Goal: Task Accomplishment & Management: Use online tool/utility

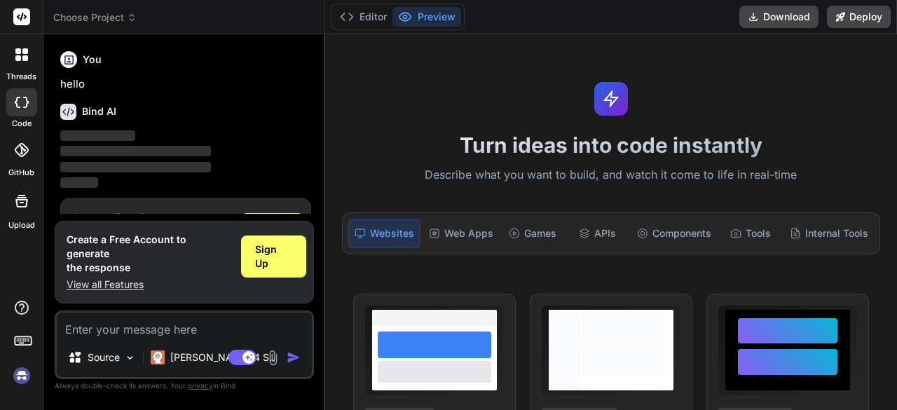
scroll to position [46, 0]
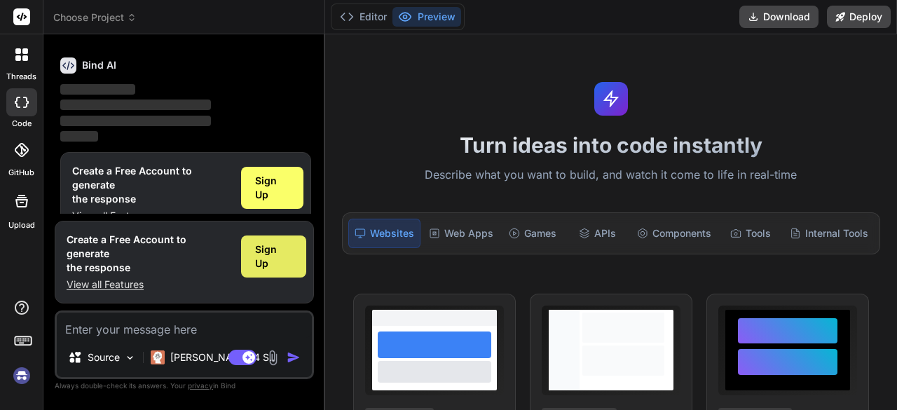
click at [273, 261] on span "Sign Up" at bounding box center [273, 256] width 37 height 28
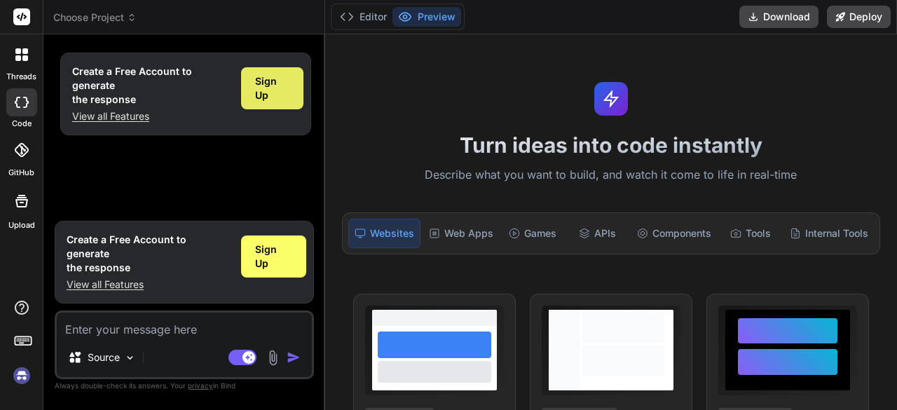
scroll to position [0, 0]
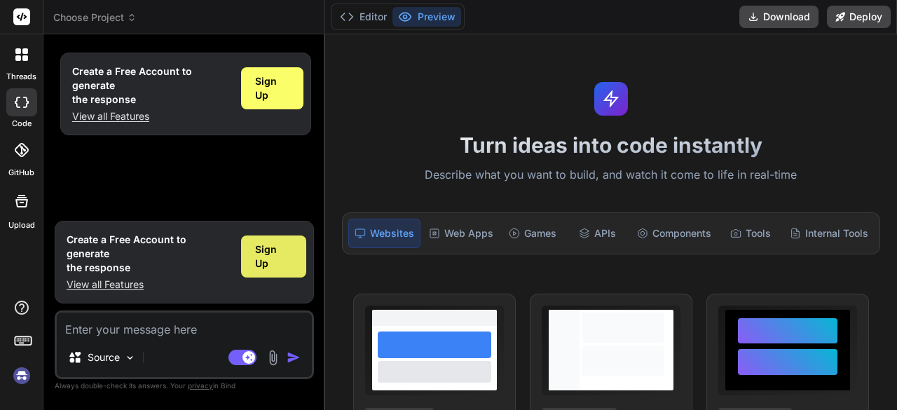
click at [272, 268] on span "Sign Up" at bounding box center [273, 256] width 37 height 28
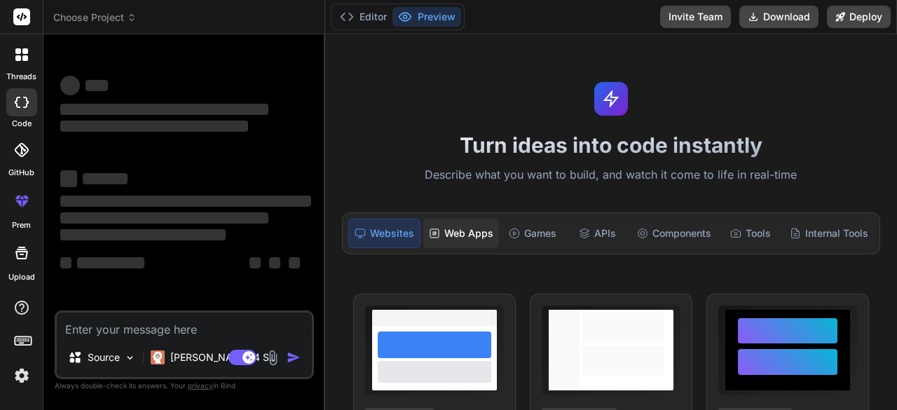
click at [437, 233] on rect at bounding box center [434, 233] width 8 height 8
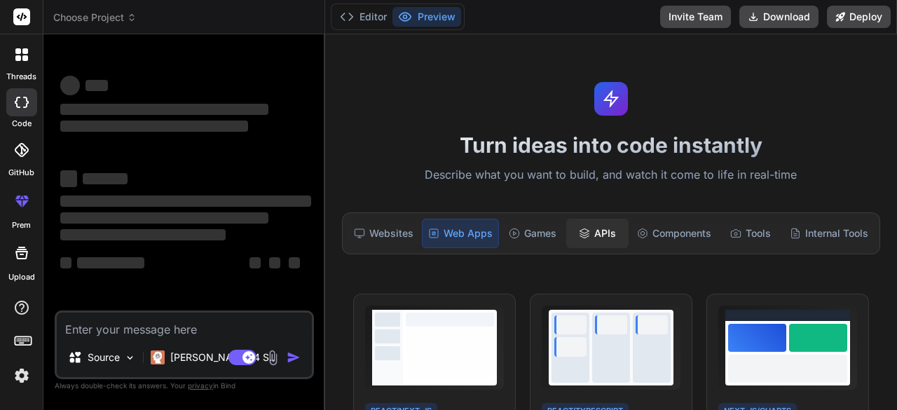
click at [582, 232] on icon at bounding box center [584, 233] width 11 height 11
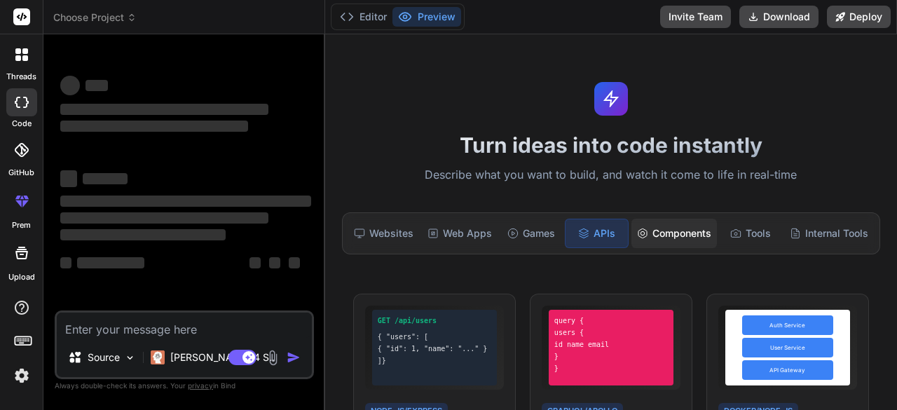
click at [653, 240] on div "Components" at bounding box center [674, 233] width 86 height 29
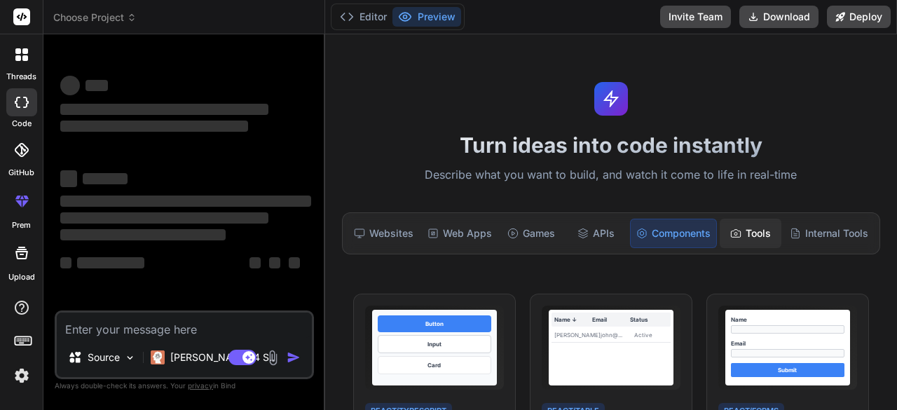
click at [753, 235] on div "Tools" at bounding box center [751, 233] width 62 height 29
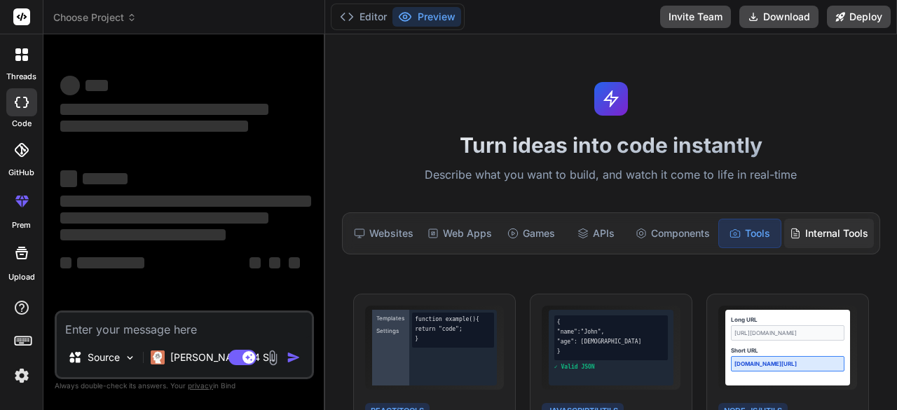
click at [800, 237] on div "Internal Tools" at bounding box center [829, 233] width 90 height 29
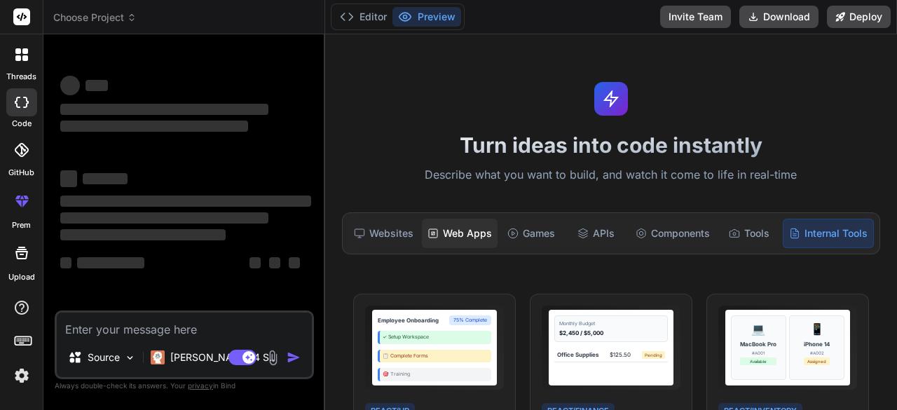
click at [472, 235] on div "Web Apps" at bounding box center [460, 233] width 76 height 29
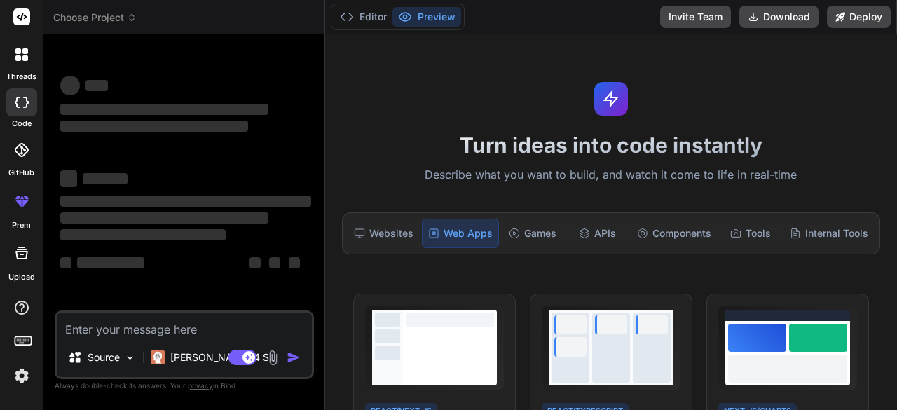
click at [170, 316] on textarea at bounding box center [184, 325] width 255 height 25
click at [272, 358] on img at bounding box center [273, 358] width 16 height 16
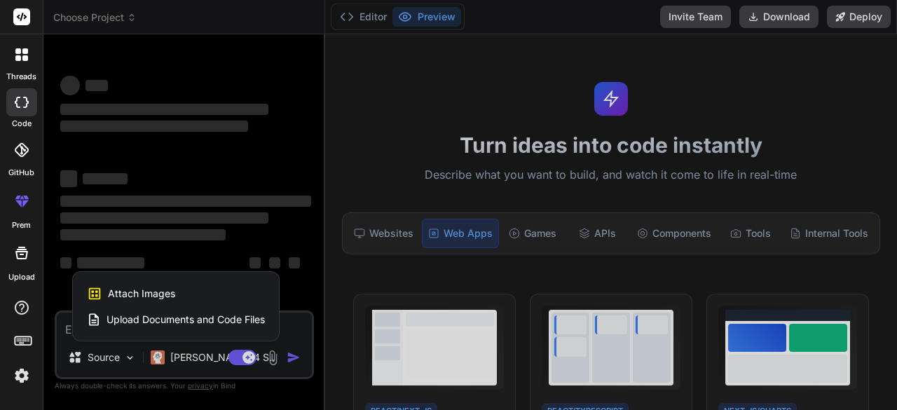
click at [214, 319] on span "Upload Documents and Code Files" at bounding box center [186, 320] width 158 height 14
type textarea "x"
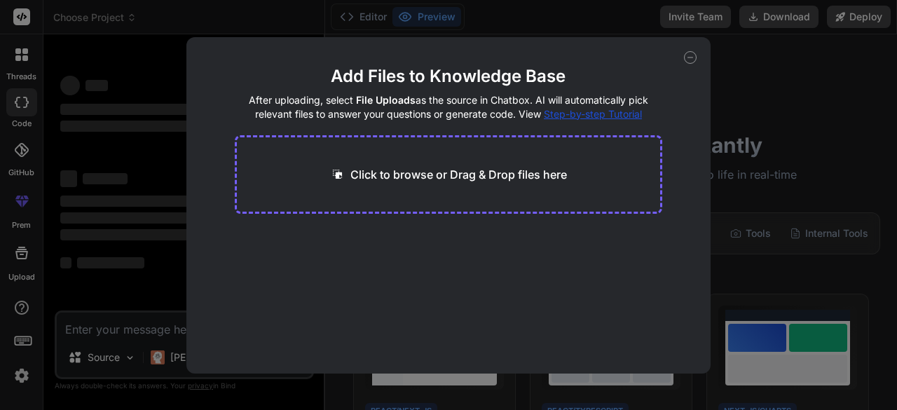
click at [405, 189] on div "Click to browse or Drag & Drop files here" at bounding box center [449, 174] width 428 height 78
click at [369, 178] on p "Click to browse or Drag & Drop files here" at bounding box center [458, 174] width 217 height 17
type input "C:\fakepath\Software Dev Internship Assignment.pdf"
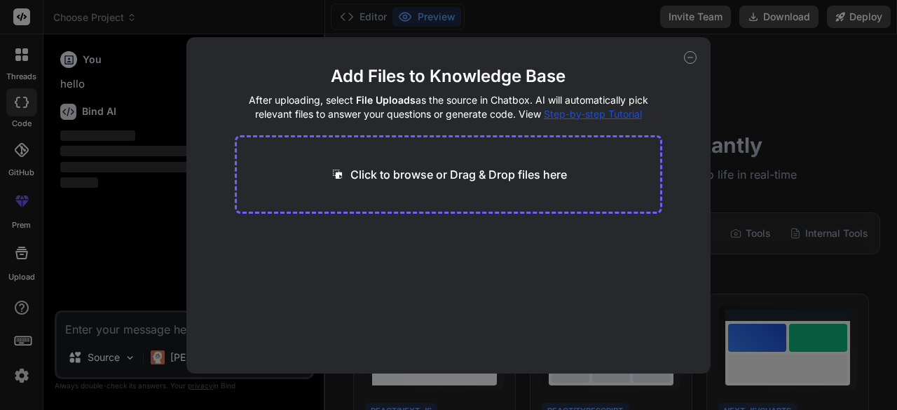
click at [140, 324] on div "Add Files to Knowledge Base After uploading, select File Uploads as the source …" at bounding box center [448, 205] width 897 height 410
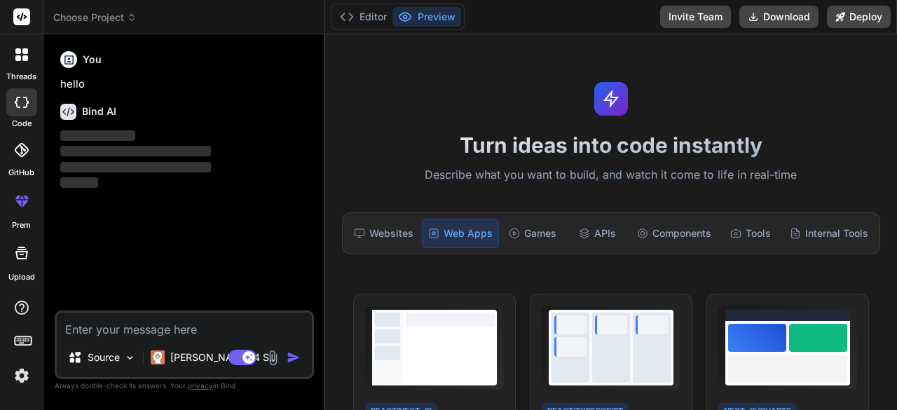
type textarea "x"
click at [140, 324] on textarea at bounding box center [184, 325] width 255 height 25
paste textarea "Goal: Build a tiny React Native app that lists and plays YouTube videos, with m…"
type textarea "Goal: Build a tiny React Native app that lists and plays YouTube videos, with m…"
type textarea "x"
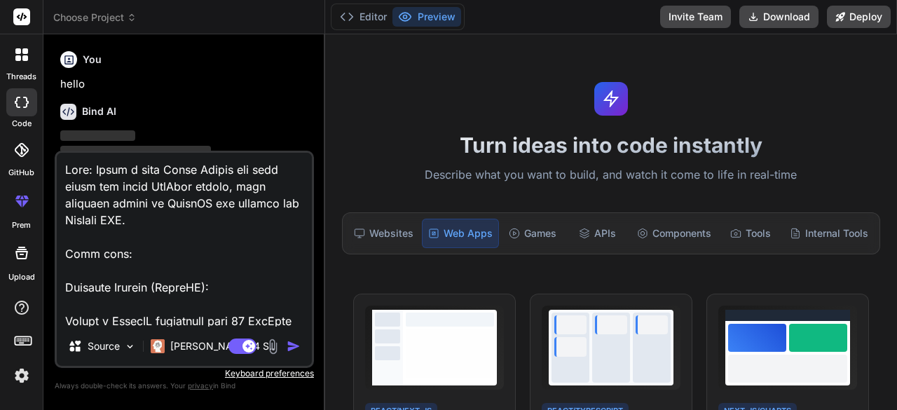
scroll to position [1548, 0]
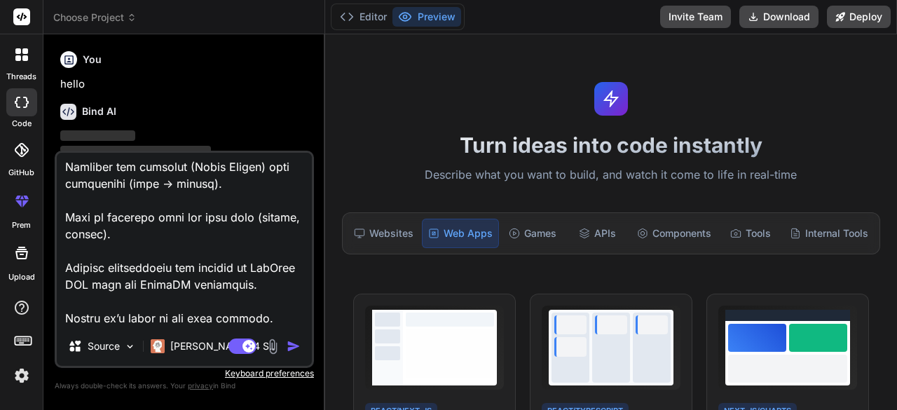
type textarea "Goal: Build a tiny React Native app that lists and plays YouTube videos, with m…"
type textarea "x"
type textarea "Goal: Build a tiny React Native app that lists and plays YouTube videos, with m…"
click at [297, 348] on img "button" at bounding box center [294, 346] width 14 height 14
click at [296, 347] on img "button" at bounding box center [294, 346] width 14 height 14
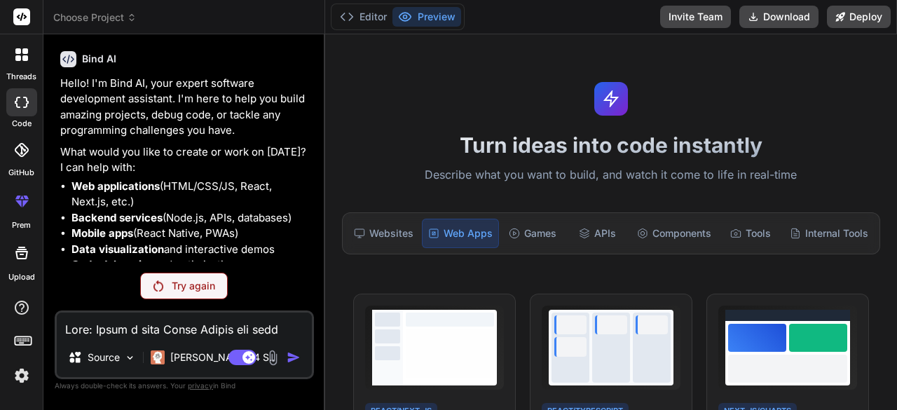
scroll to position [46, 0]
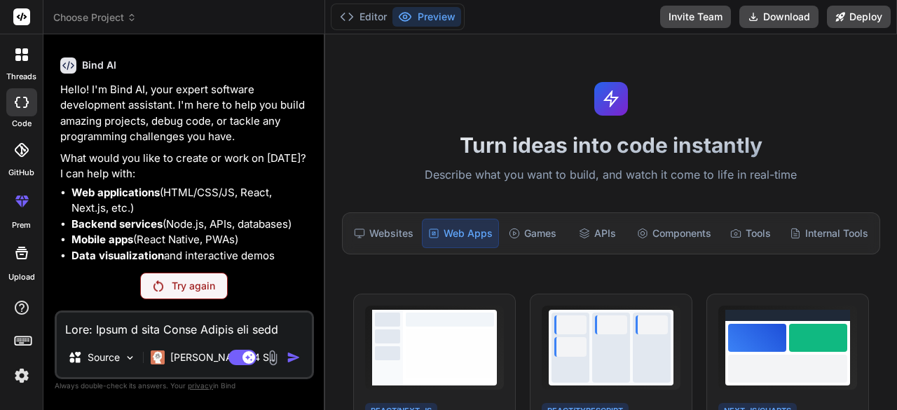
click at [186, 285] on p "Try again" at bounding box center [193, 286] width 43 height 14
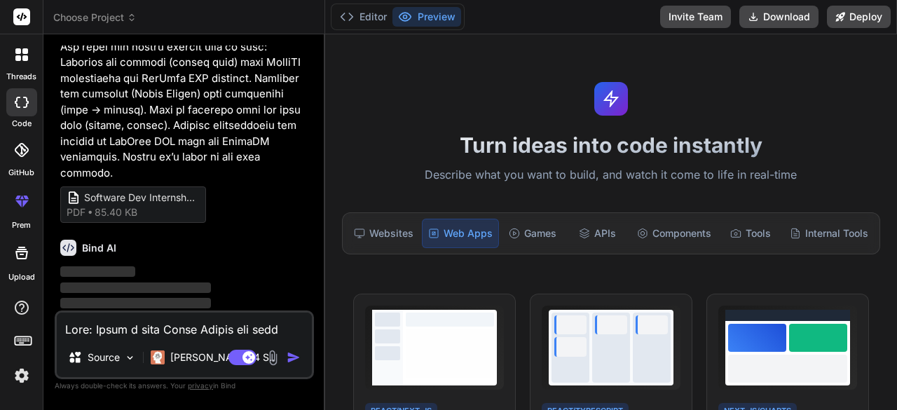
scroll to position [957, 0]
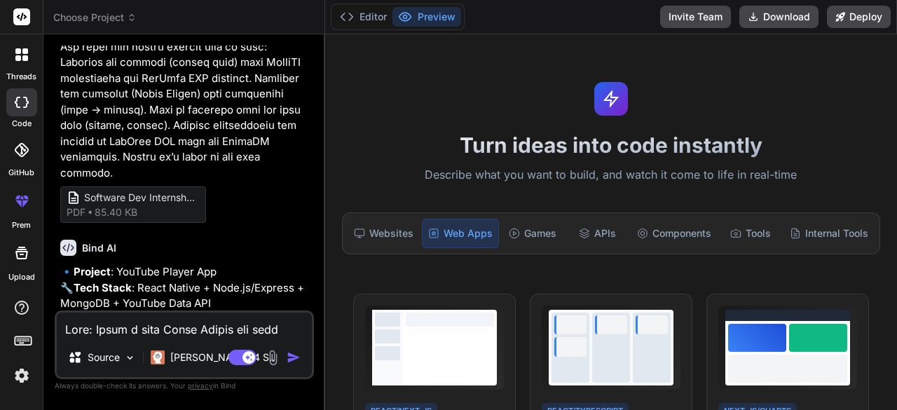
type textarea "x"
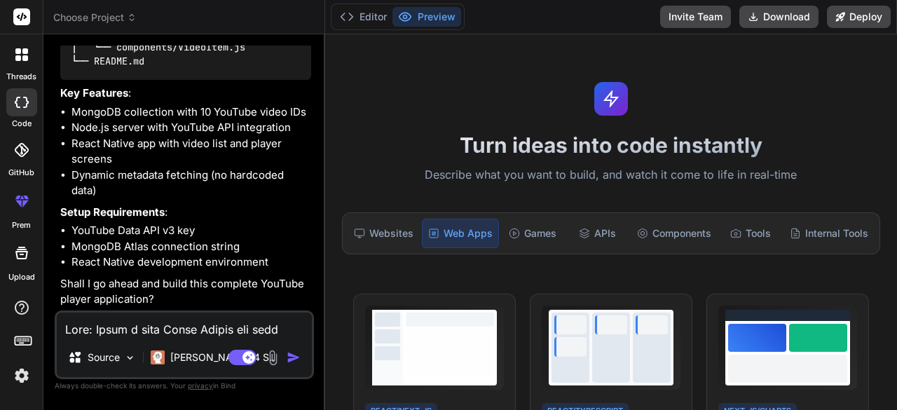
scroll to position [1461, 0]
click at [189, 338] on textarea at bounding box center [184, 325] width 255 height 25
type textarea "Y"
type textarea "x"
type textarea "Yo"
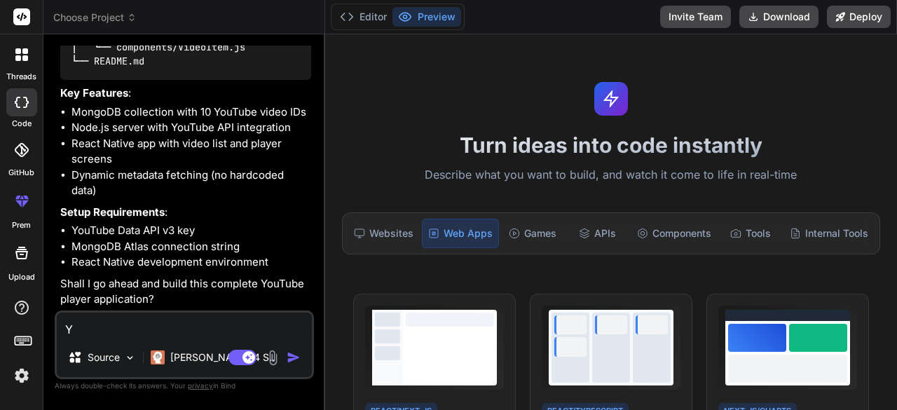
type textarea "x"
type textarea "You"
type textarea "x"
type textarea "Yout"
type textarea "x"
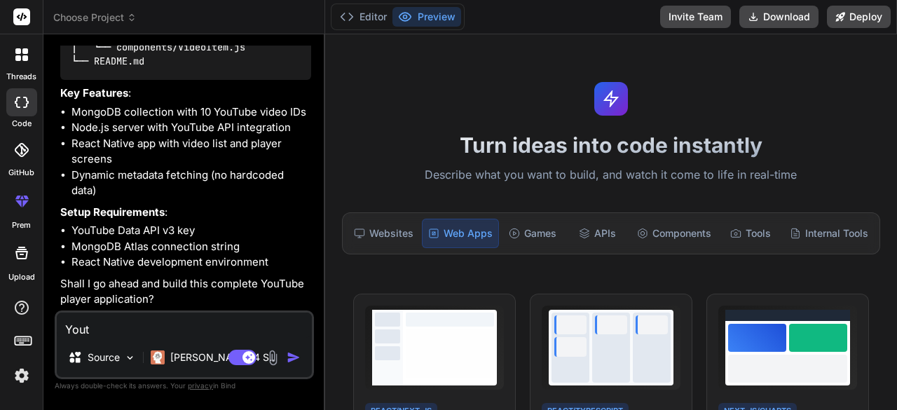
type textarea "Youtu"
type textarea "x"
type textarea "Youtub"
type textarea "x"
type textarea "Youtube"
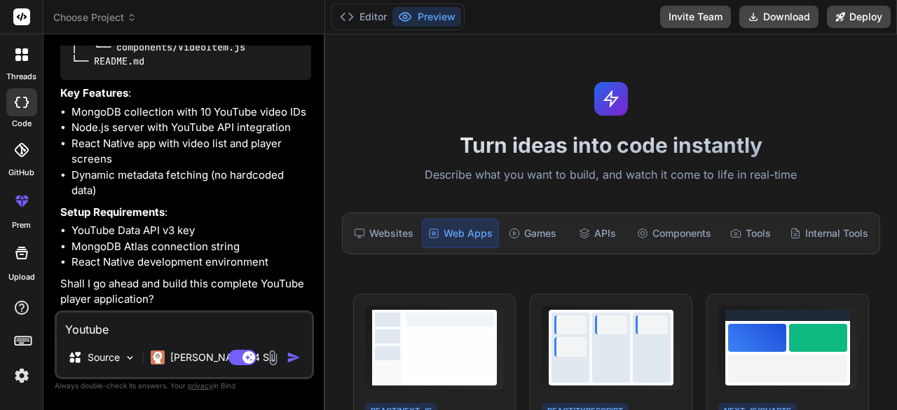
type textarea "x"
type textarea "Youtube"
type textarea "x"
type textarea "Youtube D"
type textarea "x"
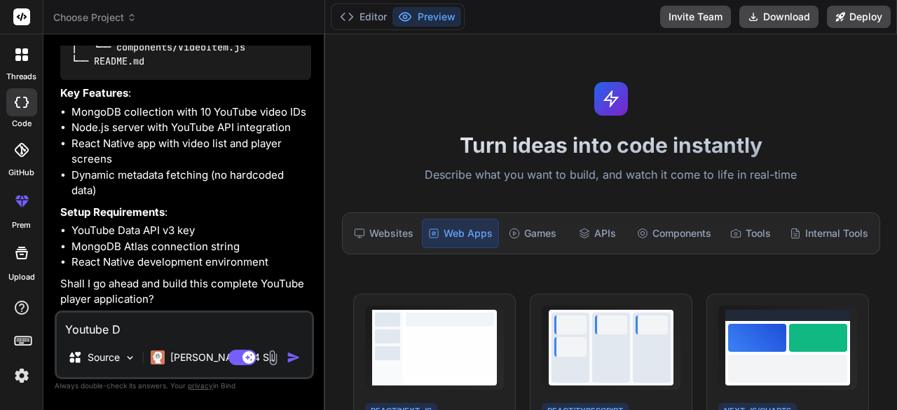
type textarea "Youtube DA"
type textarea "x"
type textarea "Youtube DA="
type textarea "x"
type textarea "Youtube DA"
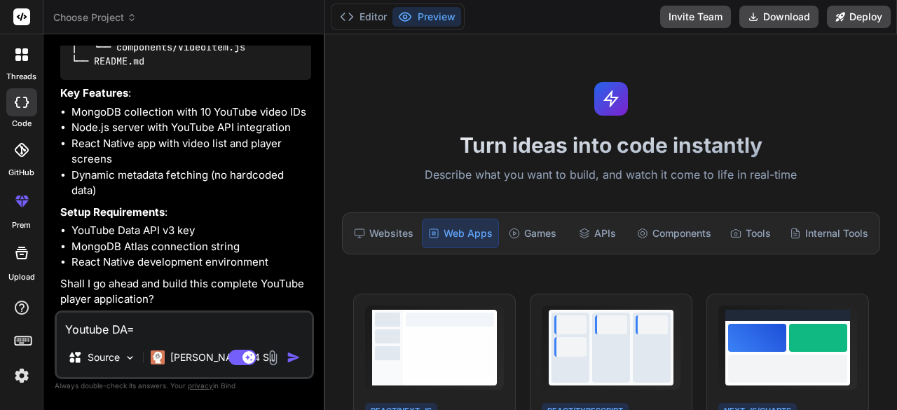
type textarea "x"
type textarea "Youtube D"
type textarea "x"
type textarea "Youtube Da"
type textarea "x"
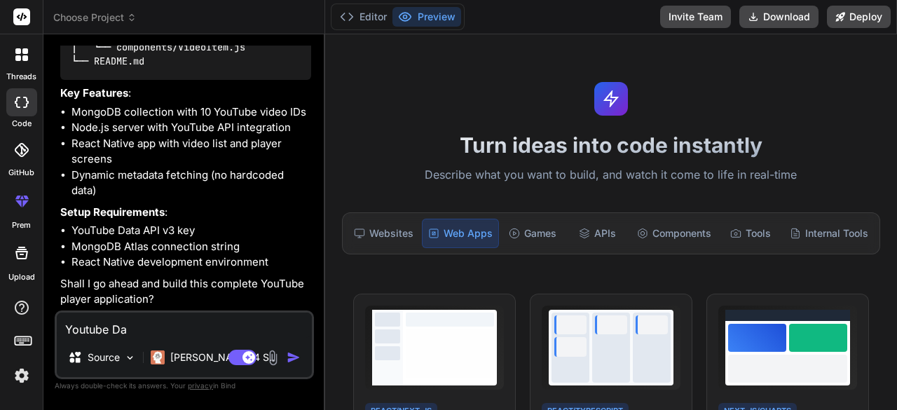
type textarea "Youtube Dat"
type textarea "x"
type textarea "Youtube Data"
type textarea "x"
type textarea "Youtube Dataa"
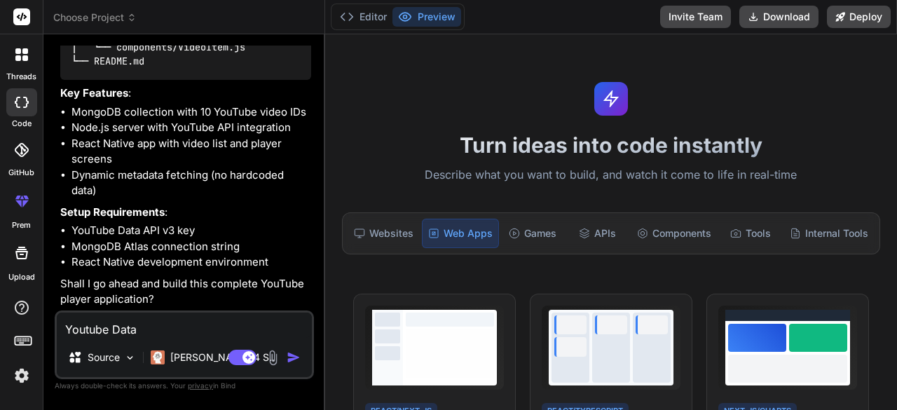
type textarea "x"
type textarea "Youtube Data"
type textarea "x"
type textarea "Youtube Data"
type textarea "x"
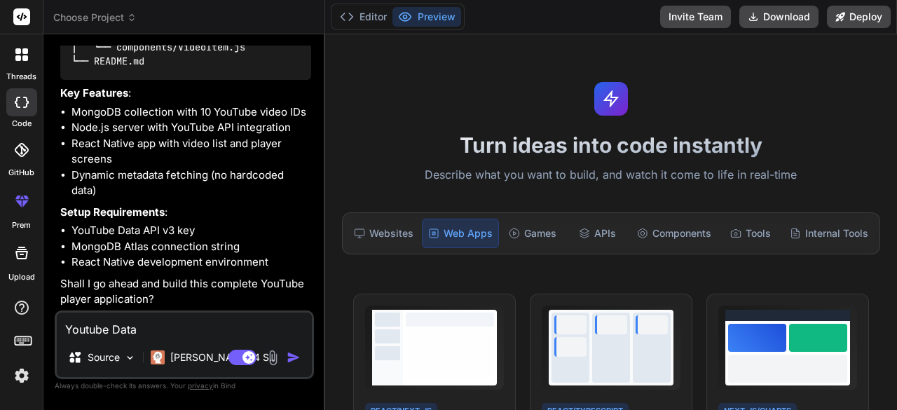
type textarea "Youtube Data A"
type textarea "x"
type textarea "Youtube Data AP"
type textarea "x"
type textarea "Youtube Data API"
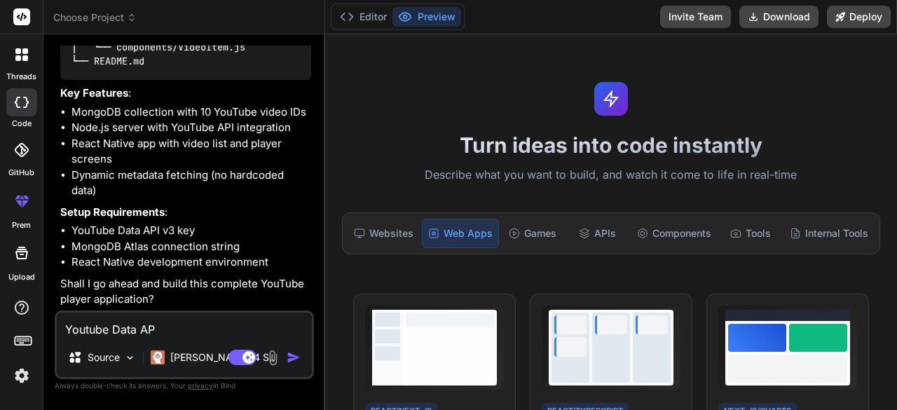
type textarea "x"
type textarea "Youtube Data API"
type textarea "x"
type textarea "Youtube Data API v"
type textarea "x"
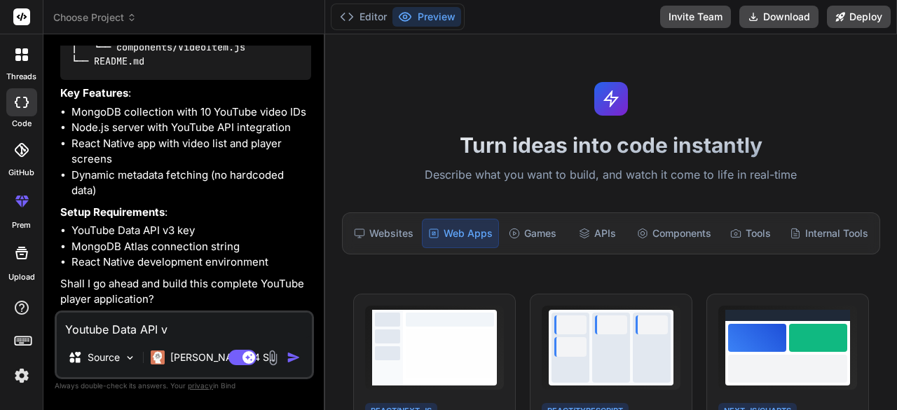
type textarea "Youtube Data API v3"
type textarea "x"
type textarea "Youtube Data API v3"
type textarea "x"
type textarea "Youtube Data API v3 K"
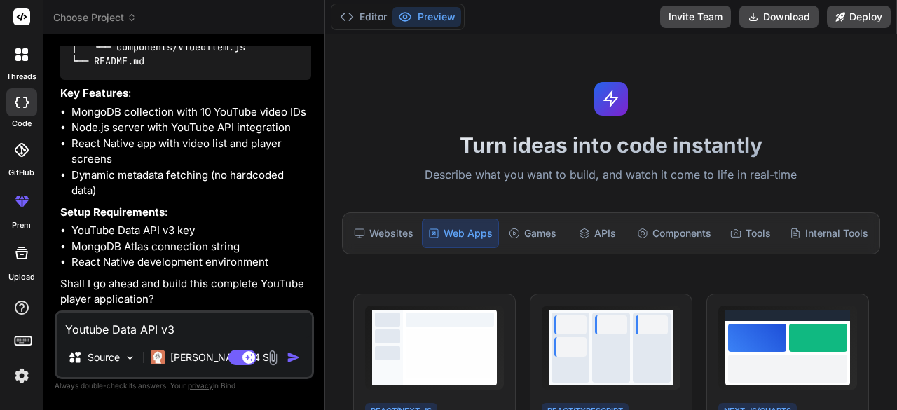
type textarea "x"
type textarea "Youtube Data API v3 Ke"
type textarea "x"
type textarea "Youtube Data API v3 Key"
type textarea "x"
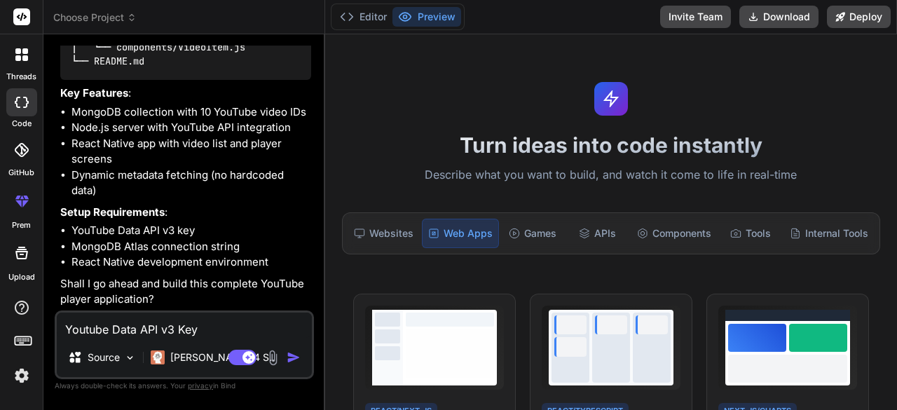
type textarea "Youtube Data API v3 Key"
type textarea "x"
type textarea "Youtube Data API v3 Key :"
type textarea "x"
type textarea "Youtube Data API v3 Key :"
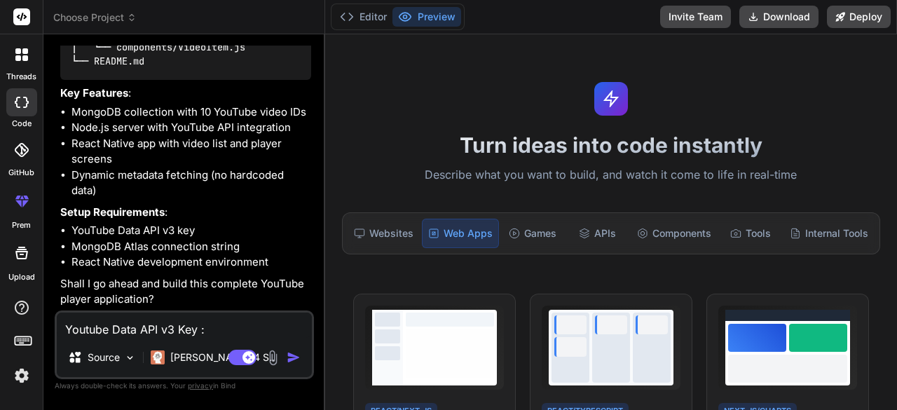
type textarea "x"
paste textarea "AIzaSyBkJ5pUGlyZxwU0_WaIR68IvH6lyLshUpU"
type textarea "Youtube Data API v3 Key : AIzaSyBkJ5pUGlyZxwU0_WaIR68IvH6lyLshUpU"
type textarea "x"
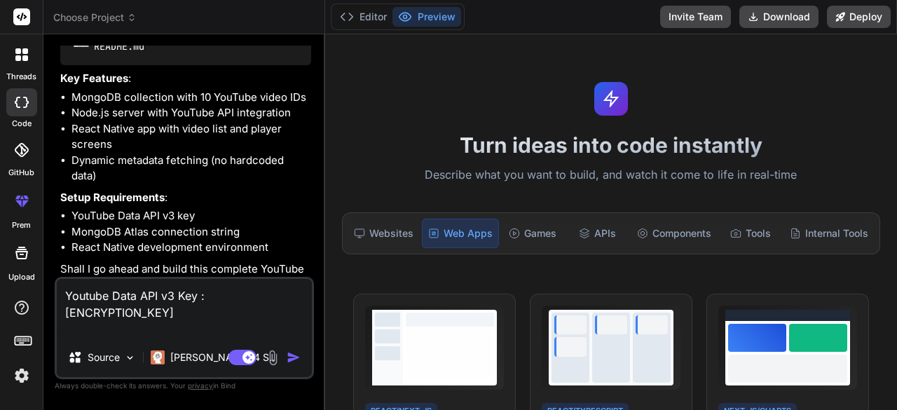
type textarea "Youtube Data API v3 Key : AIzaSyBkJ5pUGlyZxwU0_WaIR68IvH6lyLshUpU"
type textarea "x"
type textarea "Youtube Data API v3 Key : AIzaSyBkJ5pUGlyZxwU0_WaIR68IvH6lyLshUpU"
type textarea "x"
type textarea "Youtube Data API v3 Key : AIzaSyBkJ5pUGlyZxwU0_WaIR68IvH6lyLshUpU"
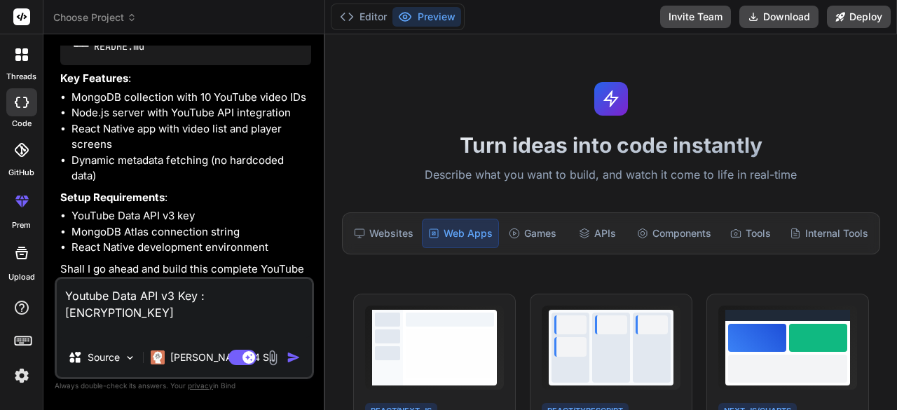
type textarea "x"
type textarea "Youtube Data API v3 Key : AIzaSyBkJ5pUGlyZxwU0_WaIR68IvH6lyLshUpU"
type textarea "x"
type textarea "Youtube Data API v3 Key : AIzaSyBkJ5pUGlyZxwU0_WaIR68IvH6lyLshUpU"
type textarea "x"
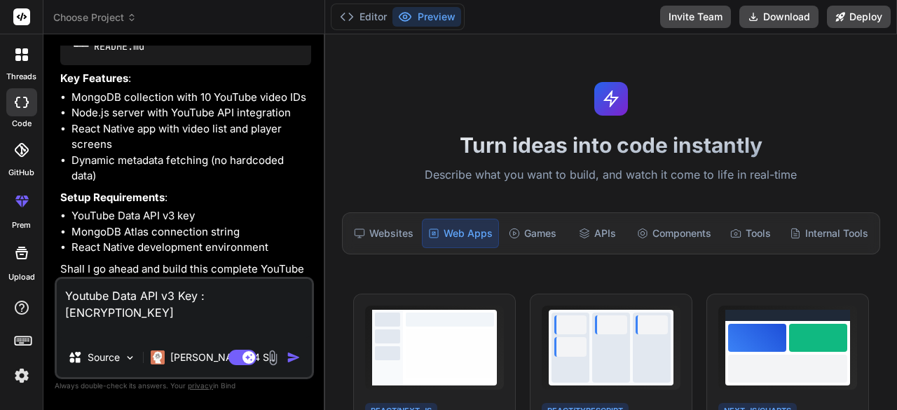
type textarea "Youtube Data API v3 Key : AIzaSyBkJ5pUGlyZxwU0_WaIR68IvH6lyLshUpU"
type textarea "x"
type textarea "Youtube Data API v3 Key : AIzaSyBkJ5pUGlyZxwU0_WaIR68IvH6lyLshUpU"
type textarea "x"
type textarea "Youtube Data API v3 Key : AIzaSyBkJ5pUGlyZxwU0_WaIR68IvH6lyLshUpU"
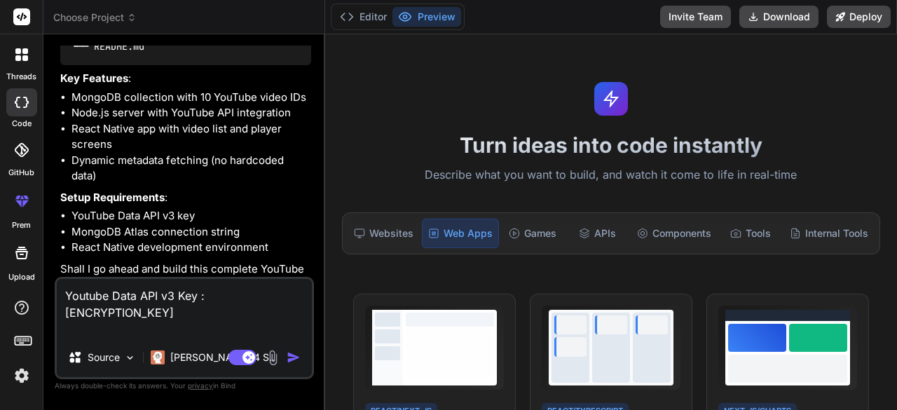
type textarea "x"
type textarea "Youtube Data API v3 Key : AIzaSyBkJ5pUGlyZxwU0_WaIR68IvH6lyLshUpU"
type textarea "x"
type textarea "Youtube Data API v3 Key : AIzaSyBkJ5pUGlyZxwU0_WaIR68IvH6lyLshUpU"
type textarea "x"
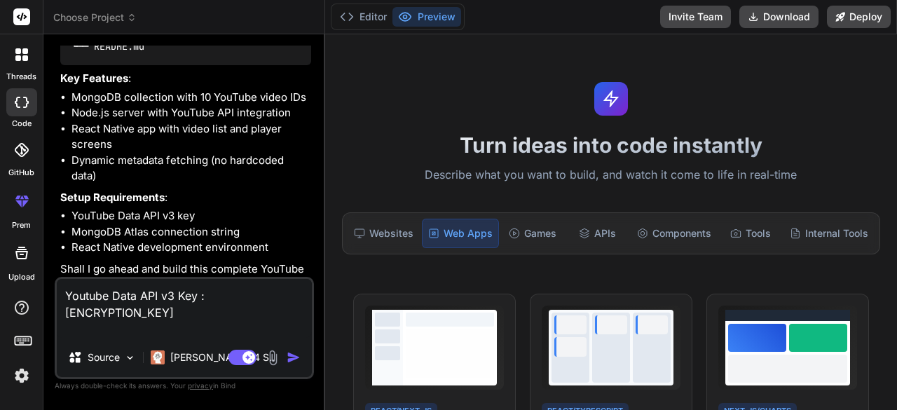
type textarea "Youtube Data API v3 Key : AIzaSyBkJ5pUGlyZxwU0_WaIR68IvH6lyLshUpU"
type textarea "x"
type textarea "Youtube Data API v3 Key : AIzaSyBkJ5pUGlyZxwU0_WaIR68IvH6lyLshUpU"
type textarea "x"
type textarea "Youtube Data API v3 Key : AIzaSyBkJ5pUGlyZxwU0_WaIR68IvH6lyLshUpU"
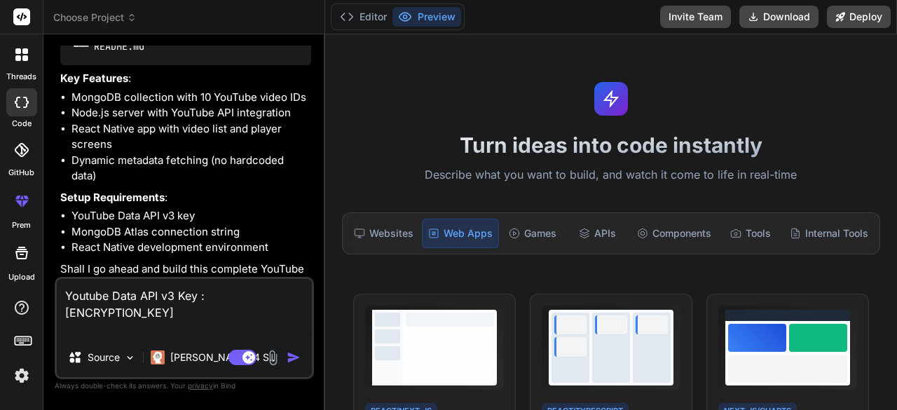
type textarea "x"
type textarea "Youtube Data API v3 Key : AIzaSyBkJ5pUGlyZxwU0_WaIR68IvH6lyLshUpU"
type textarea "x"
type textarea "Youtube Data API v3 Key : AIzaSyBkJ5pUGlyZxwU0_WaIR68IvH6lyLshUpU"
type textarea "x"
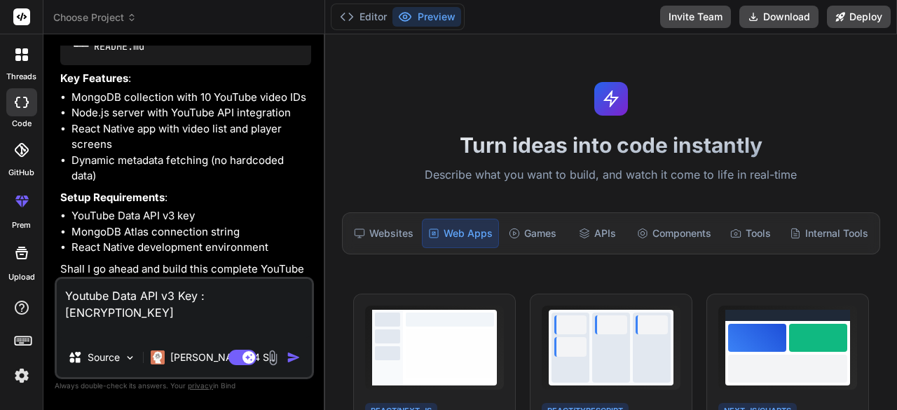
type textarea "Youtube Data API v3 Key : AIzaSyBkJ5pUGlyZxwU0_WaIR68IvH6lyLshUpU"
type textarea "x"
type textarea "Youtube Data API v3 Key : AIzaSyBkJ5pUGlyZxwU0_WaIR68IvH6lyLshUpU"
type textarea "x"
type textarea "Youtube Data API v3 Key : AIzaSyBkJ5pUGlyZxwU0_WaIR68IvH6lyLshUpU"
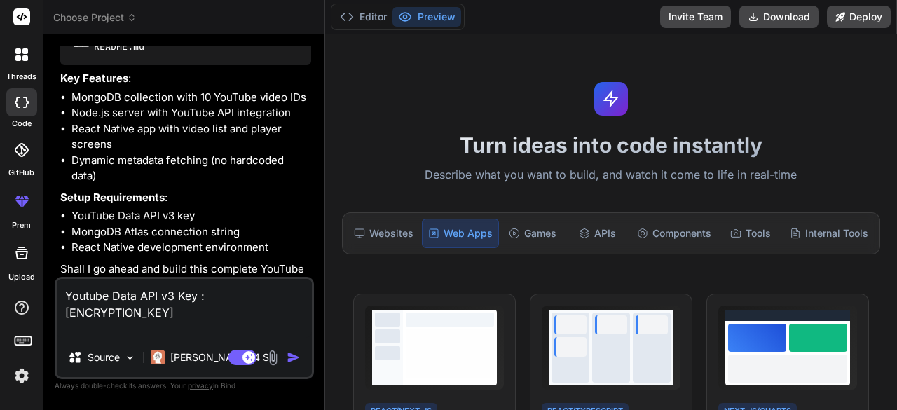
type textarea "x"
type textarea "Youtube Data API v3 Key : AIzaSyBkJ5pUGlyZxwU0_WaIR68IvH6lyLshUpU"
type textarea "x"
type textarea "Youtube Data API v3 Key : AIzaSyBkJ5pUGlyZxwU0_WaIR68IvH6lyLshUpU"
type textarea "x"
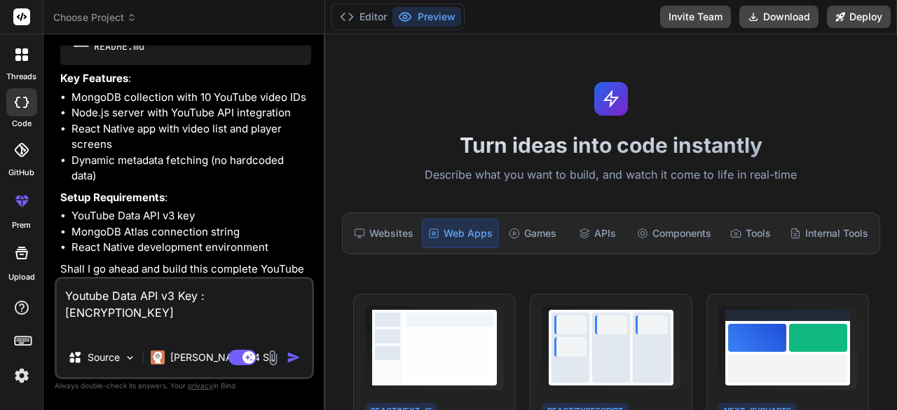
type textarea "Youtube Data API v3 Key : AIzaSyBkJ5pUGlyZxwU0_WaIR68IvH6lyLshUpU"
type textarea "x"
type textarea "Youtube Data API v3 Key : AIzaSyBkJ5pUGlyZxwU0_WaIR68IvH6lyLshUpU"
type textarea "x"
type textarea "Youtube Data API v3 Key : AIzaSyBkJ5pUGlyZxwU0_WaIR68IvH6lyLshUpU"
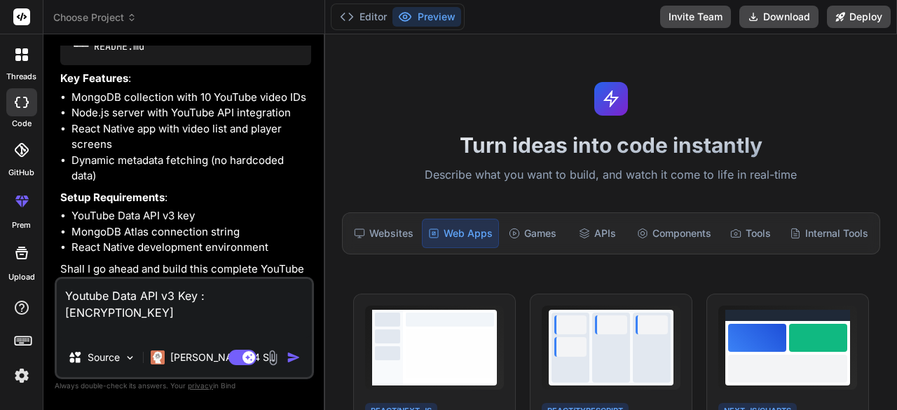
type textarea "x"
type textarea "Youtube Data API v3 Key : AIzaSyBkJ5pUGlyZxwU0_WaIR68IvH6lyLshUpU"
type textarea "x"
type textarea "Youtube Data API v3 Key : AIzaSyBkJ5pUGlyZxwU0_WaIR68IvH6lyLshUpU"
type textarea "x"
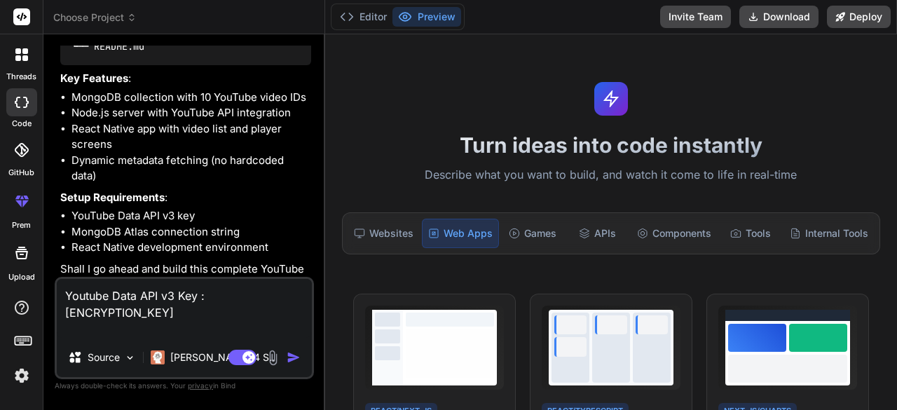
type textarea "Youtube Data API v3 Key : AIzaSyBkJ5pUGlyZxwU0_WaIR68IvH6lyLshUpU"
type textarea "x"
type textarea "Youtube Data API v3 Key : AIzaSyBkJ5pUGlyZxwU0_WaIR68IvH6lyLshUpU"
type textarea "x"
type textarea "Youtube Data API v3 Key : AIzaSyBkJ5pUGlyZxwU0_WaIR68IvH6lyLshUpU"
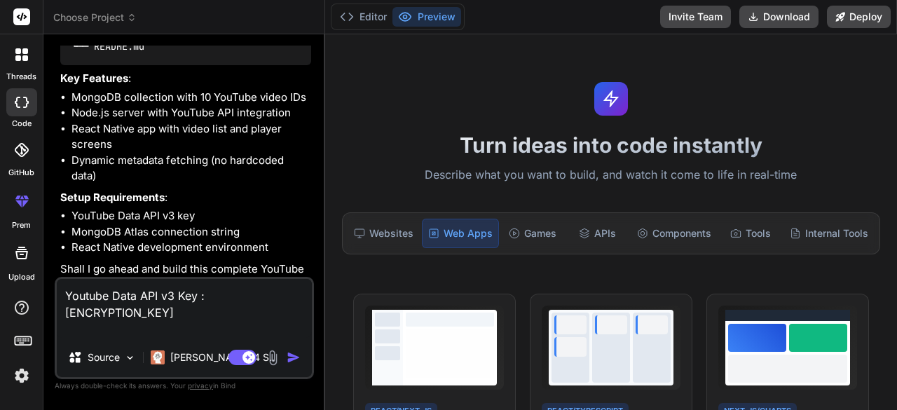
type textarea "x"
type textarea "Youtube Data API v3 Key : AIzaSyBkJ5pUGlyZxwU0_WaIR68IvH6lyLshUpU"
type textarea "x"
type textarea "Youtube Data API v3 Key : AIzaSyBkJ5pUGlyZxwU0_WaIR68IvH6lyLshUpU"
type textarea "x"
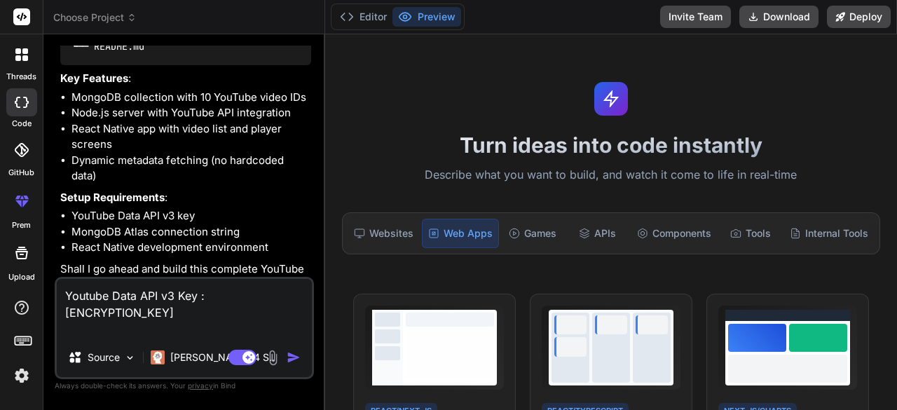
type textarea "Youtube Data API v3 Key : AIzaSyBkJ5pUGlyZxwU0_WaIR68IvH6lyLshUpU"
type textarea "x"
type textarea "Youtube Data API v3 Key : AIzaSyBkJ5pUGlyZxwU0_WaIR68IvH6lyLshUpU"
type textarea "x"
type textarea "Youtube Data API v3 Key : AIzaSyBkJ5pUGlyZxwU0_WaIR68IvH6lyLshUpU"
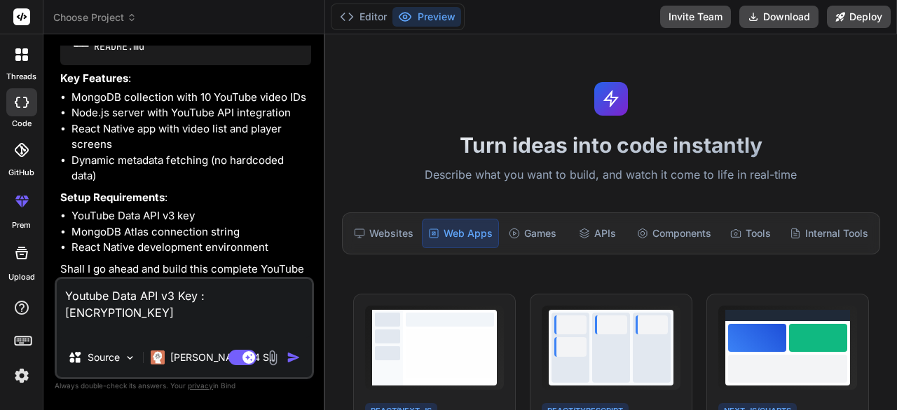
type textarea "x"
type textarea "Youtube Data API v3 Key : AIzaSyBkJ5pUGlyZxwU0_WaIR68IvH6lyLshUpU"
type textarea "x"
type textarea "Youtube Data API v3 Key : AIzaSyBkJ5pUGlyZxwU0_WaIR68IvH6lyLshUpU"
type textarea "x"
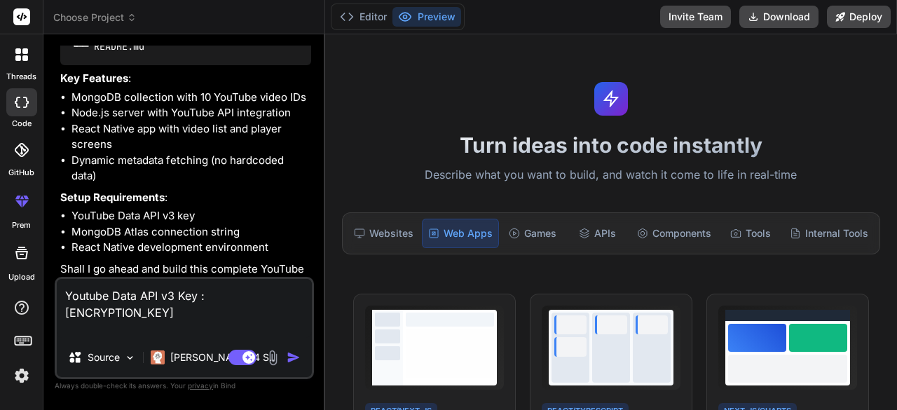
type textarea "Youtube Data API v3 Key : AIzaSyBkJ5pUGlyZxwU0_WaIR68IvH6lyLshUpU"
type textarea "x"
type textarea "Youtube Data API v3 Key : AIzaSyBkJ5pUGlyZxwU0_WaIR68IvH6lyLshUpU"
type textarea "x"
type textarea "Youtube Data API v3 Key : AIzaSyBkJ5pUGlyZxwU0_WaIR68IvH6lyLshUpU"
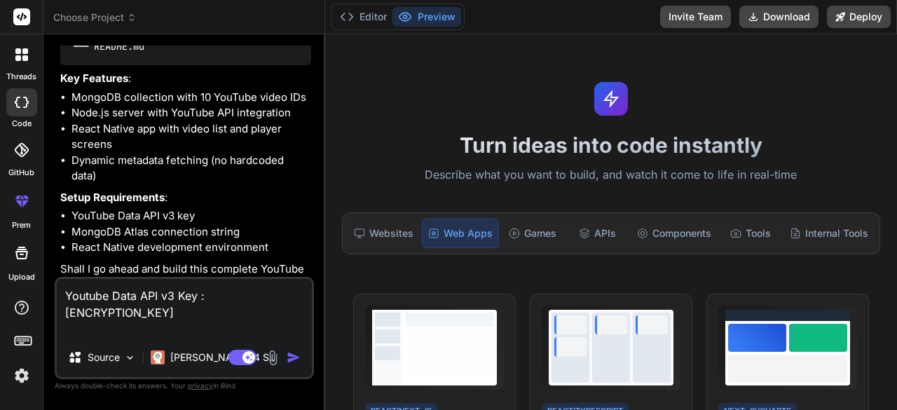
type textarea "x"
type textarea "Youtube Data API v3 Key : AIzaSyBkJ5pUGlyZxwU0_WaIR68IvH6lyLshUpU"
type textarea "x"
type textarea "Youtube Data API v3 Key : AIzaSyBkJ5pUGlyZxwU0_WaIR68IvH6lyLshUpU"
type textarea "x"
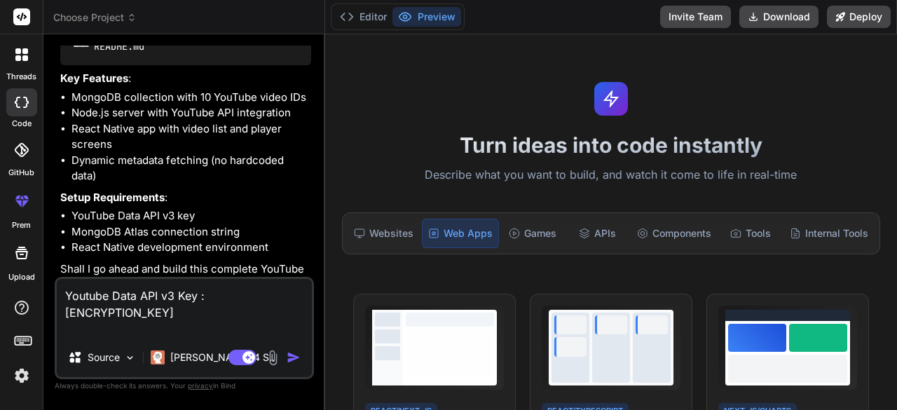
type textarea "Youtube Data API v3 Key : AIzaSyBkJ5pUGlyZxwU0_WaIR68IvH6lyLshUpU"
type textarea "x"
type textarea "Youtube Data API v3 Key : AIzaSyBkJ5pUGlyZxwU0_WaIR68IvH6lyLshUpU"
type textarea "x"
type textarea "Youtube Data API v3 Key : AIzaSyBkJ5pUGlyZxwU0_WaIR68IvH6lyLshUpU"
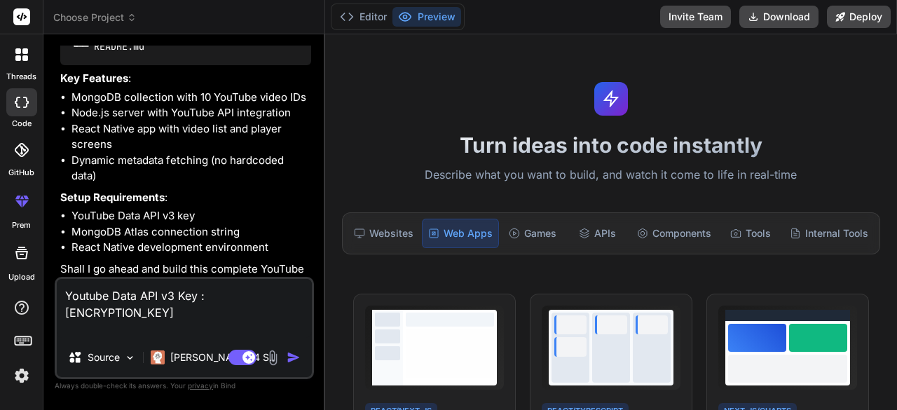
type textarea "x"
type textarea "Youtube Data API v3 Key : AIzaSyBkJ5pUGlyZxwU0_WaIR68IvH6lyLshUpU"
type textarea "x"
type textarea "Youtube Data API v3 Key : AIzaSyBkJ5pUGlyZxwU0_WaIR68IvH6lyLshUpU"
type textarea "x"
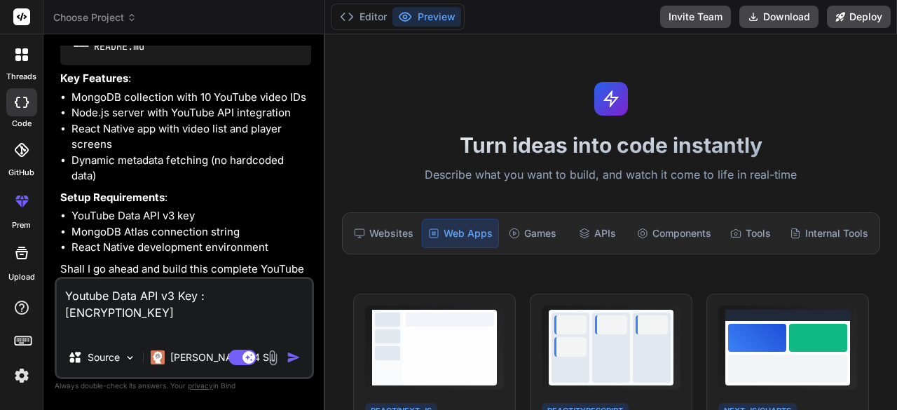
type textarea "Youtube Data API v3 Key : AIzaSyBkJ5pUGlyZxwU0_WaIR68IvH6lyLshUpU"
type textarea "x"
type textarea "Youtube Data API v3 Key : AIzaSyBkJ5pUGlyZxwU0_WaIR68IvH6lyLshUpU"
type textarea "x"
type textarea "Youtube Data API v3 Key : AIzaSyBkJ5pUGlyZxwU0_WaIR68IvH6lyLshUpU"
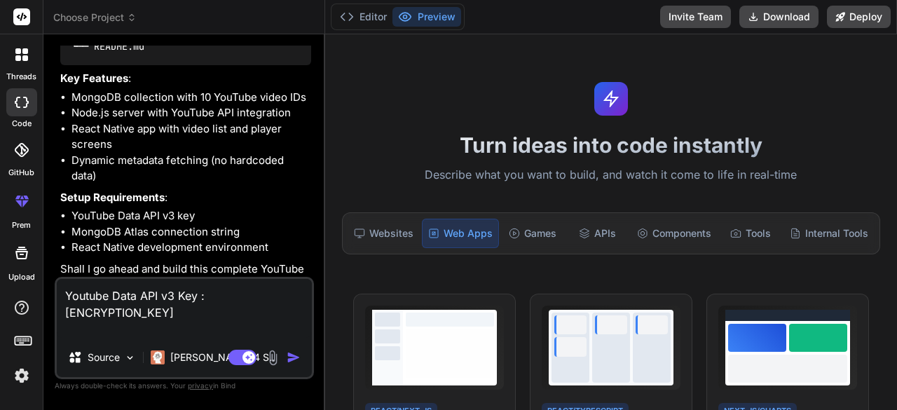
type textarea "x"
type textarea "Youtube Data API v3 Key : AIzaSyBkJ5pUGlyZxwU0_WaIR68IvH6lyLshUpU"
type textarea "x"
type textarea "Youtube Data API v3 Key : AIzaSyBkJ5pUGlyZxwU0_WaIR68IvH6lyLshUpU"
type textarea "x"
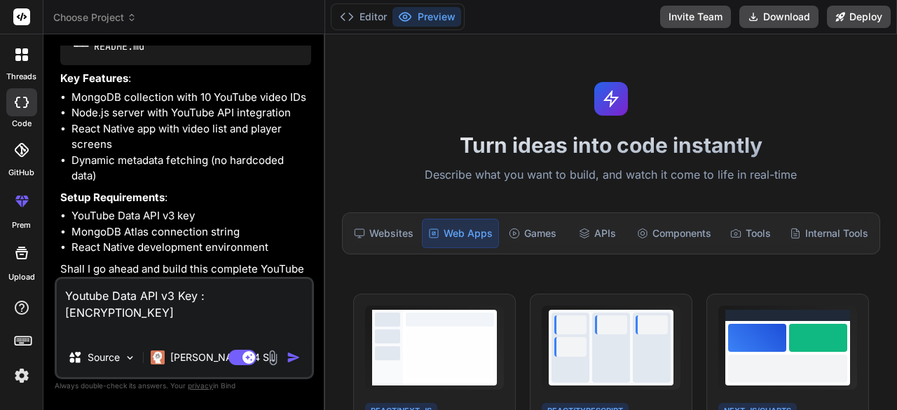
type textarea "Youtube Data API v3 Key : AIzaSyBkJ5pUGlyZxwU0_WaIR68IvH6lyLshUpU"
type textarea "x"
type textarea "Youtube Data API v3 Key : AIzaSyBkJ5pUGlyZxwU0_WaIR68IvH6lyLshUpU"
type textarea "x"
type textarea "Youtube Data API v3 Key : AIzaSyBkJ5pUGlyZxwU0_WaIR68IvH6lyLshUpU"
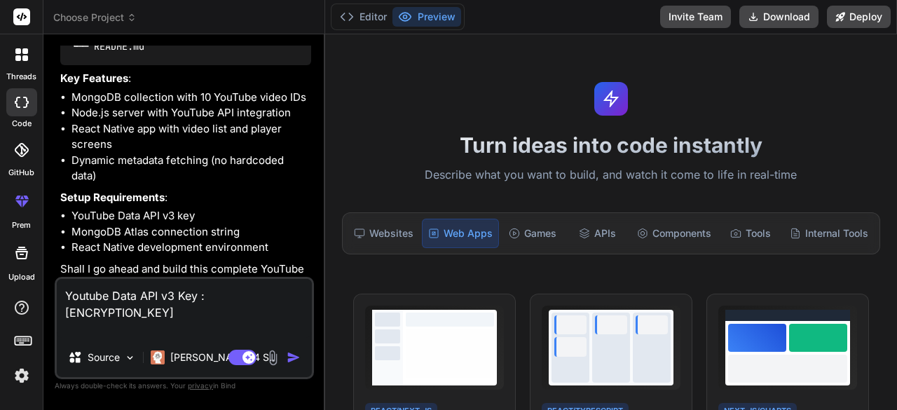
type textarea "x"
type textarea "Youtube Data API v3 Key : AIzaSyBkJ5pUGlyZxwU0_WaIR68IvH6lyLshUpU"
type textarea "x"
type textarea "Youtube Data API v3 Key : AIzaSyBkJ5pUGlyZxwU0_WaIR68IvH6lyLshUpU"
type textarea "x"
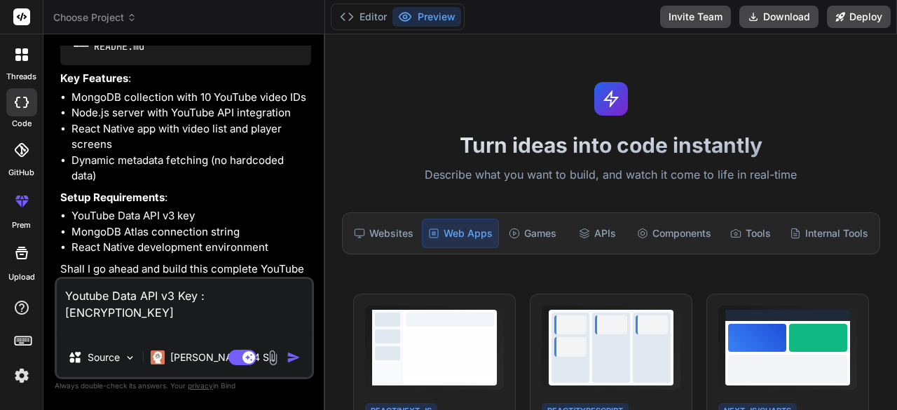
type textarea "Youtube Data API v3 Key : AIzaSyBkJ5pUGlyZxwU0_WaIR68IvH6lyLshUpU"
type textarea "x"
type textarea "Youtube Data API v3 Key : AIzaSyBkJ5pUGlyZxwU0_WaIR68IvH6lyLshUpU"
type textarea "x"
type textarea "Youtube Data API v3 Key : AIzaSyBkJ5pUGlyZxwU0_WaIR68IvH6lyLshUpU"
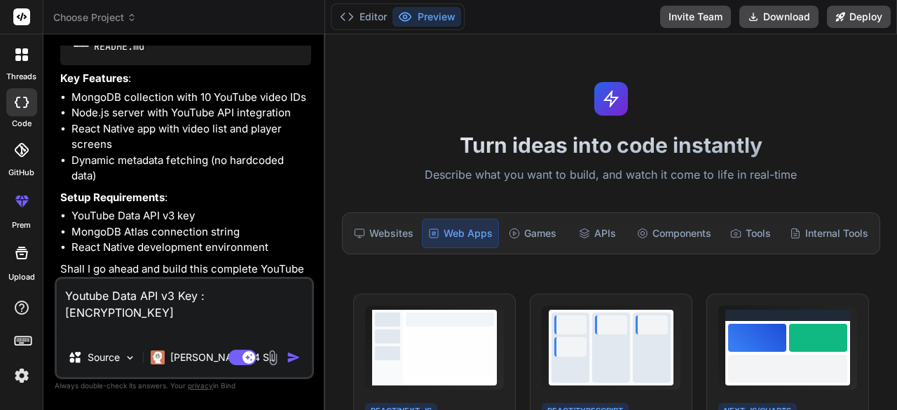
type textarea "x"
type textarea "Youtube Data API v3 Key : AIzaSyBkJ5pUGlyZxwU0_WaIR68IvH6lyLshUpU"
type textarea "x"
type textarea "Youtube Data API v3 Key : AIzaSyBkJ5pUGlyZxwU0_WaIR68IvH6lyLshUpU"
type textarea "x"
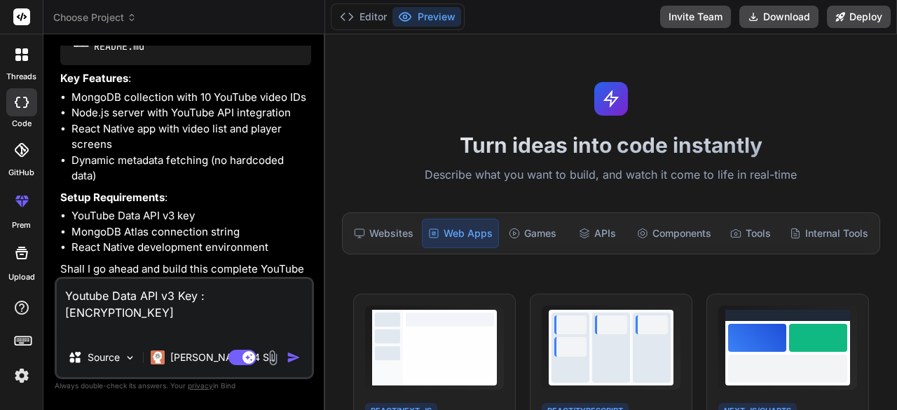
type textarea "Youtube Data API v3 Key : AIzaSyBkJ5pUGlyZxwU0_WaIR68IvH6lyLshUpU"
type textarea "x"
type textarea "Youtube Data API v3 Key : AIzaSyBkJ5pUGlyZxwU0_WaIR68IvH6lyLshUpU"
type textarea "x"
type textarea "Youtube Data API v3 Key : AIzaSyBkJ5pUGlyZxwU0_WaIR68IvH6lyLshUpU"
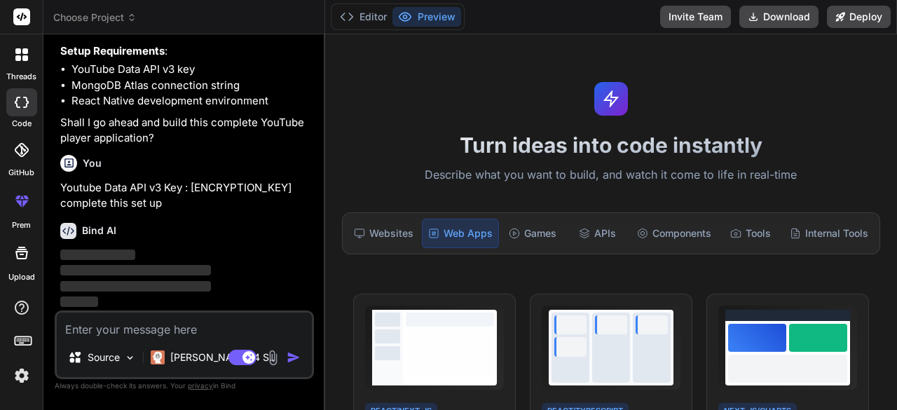
scroll to position [1637, 0]
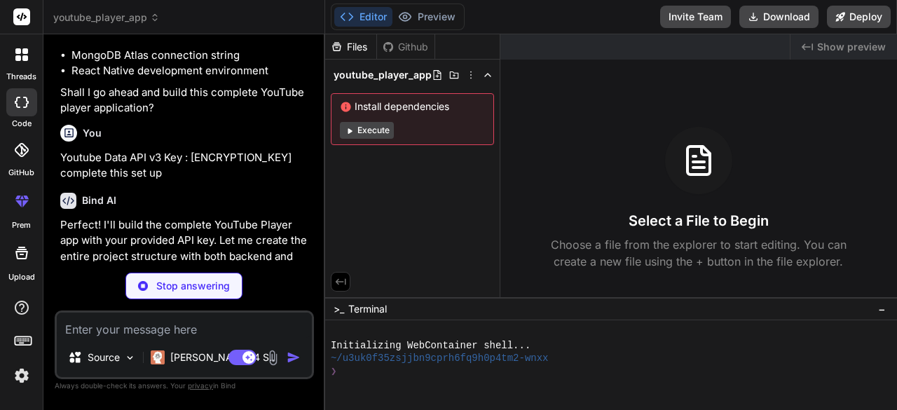
click at [369, 130] on button "Execute" at bounding box center [367, 130] width 54 height 17
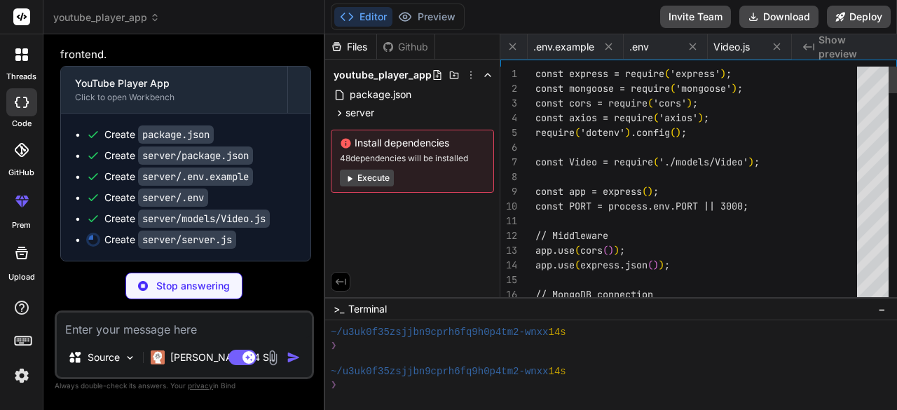
scroll to position [0, 250]
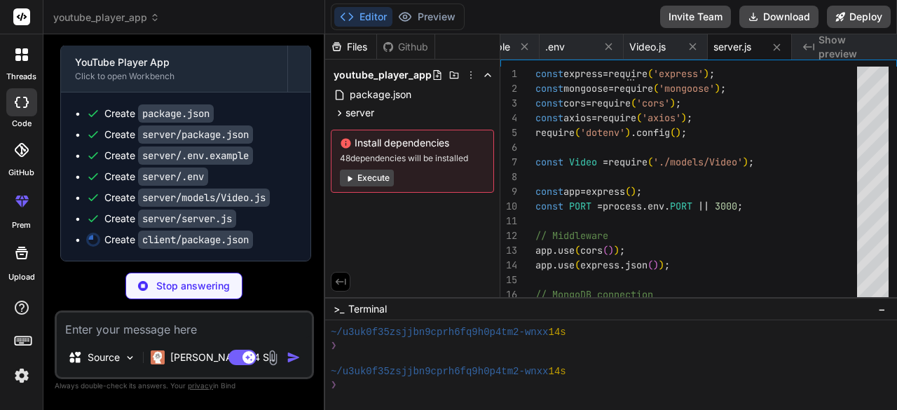
click at [373, 180] on button "Execute" at bounding box center [367, 178] width 54 height 17
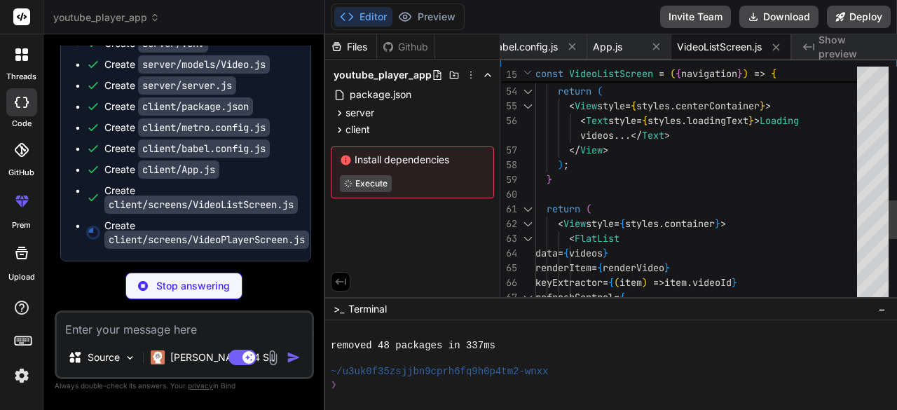
scroll to position [0, 893]
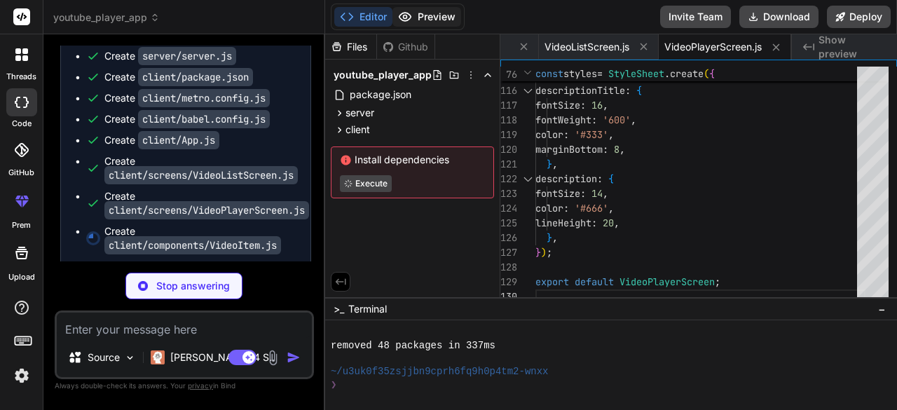
click at [440, 20] on button "Preview" at bounding box center [426, 17] width 69 height 20
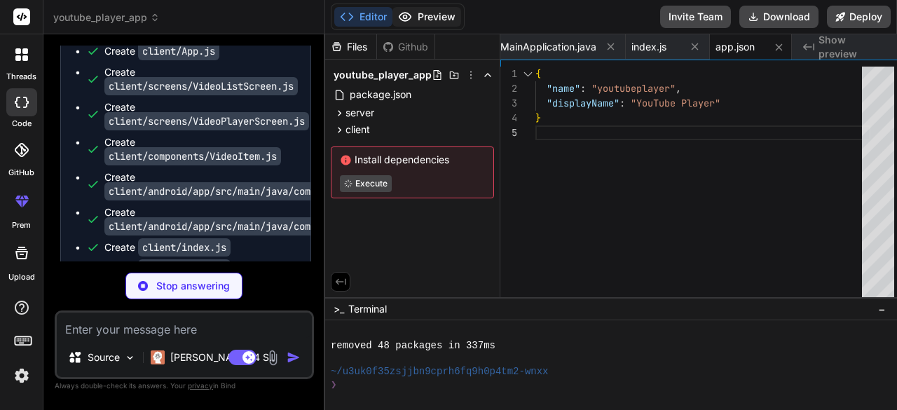
scroll to position [0, 1484]
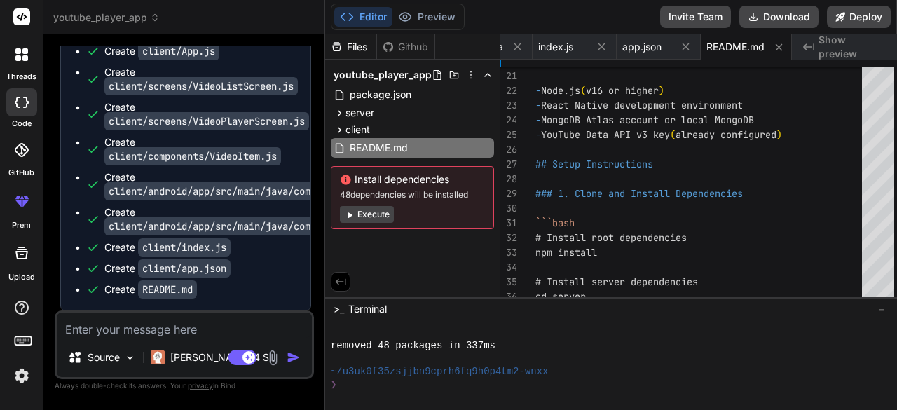
click at [374, 212] on button "Execute" at bounding box center [367, 214] width 54 height 17
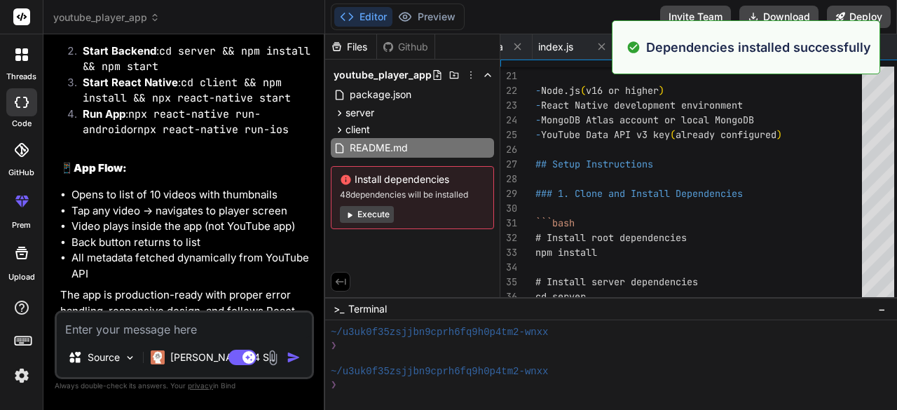
scroll to position [2824, 0]
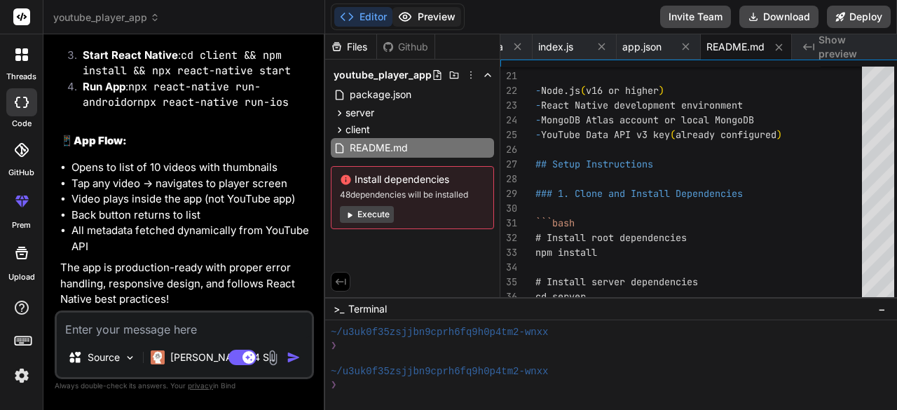
click at [419, 23] on button "Preview" at bounding box center [426, 17] width 69 height 20
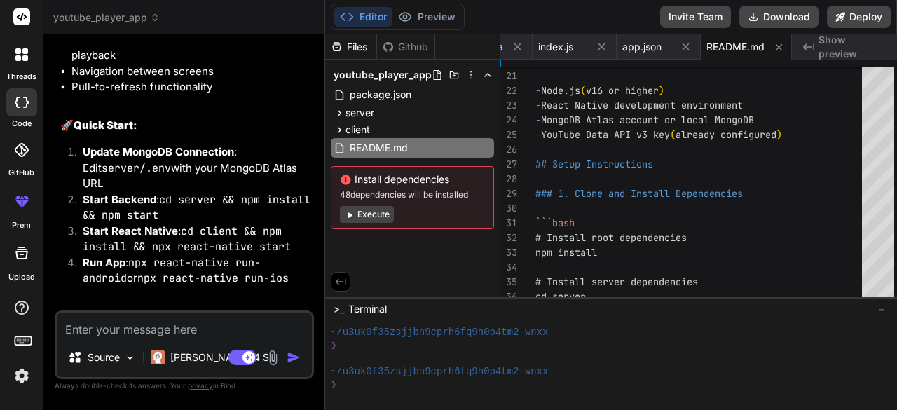
scroll to position [2647, 0]
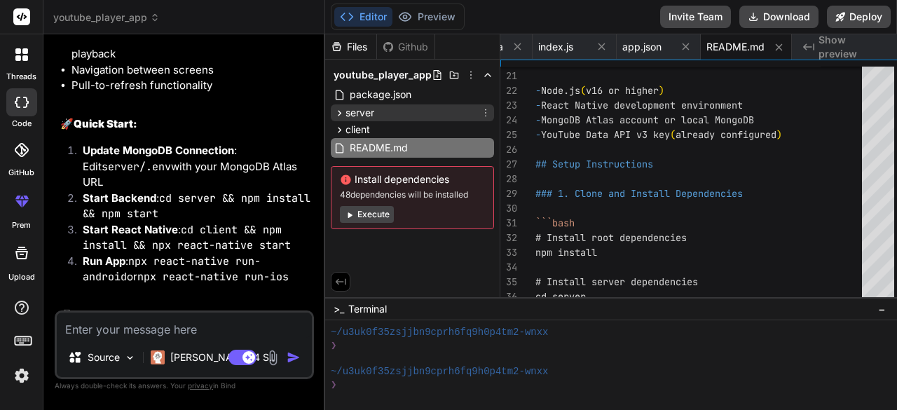
click at [385, 116] on div "server" at bounding box center [412, 112] width 163 height 17
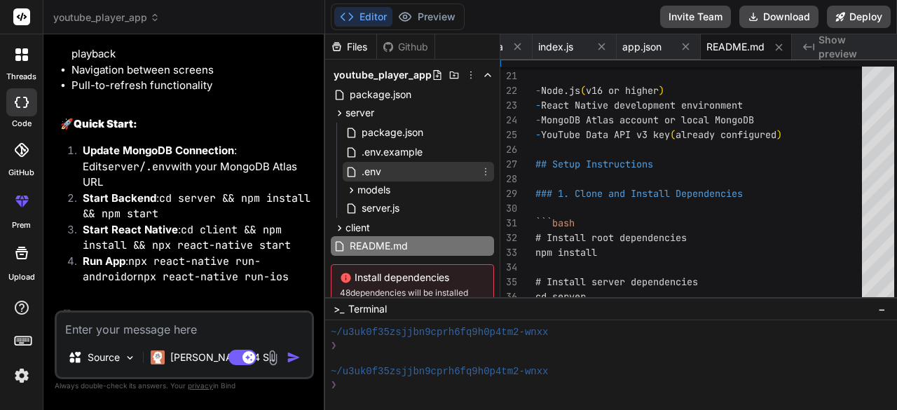
click at [387, 175] on div ".env" at bounding box center [418, 172] width 151 height 20
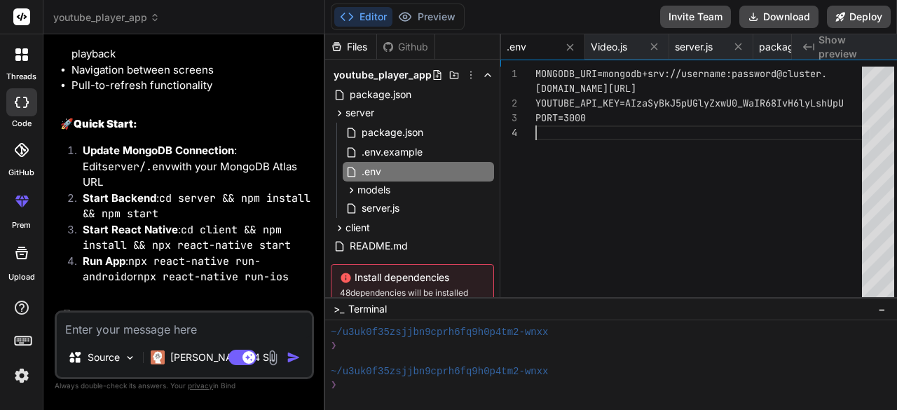
scroll to position [0, 0]
click at [802, 221] on div "MONGODB_URI=mongodb+srv://username:password@cluste r. mongodb.net/youtube-app Y…" at bounding box center [702, 186] width 335 height 238
click at [765, 163] on div "MONGODB_URI=mongodb+srv://username:password@cluste r. mongodb.net/youtube-app Y…" at bounding box center [702, 186] width 335 height 238
click at [608, 75] on div "MONGODB_URI=mongodb+srv://username:password@cluste r. mongodb.net/youtube-app Y…" at bounding box center [702, 186] width 335 height 238
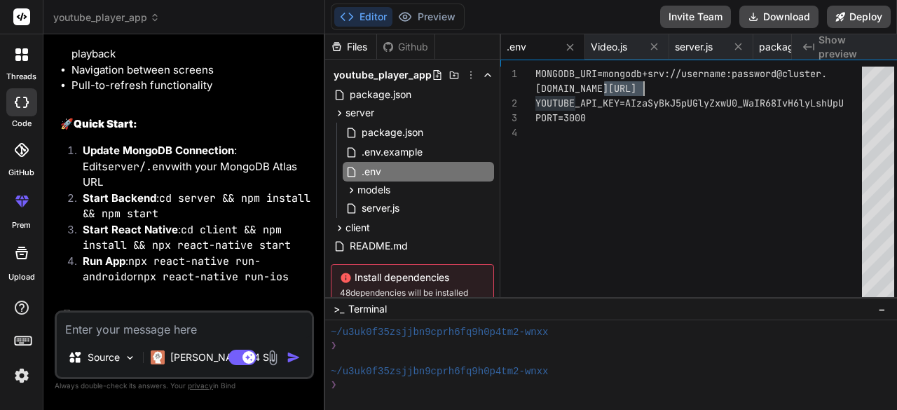
click at [608, 75] on div "MONGODB_URI=mongodb+srv://username:password@cluste r. mongodb.net/youtube-app Y…" at bounding box center [702, 186] width 335 height 238
click at [690, 82] on div "MONGODB_URI=mongodb+srv://username:password@cluste r. mongodb.net/youtube-app Y…" at bounding box center [702, 186] width 335 height 238
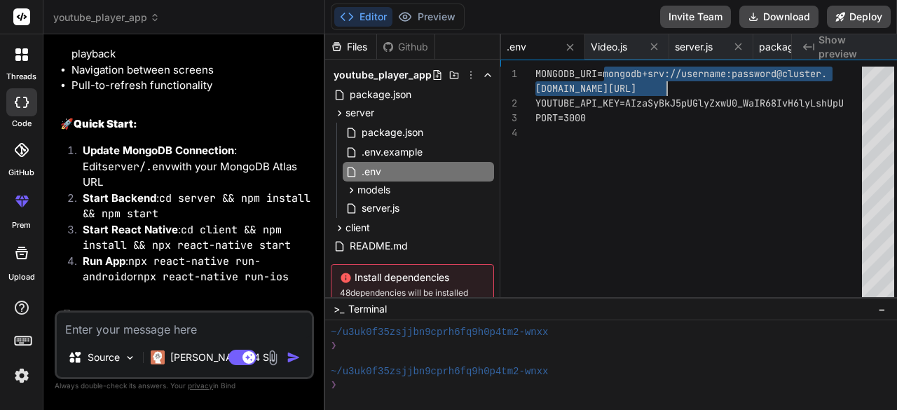
drag, startPoint x: 608, startPoint y: 72, endPoint x: 670, endPoint y: 79, distance: 62.8
click at [670, 79] on div "MONGODB_URI=mongodb+srv://username:password@cluste r. mongodb.net/youtube-app Y…" at bounding box center [702, 186] width 335 height 238
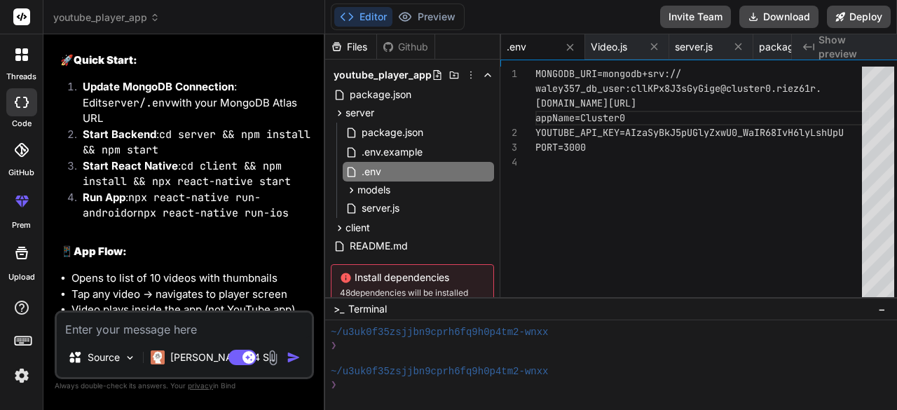
scroll to position [2723, 0]
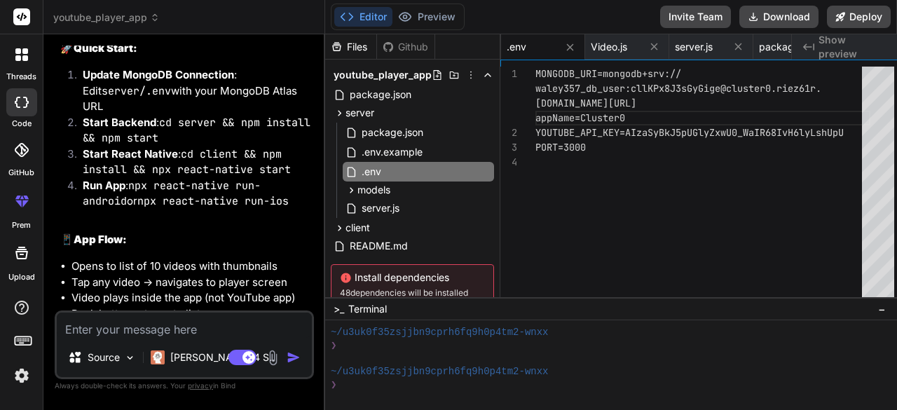
click at [156, 322] on textarea at bounding box center [184, 325] width 255 height 25
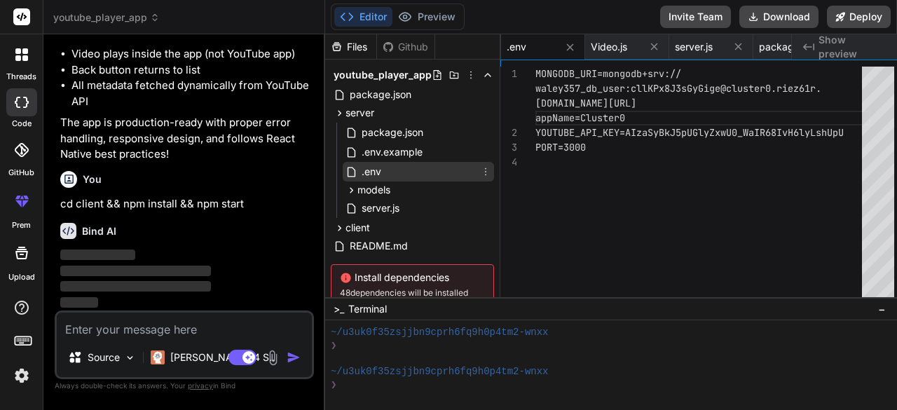
scroll to position [60, 0]
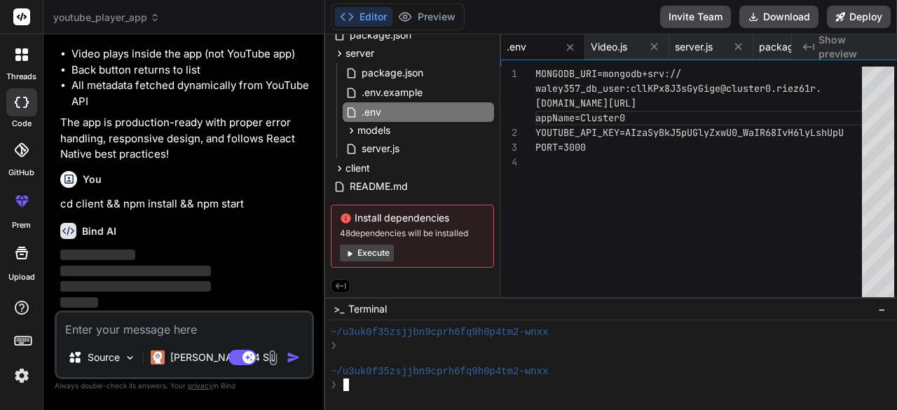
click at [354, 381] on div "❯" at bounding box center [604, 384] width 547 height 13
click at [60, 201] on p "cd client && npm install && npm start" at bounding box center [185, 204] width 251 height 16
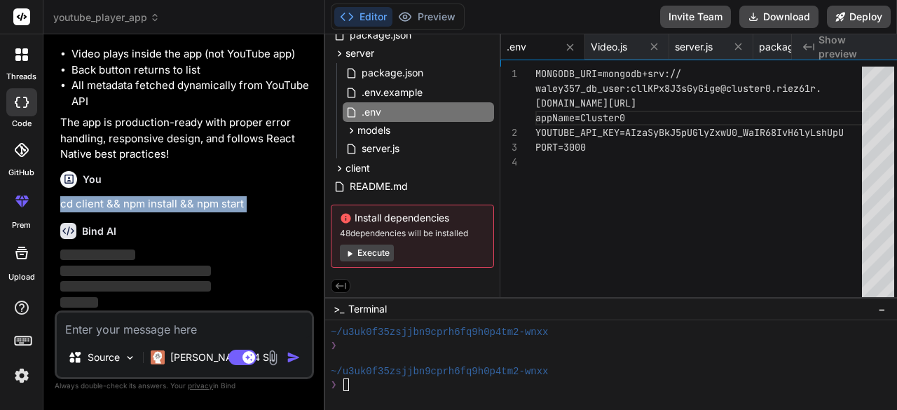
click at [60, 201] on p "cd client && npm install && npm start" at bounding box center [185, 204] width 251 height 16
copy div "cd client && npm install && npm start"
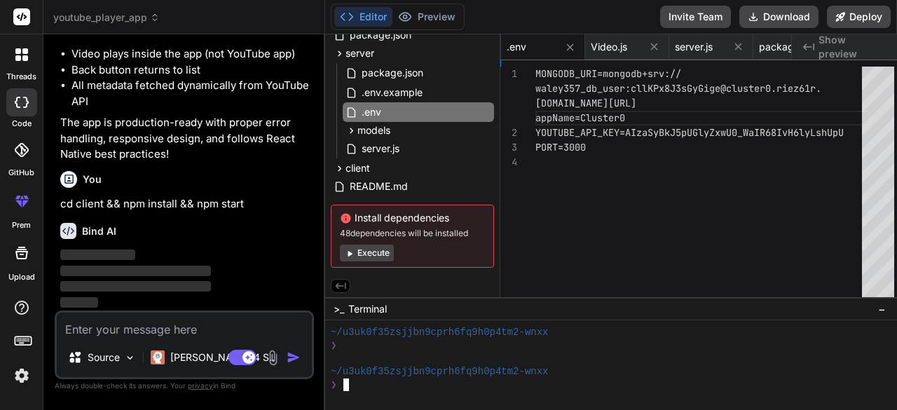
click at [355, 386] on div "❯" at bounding box center [604, 384] width 547 height 13
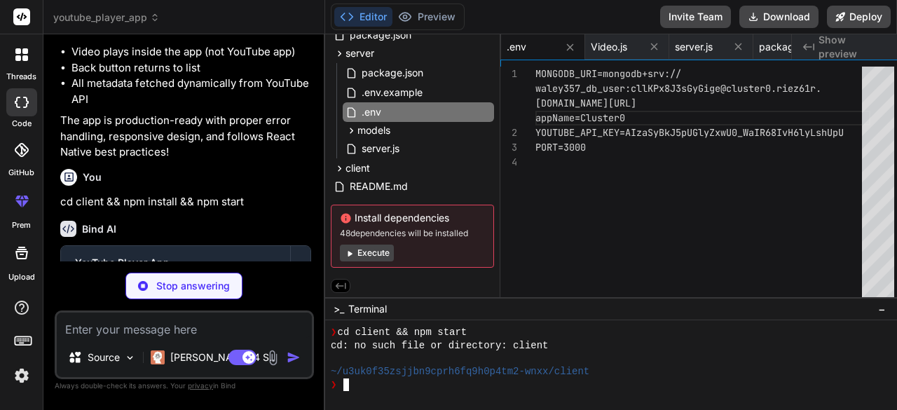
scroll to position [641, 0]
click at [191, 284] on p "Stop answering" at bounding box center [193, 286] width 74 height 14
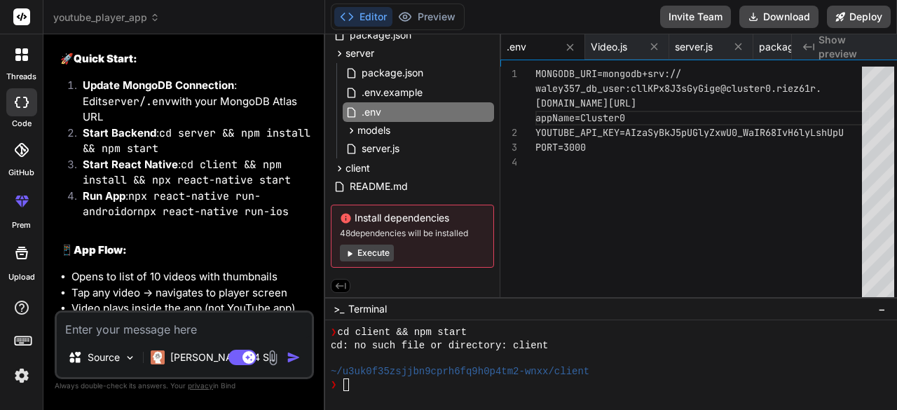
scroll to position [2708, 0]
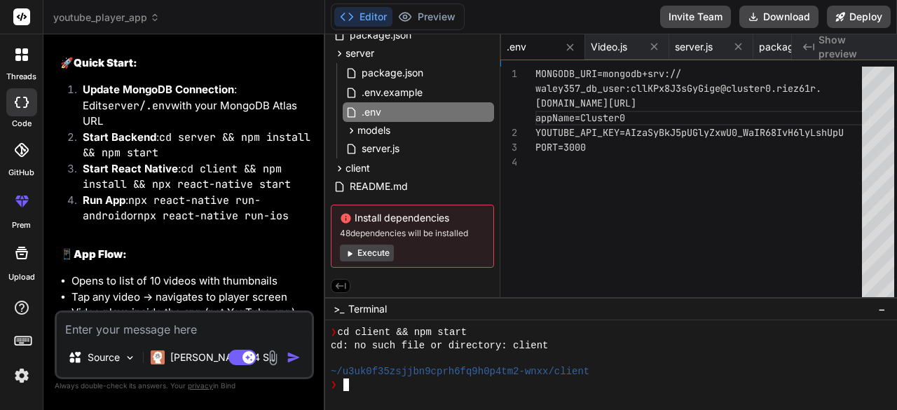
click at [367, 380] on div "❯" at bounding box center [604, 384] width 547 height 13
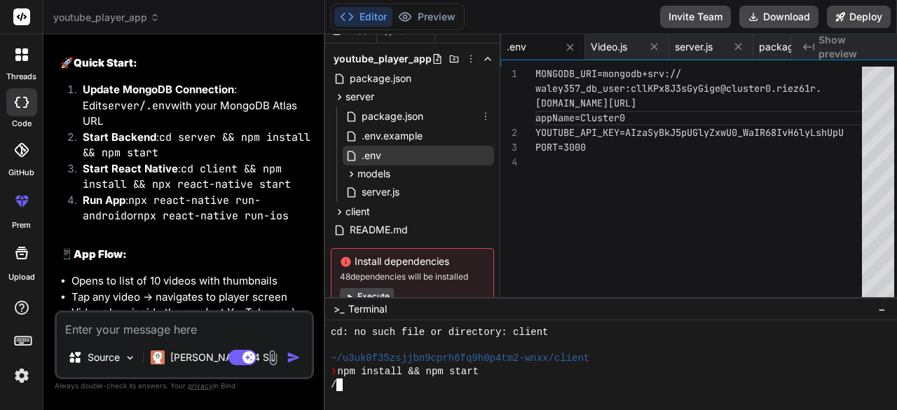
scroll to position [15, 0]
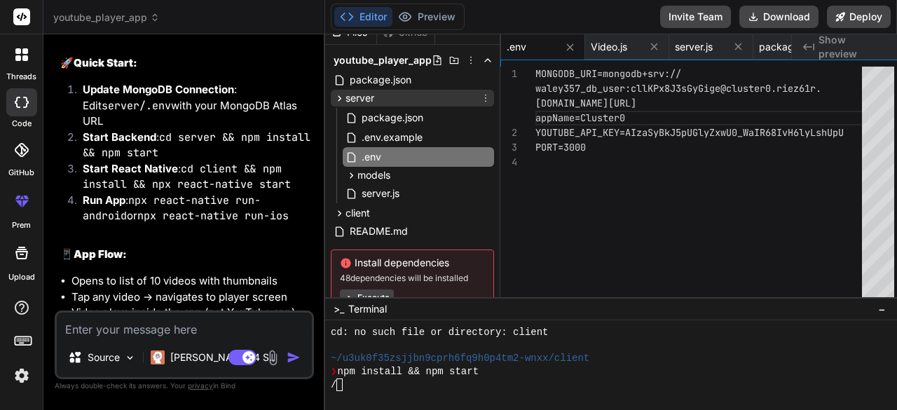
click at [346, 102] on icon at bounding box center [340, 99] width 12 height 12
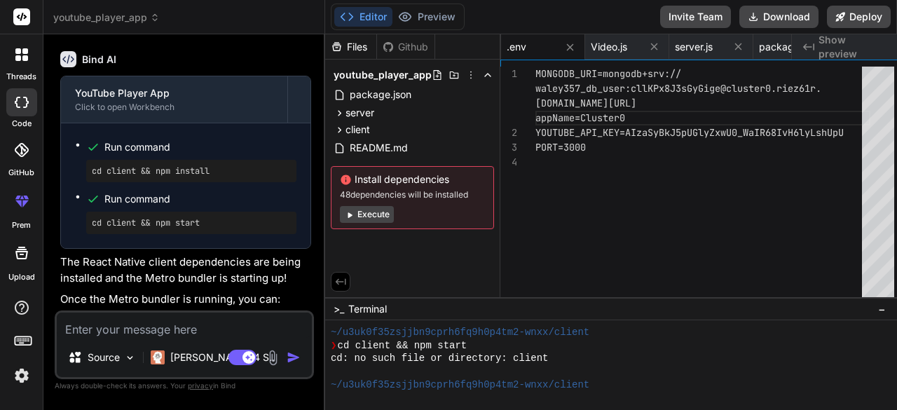
scroll to position [655, 0]
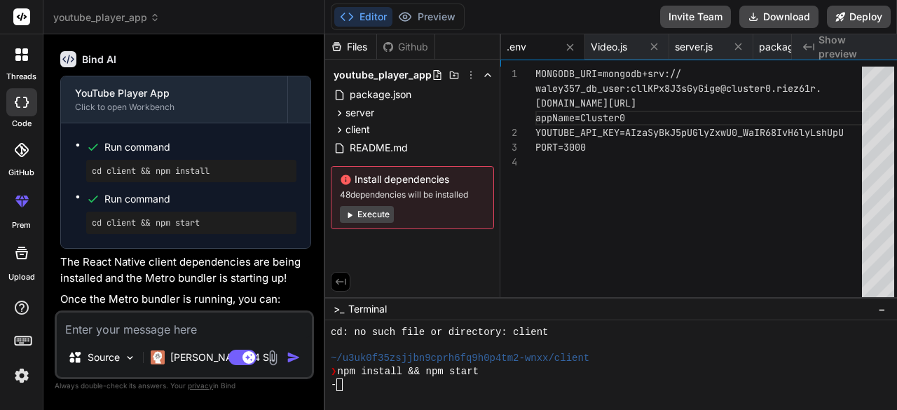
click at [371, 215] on button "Execute" at bounding box center [367, 214] width 54 height 17
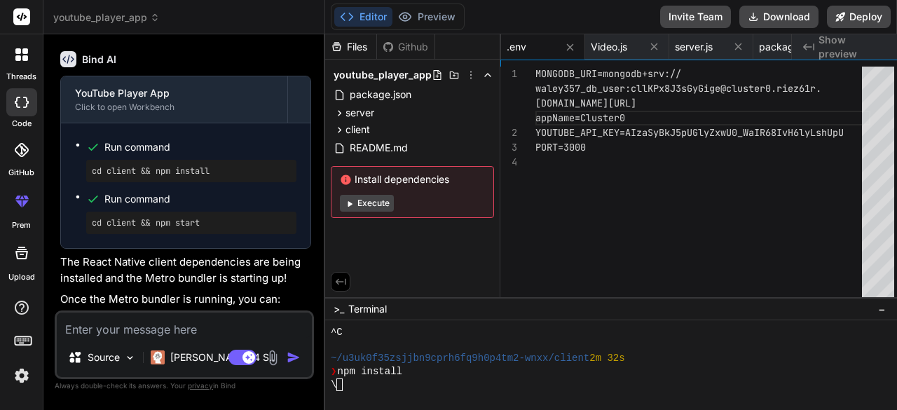
click at [368, 207] on button "Execute" at bounding box center [367, 203] width 54 height 17
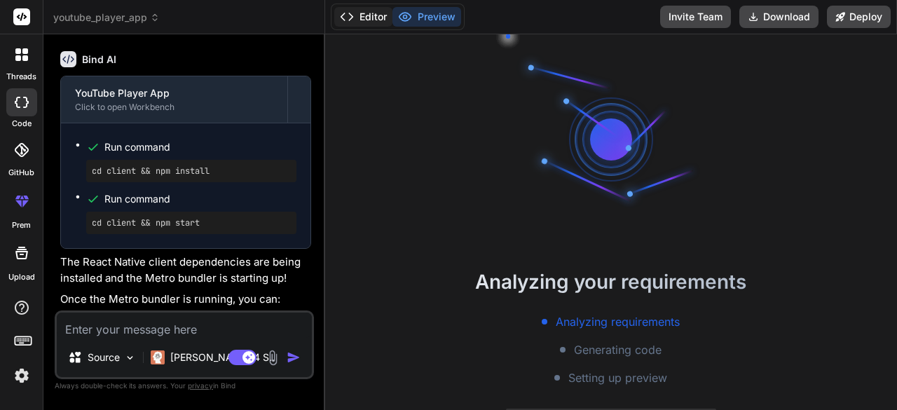
click at [353, 16] on icon at bounding box center [347, 17] width 14 height 14
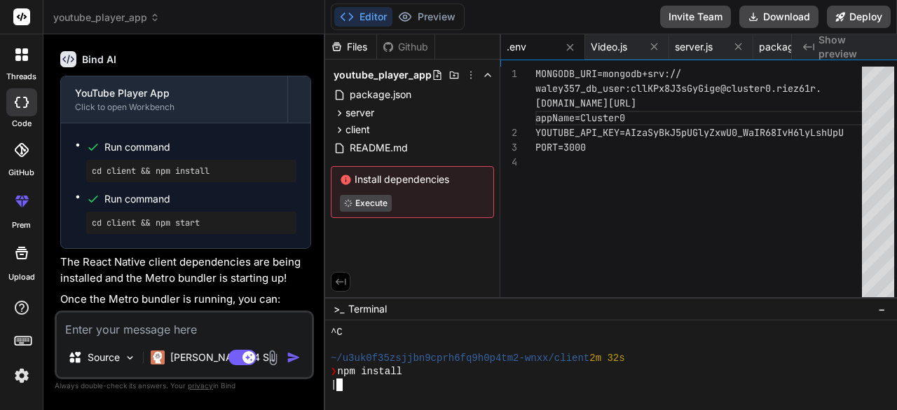
click at [402, 322] on div at bounding box center [611, 365] width 572 height 90
click at [14, 252] on icon at bounding box center [21, 253] width 17 height 17
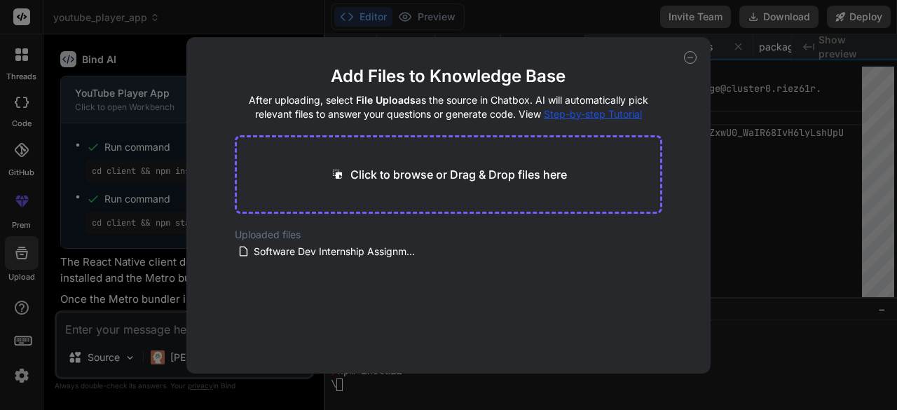
click at [116, 260] on div "Add Files to Knowledge Base After uploading, select File Uploads as the source …" at bounding box center [448, 205] width 897 height 410
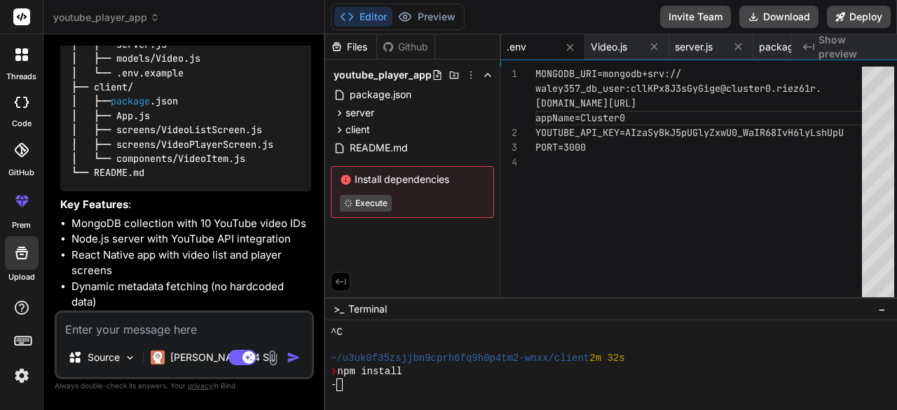
scroll to position [1333, 0]
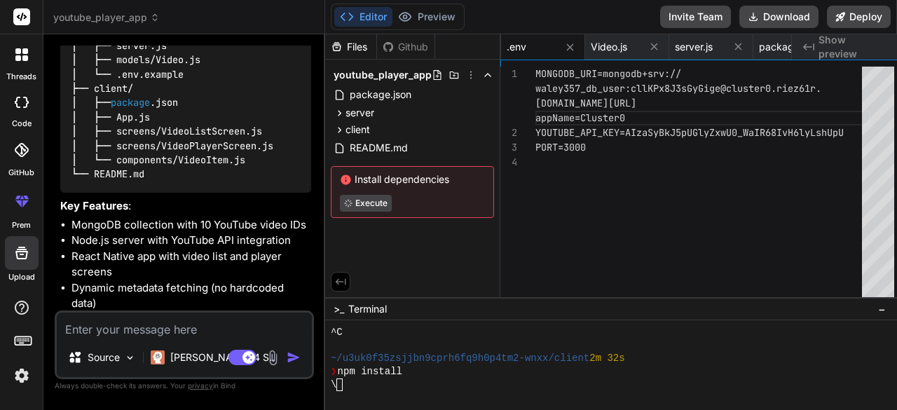
click at [294, 193] on div "youtube-player-app/ ├── server/ │ ├── package .json │ ├── server.js │ ├── model…" at bounding box center [185, 89] width 251 height 208
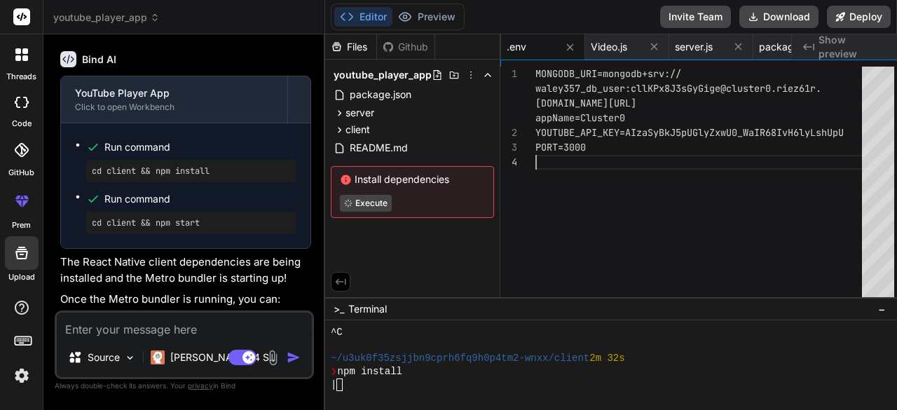
scroll to position [0, 0]
click at [604, 249] on div "MONGODB_URI=mongodb+srv:// waley357_db_user:cllKPx8J3sGyGige@cluster0.riez61r .…" at bounding box center [702, 186] width 335 height 238
click at [383, 383] on div "\" at bounding box center [604, 384] width 547 height 13
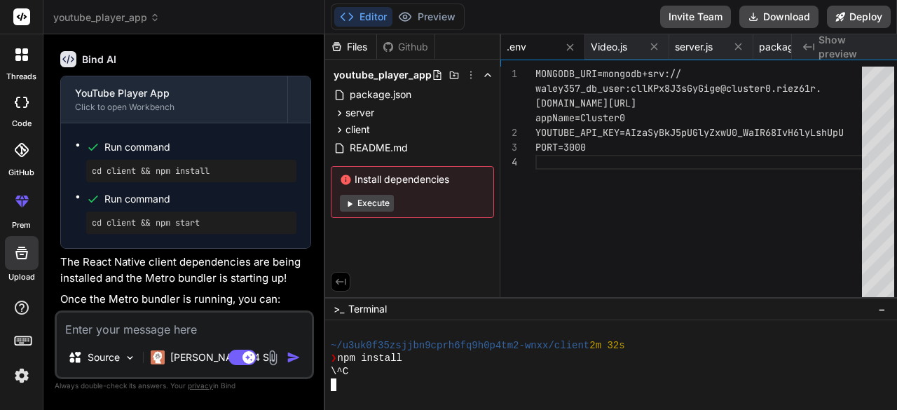
scroll to position [746, 0]
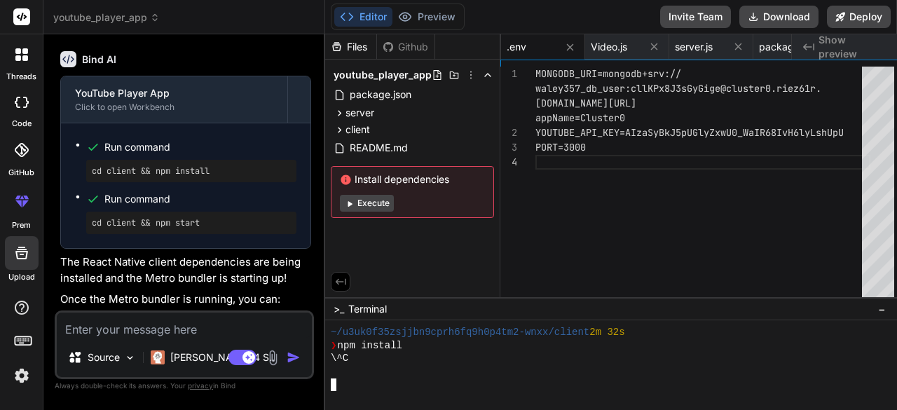
click at [420, 352] on div "\^C" at bounding box center [604, 358] width 547 height 13
click at [338, 304] on span ">_" at bounding box center [339, 309] width 11 height 14
click at [886, 308] on span "−" at bounding box center [882, 309] width 8 height 14
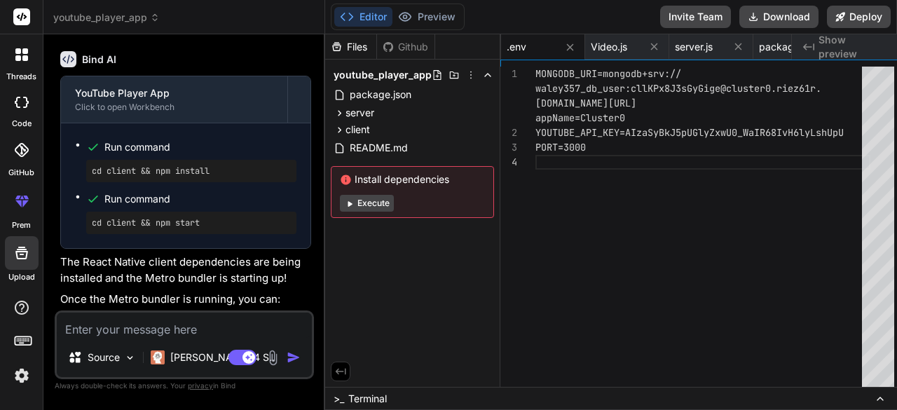
click at [883, 400] on icon at bounding box center [880, 398] width 6 height 3
click at [883, 397] on icon at bounding box center [880, 398] width 6 height 3
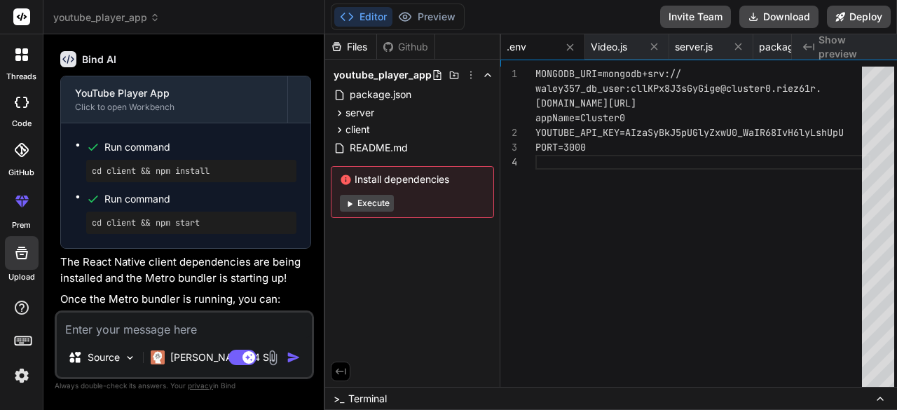
click at [883, 397] on icon at bounding box center [880, 398] width 6 height 3
drag, startPoint x: 889, startPoint y: 397, endPoint x: 430, endPoint y: 347, distance: 461.1
click at [430, 347] on div "Files Github youtube_player_app package.json server package.json .env.example .…" at bounding box center [611, 222] width 572 height 376
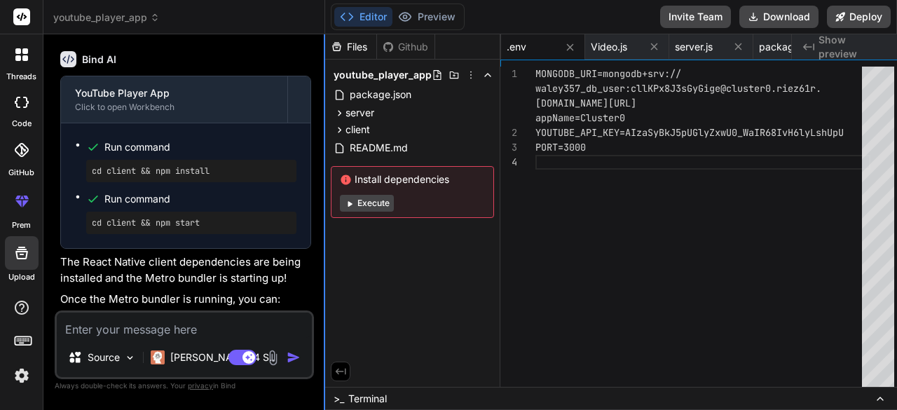
click at [325, 354] on div at bounding box center [324, 222] width 1 height 376
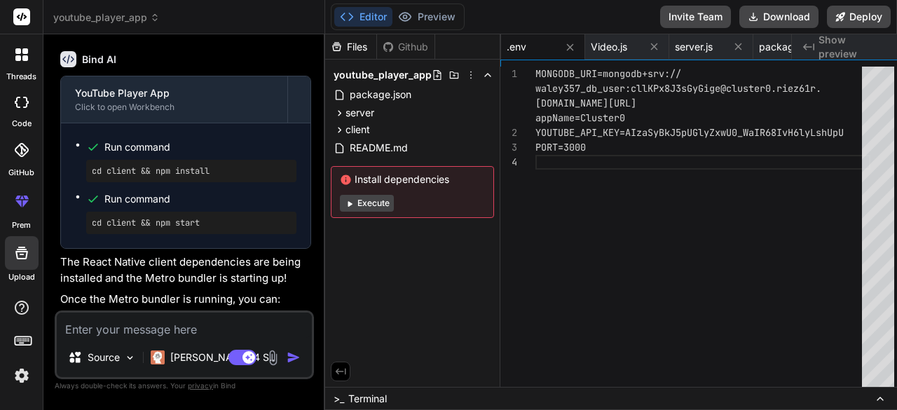
click at [314, 323] on div "Source Claude 4 S.. Agent Mode. When this toggle is activated, AI automatically…" at bounding box center [184, 344] width 259 height 69
click at [325, 316] on div "Bind AI Web Search Created with Pixso. Code Generator You hello Bind AI Hello! …" at bounding box center [184, 221] width 282 height 375
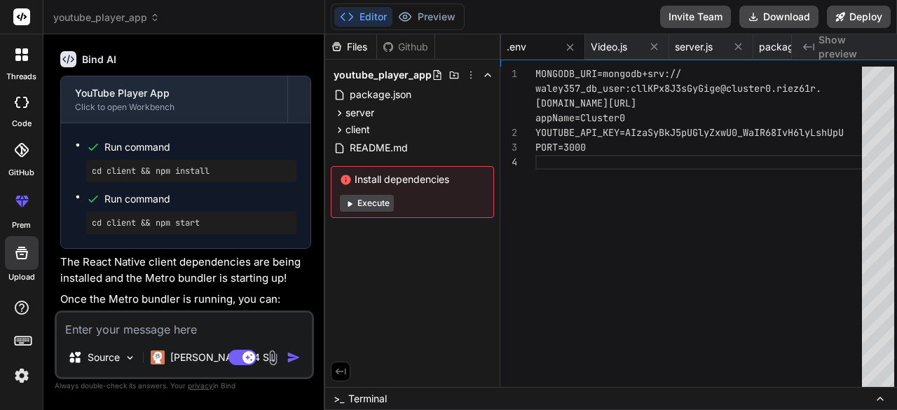
click at [325, 316] on div "Bind AI Web Search Created with Pixso. Code Generator You hello Bind AI Hello! …" at bounding box center [184, 221] width 282 height 375
click at [523, 317] on div "1 2 3 4" at bounding box center [517, 230] width 35 height 327
click at [200, 331] on textarea at bounding box center [184, 325] width 255 height 25
click at [136, 347] on div "Source" at bounding box center [101, 357] width 79 height 28
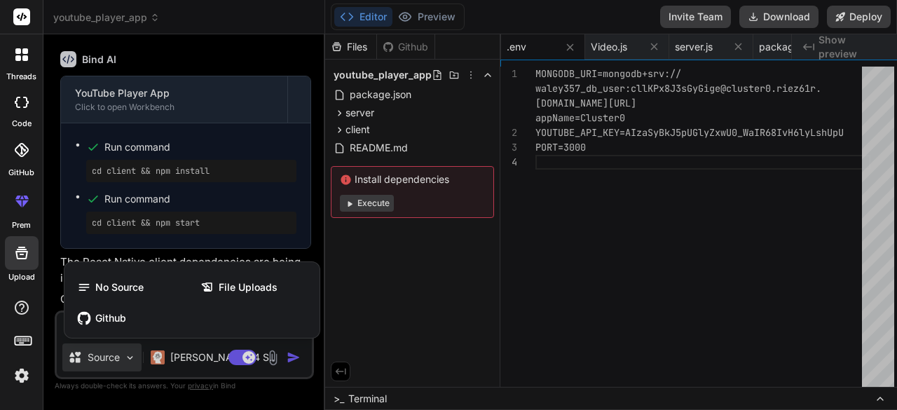
click at [442, 317] on div at bounding box center [448, 205] width 897 height 410
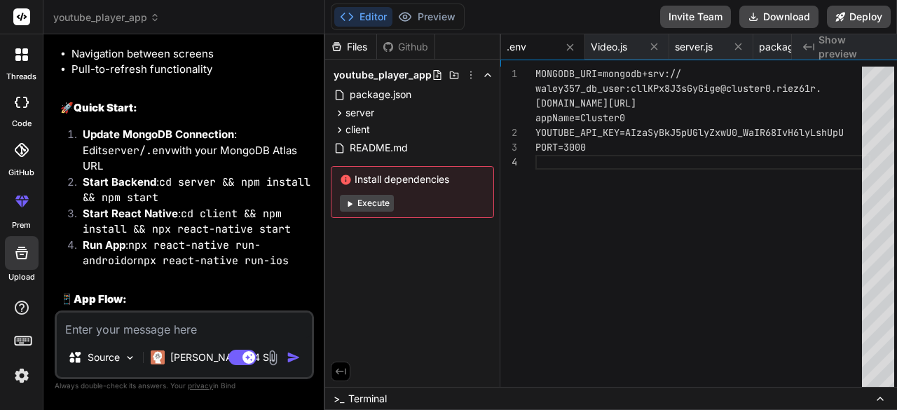
scroll to position [2660, 0]
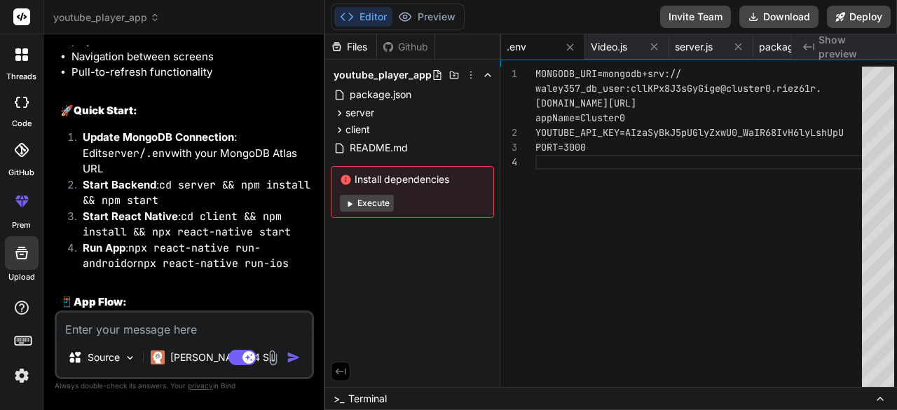
click at [122, 320] on textarea at bounding box center [184, 325] width 255 height 25
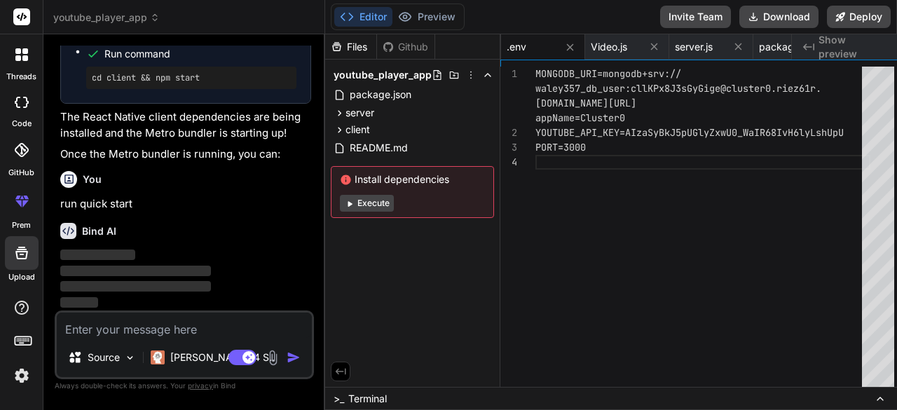
scroll to position [3285, 0]
click at [365, 198] on button "Execute" at bounding box center [367, 203] width 54 height 17
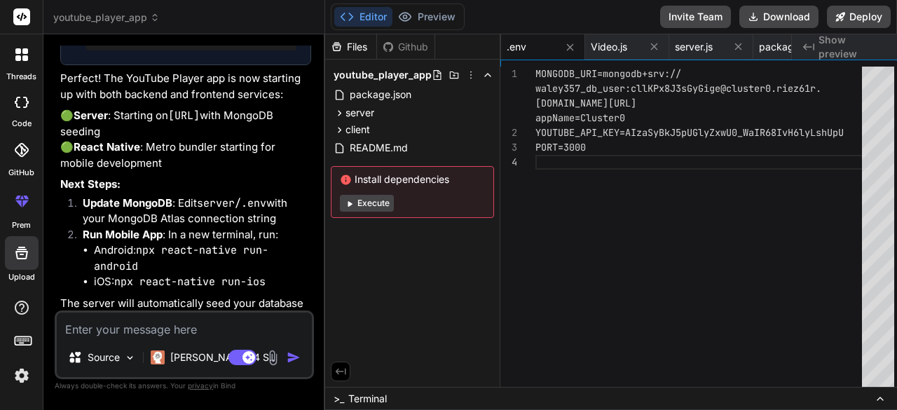
scroll to position [3797, 0]
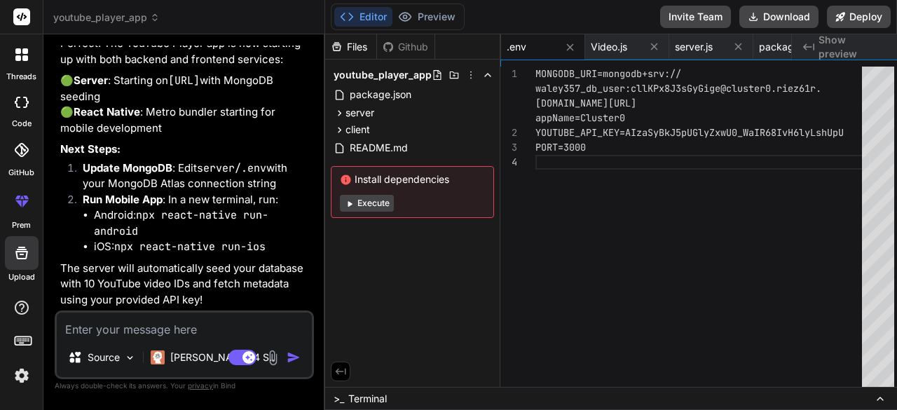
click at [133, 316] on textarea at bounding box center [184, 325] width 255 height 25
click at [102, 335] on textarea at bounding box center [184, 325] width 255 height 25
paste textarea "mongodb+srv://waley357_db_user:cllKPx8J3sGyGige@cluster0.riez61r.mongodb.net/?r…"
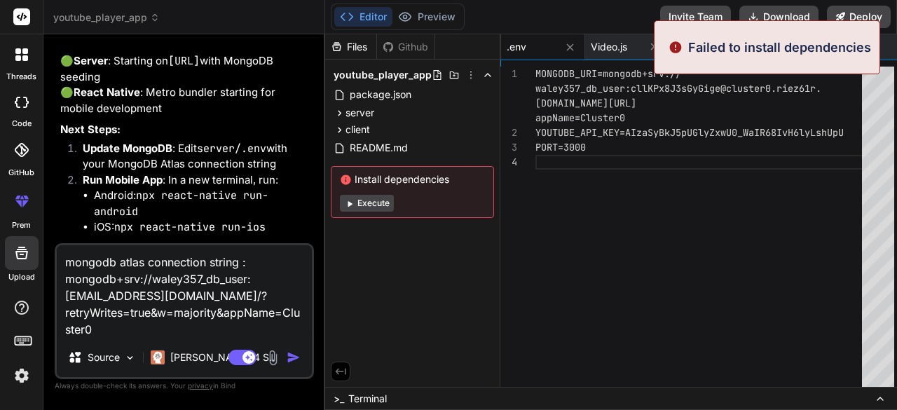
click at [378, 201] on button "Execute" at bounding box center [367, 203] width 54 height 17
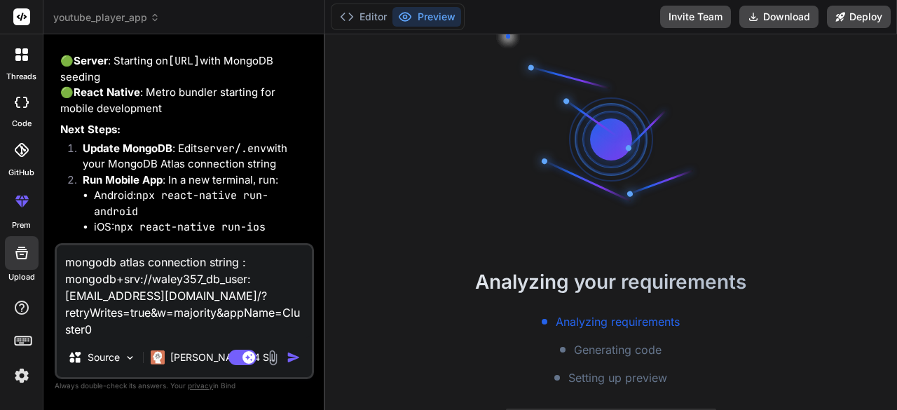
click at [297, 355] on img "button" at bounding box center [294, 357] width 14 height 14
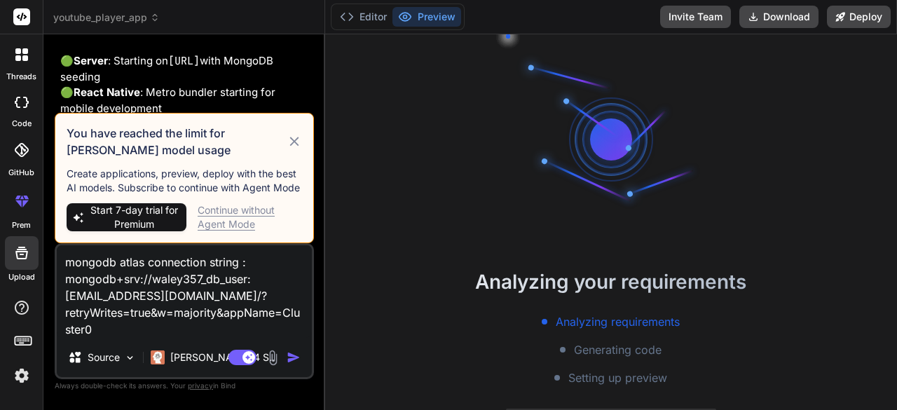
click at [234, 222] on div "Continue without Agent Mode" at bounding box center [250, 217] width 104 height 28
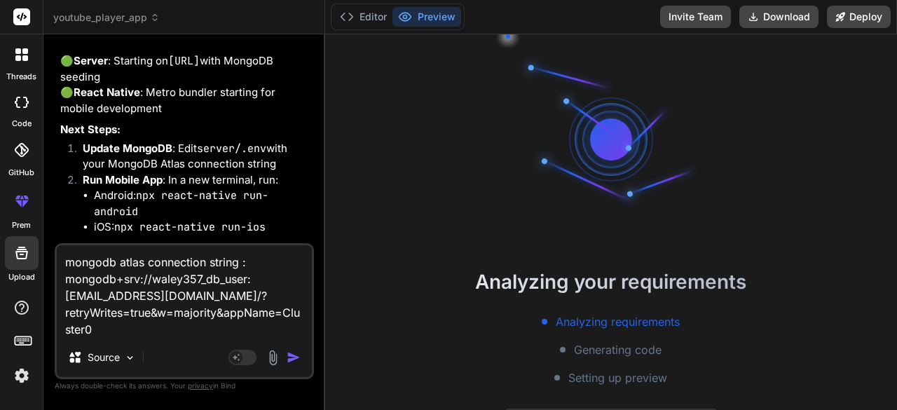
click at [294, 360] on img "button" at bounding box center [294, 357] width 14 height 14
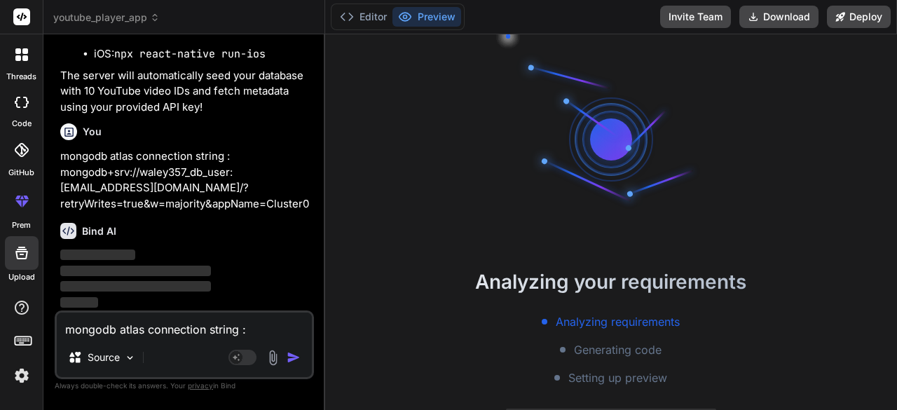
scroll to position [3990, 0]
click at [360, 18] on button "Editor" at bounding box center [363, 17] width 58 height 20
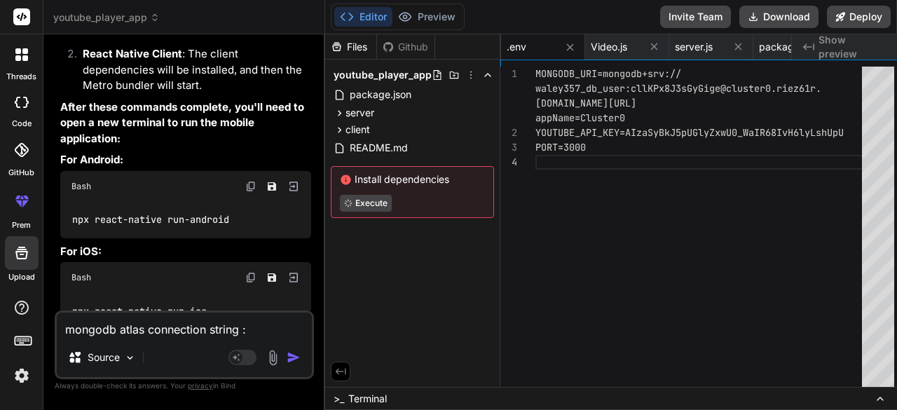
scroll to position [4682, 0]
click at [356, 394] on span "Terminal" at bounding box center [367, 399] width 39 height 14
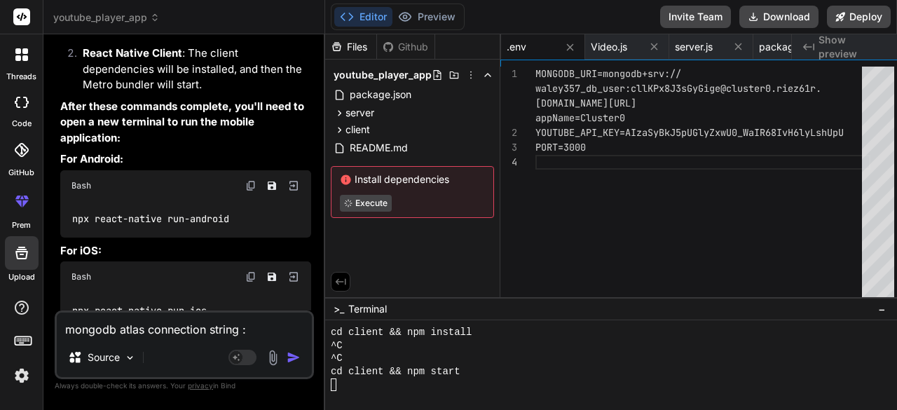
click at [886, 309] on span "−" at bounding box center [882, 309] width 8 height 14
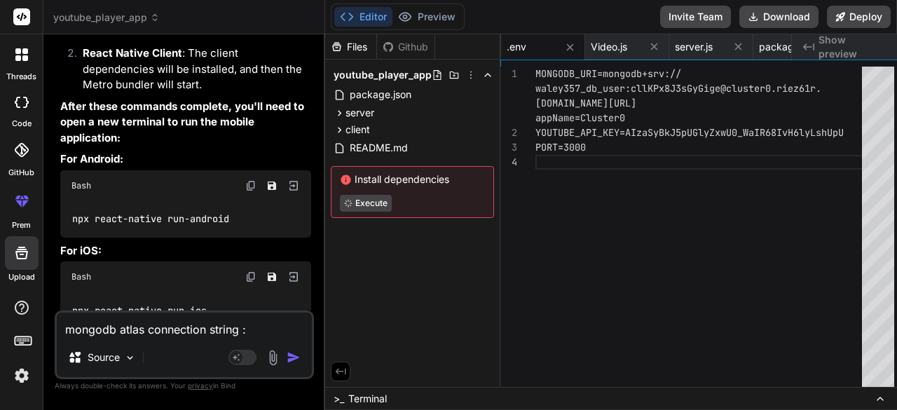
click at [882, 390] on button at bounding box center [880, 398] width 17 height 17
click at [886, 401] on icon at bounding box center [880, 398] width 11 height 11
click at [883, 399] on icon at bounding box center [880, 398] width 6 height 3
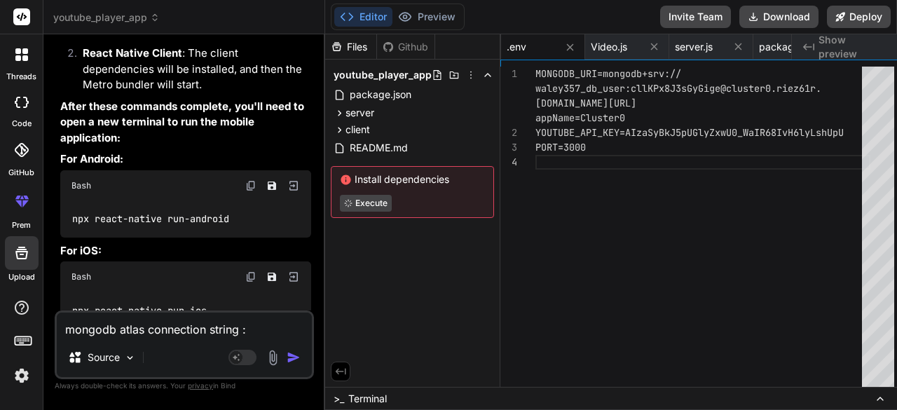
click at [883, 399] on icon at bounding box center [880, 398] width 6 height 3
drag, startPoint x: 891, startPoint y: 399, endPoint x: 526, endPoint y: 410, distance: 365.3
click at [526, 409] on html "threads code GitHub prem Upload youtube_player_app Created with Pixso. Bind AI …" at bounding box center [448, 205] width 897 height 410
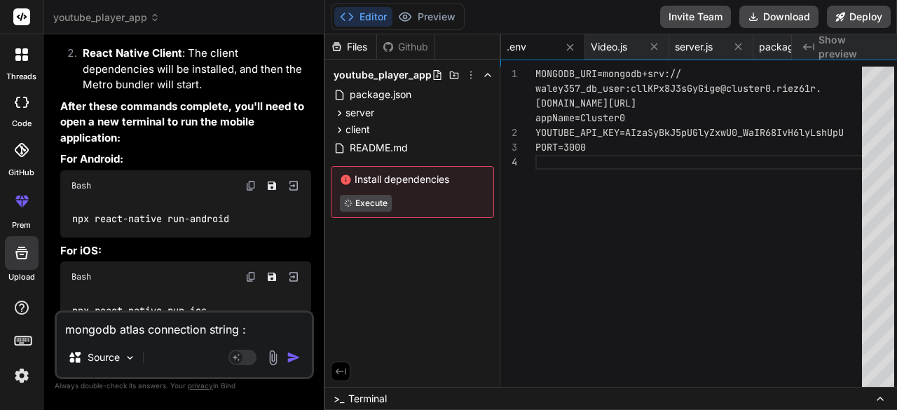
click at [469, 388] on div ">_ Terminal" at bounding box center [611, 398] width 572 height 23
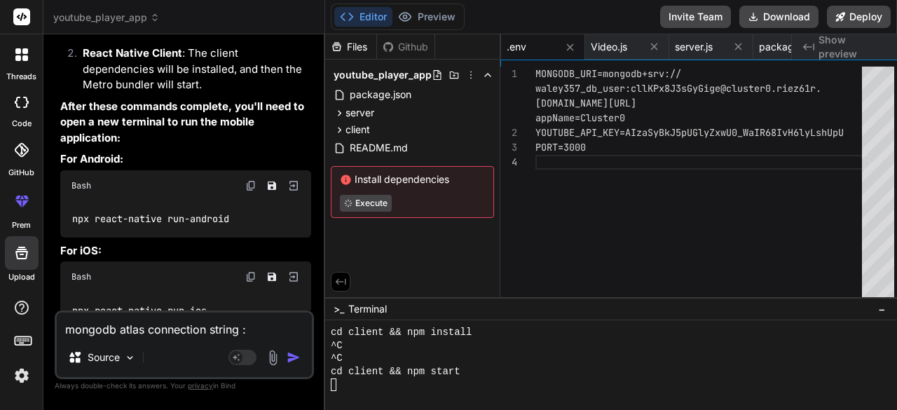
click at [469, 388] on div ">_ Terminal − BBBBBBBBBBBBBBBBBBBBBBBBBBBBBBBB cd client && npm install ^C ^C c…" at bounding box center [611, 353] width 572 height 113
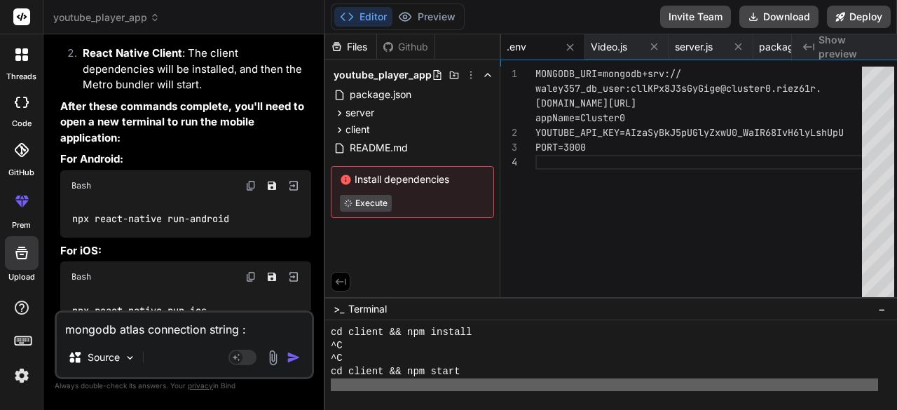
click at [469, 388] on div at bounding box center [604, 384] width 547 height 13
click at [249, 191] on img at bounding box center [250, 185] width 11 height 11
click at [254, 191] on img at bounding box center [250, 185] width 11 height 11
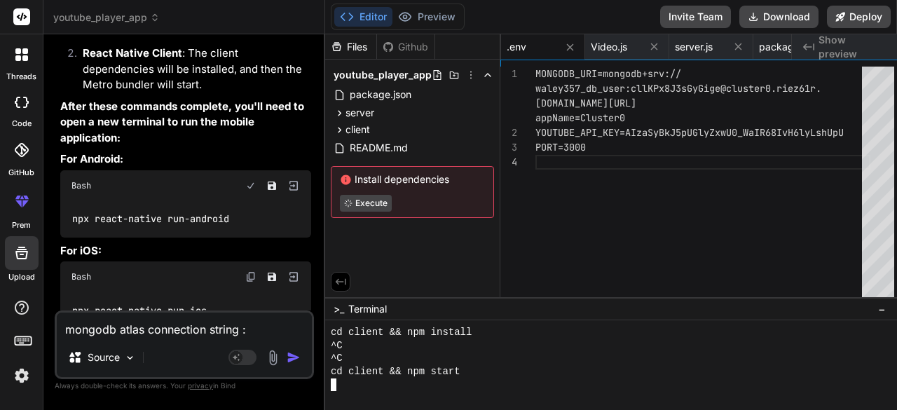
click at [344, 389] on div at bounding box center [604, 384] width 547 height 13
click at [337, 308] on span ">_" at bounding box center [339, 309] width 11 height 14
drag, startPoint x: 337, startPoint y: 308, endPoint x: 509, endPoint y: 381, distance: 186.8
click at [509, 381] on div at bounding box center [604, 384] width 547 height 13
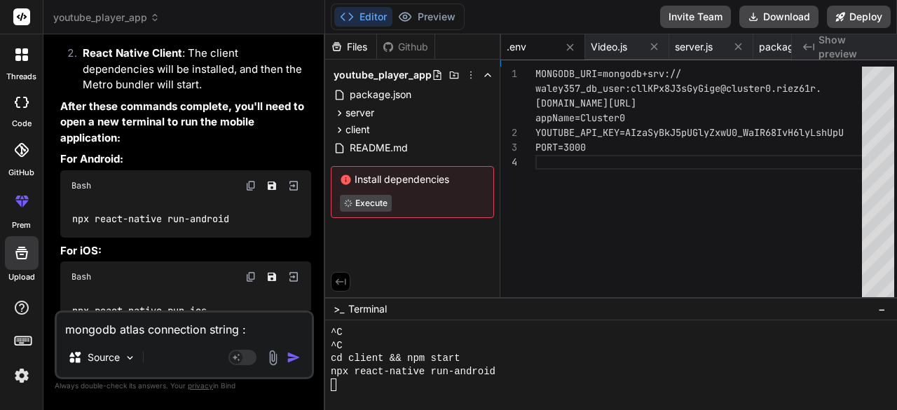
click at [362, 44] on div "Files" at bounding box center [350, 47] width 51 height 14
click at [467, 74] on icon at bounding box center [470, 74] width 11 height 11
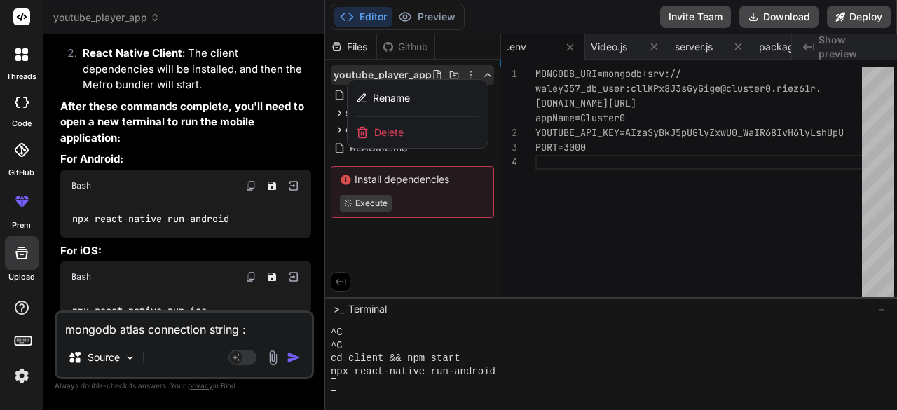
click at [489, 72] on div at bounding box center [611, 222] width 572 height 376
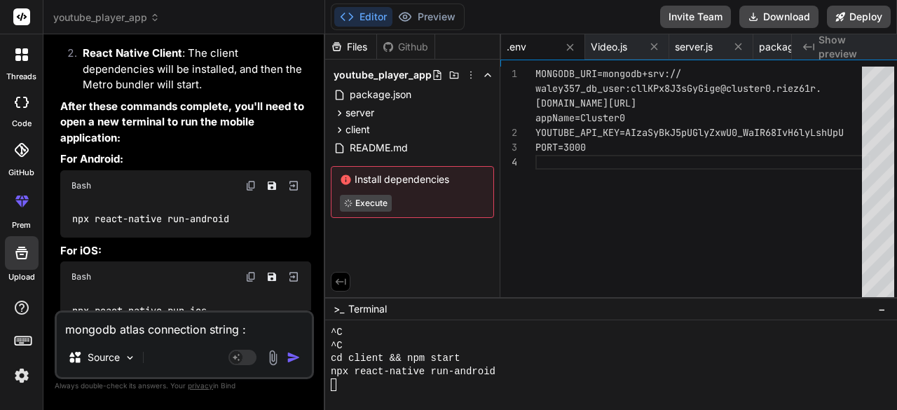
click at [341, 315] on span ">_" at bounding box center [339, 309] width 11 height 14
click at [346, 385] on div at bounding box center [604, 384] width 547 height 13
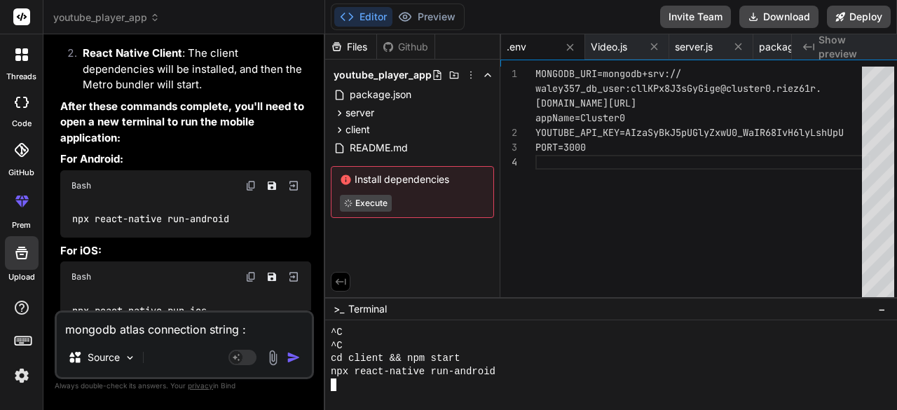
scroll to position [929, 0]
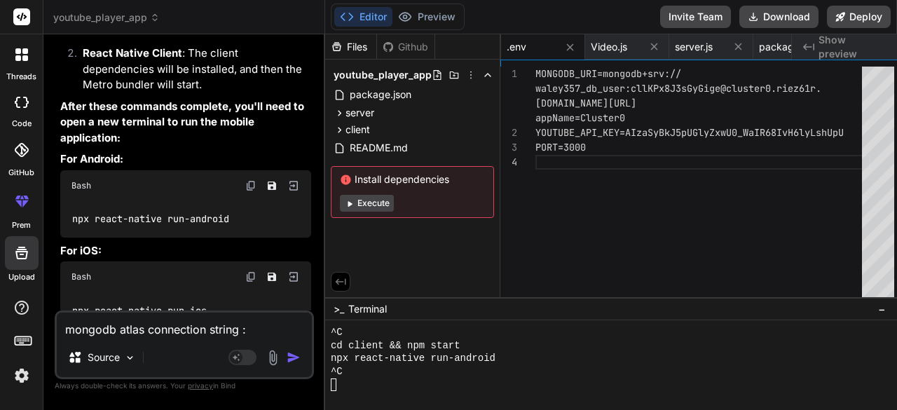
click at [20, 106] on icon at bounding box center [22, 102] width 14 height 11
click at [415, 20] on button "Preview" at bounding box center [426, 17] width 69 height 20
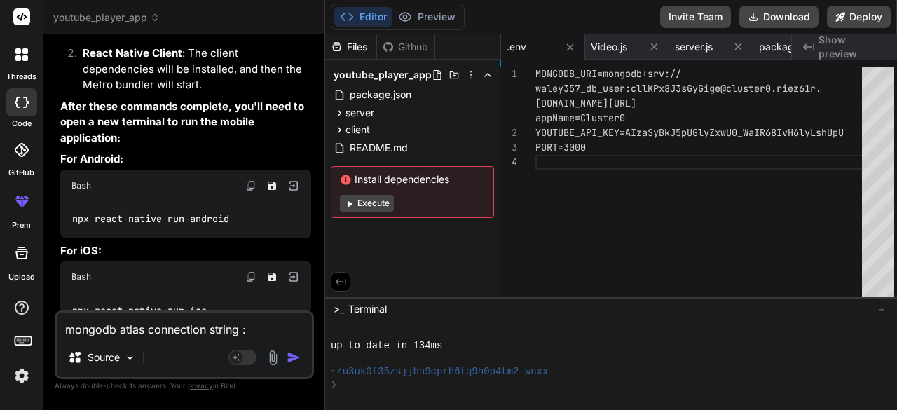
scroll to position [443, 0]
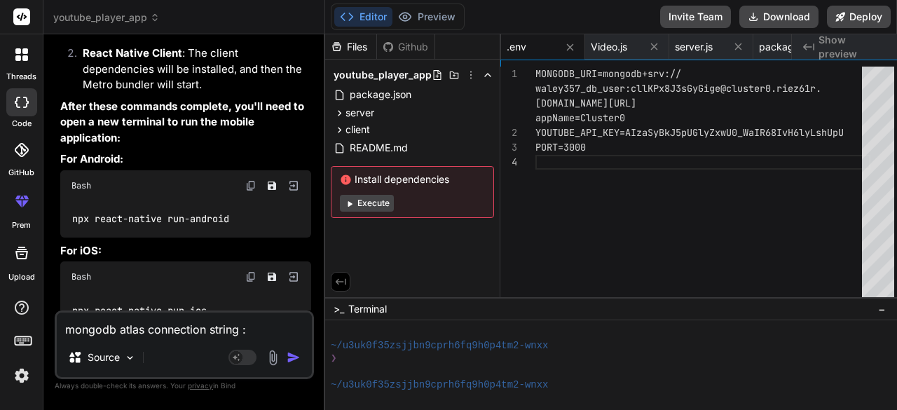
click at [346, 356] on div "❯" at bounding box center [604, 358] width 547 height 13
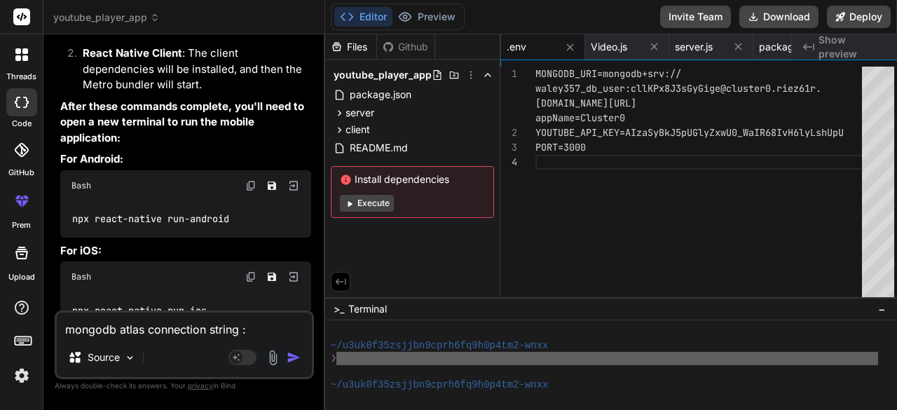
click at [346, 356] on div "❯" at bounding box center [604, 358] width 547 height 13
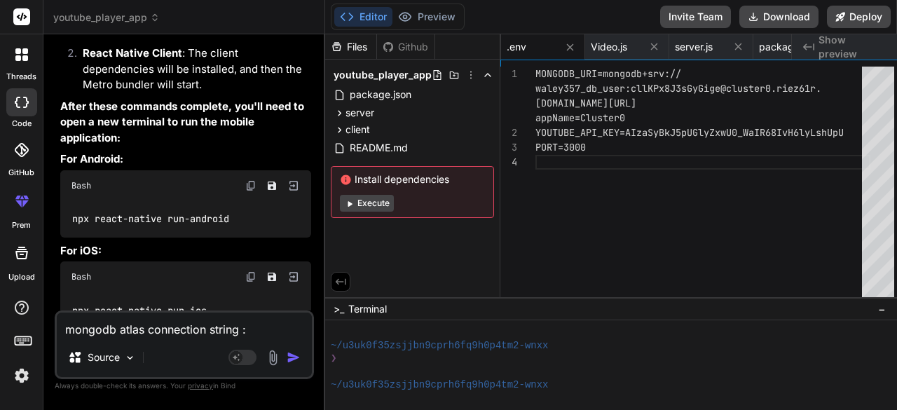
click at [346, 356] on div "❯" at bounding box center [604, 358] width 547 height 13
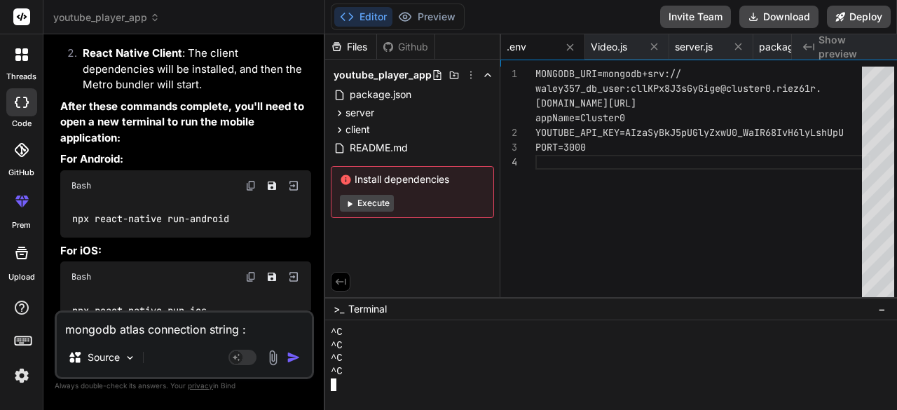
scroll to position [1007, 0]
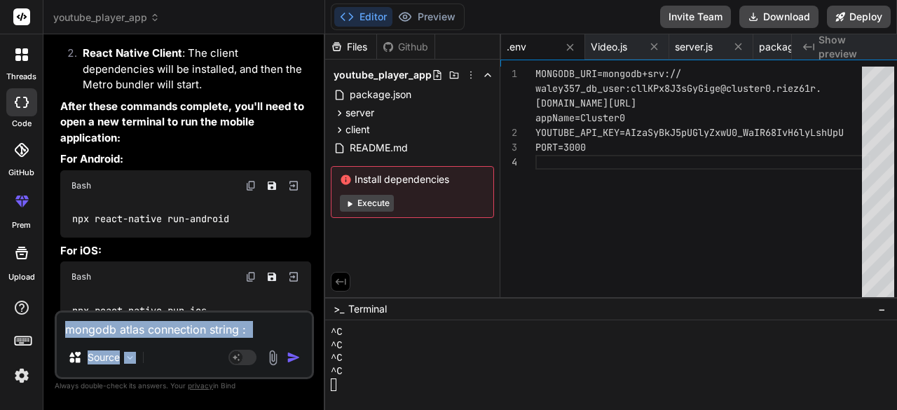
drag, startPoint x: 166, startPoint y: 346, endPoint x: 172, endPoint y: 330, distance: 16.4
click at [172, 330] on div "mongodb atlas connection string : mongodb+srv://waley357_db_user:cllKPx8J3sGyGi…" at bounding box center [184, 344] width 259 height 69
click at [172, 330] on textarea "mongodb atlas connection string : mongodb+srv://waley357_db_user:cllKPx8J3sGyGi…" at bounding box center [184, 325] width 255 height 25
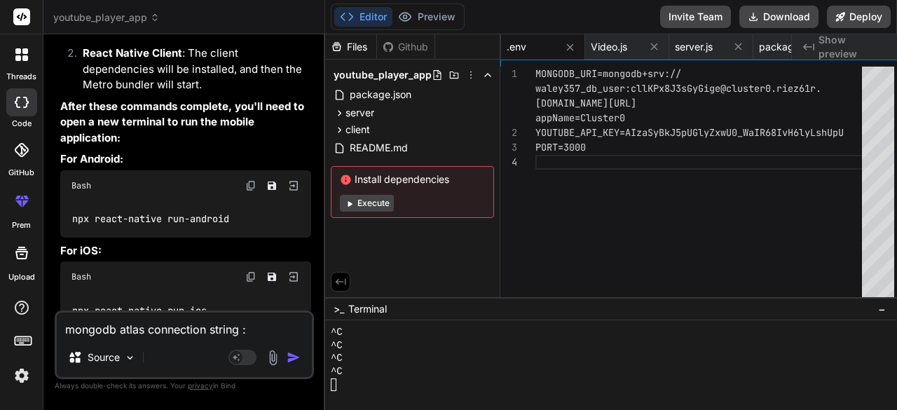
click at [172, 330] on textarea "mongodb atlas connection string : mongodb+srv://waley357_db_user:cllKPx8J3sGyGi…" at bounding box center [184, 325] width 255 height 25
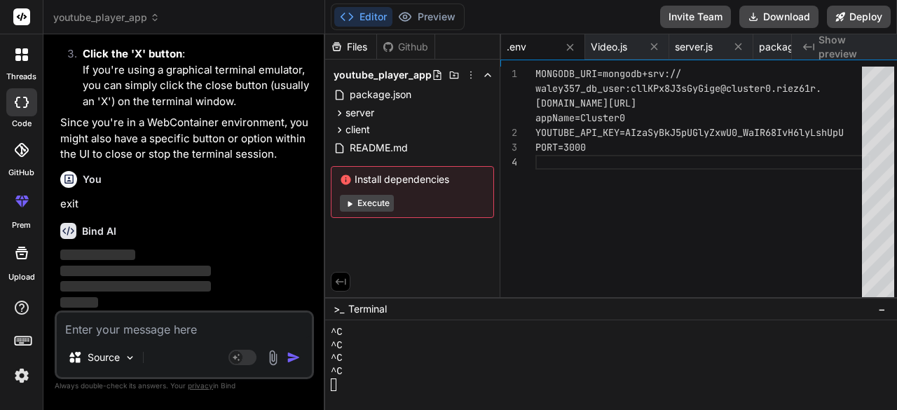
scroll to position [5302, 0]
click at [366, 364] on div "^C" at bounding box center [604, 358] width 547 height 13
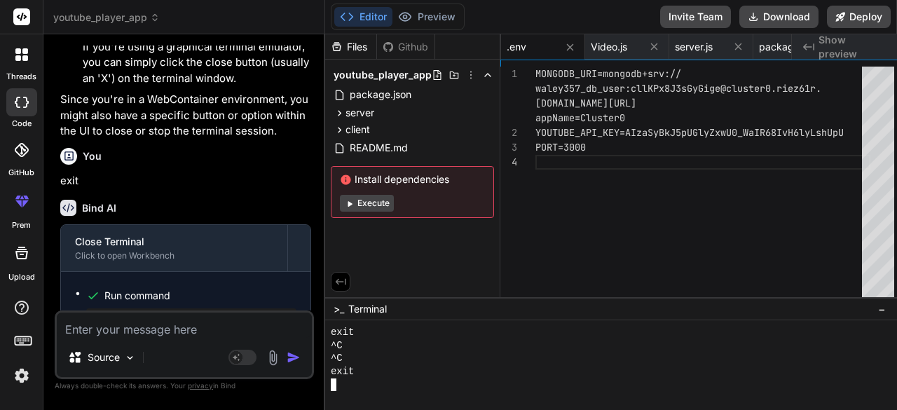
scroll to position [5359, 0]
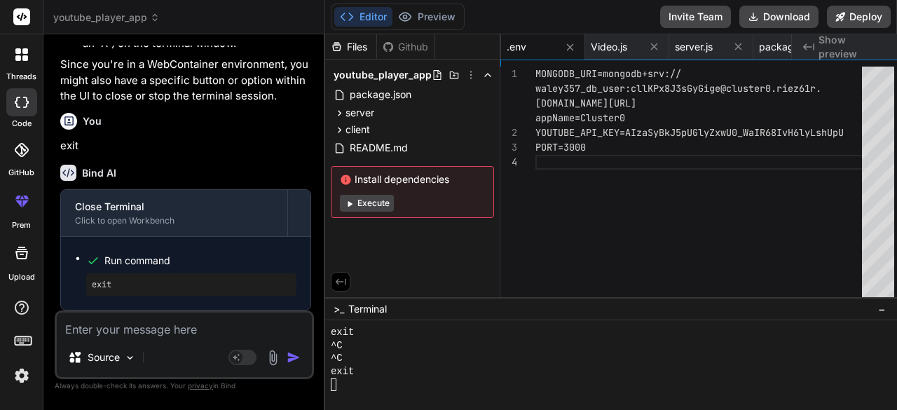
click at [158, 292] on div "exit" at bounding box center [191, 284] width 210 height 22
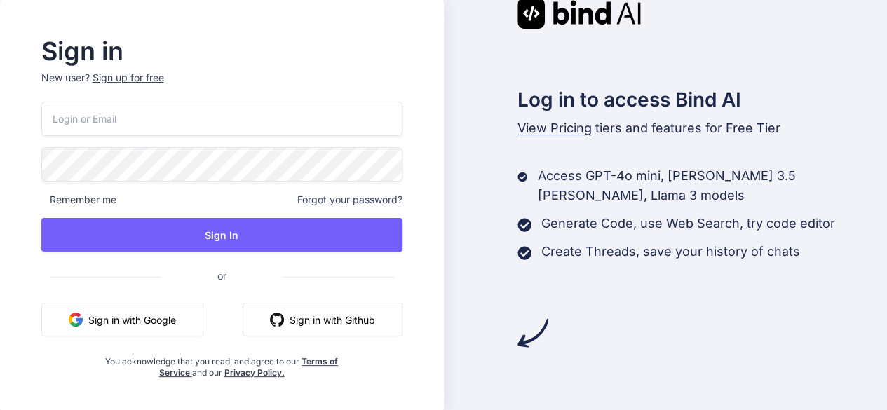
click at [200, 315] on button "Sign in with Google" at bounding box center [122, 320] width 162 height 34
click at [139, 322] on button "Sign in with Google" at bounding box center [122, 320] width 162 height 34
click at [137, 81] on div "Sign up for free" at bounding box center [128, 78] width 71 height 14
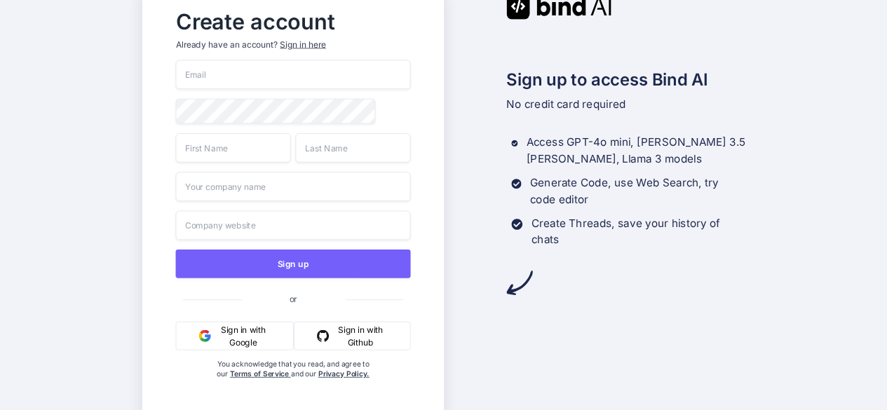
click at [229, 337] on button "Sign in with Google" at bounding box center [234, 336] width 118 height 29
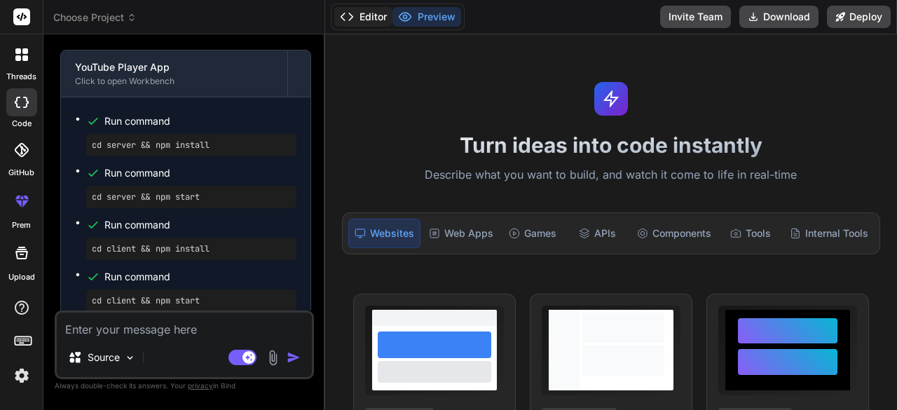
click at [372, 16] on button "Editor" at bounding box center [363, 17] width 58 height 20
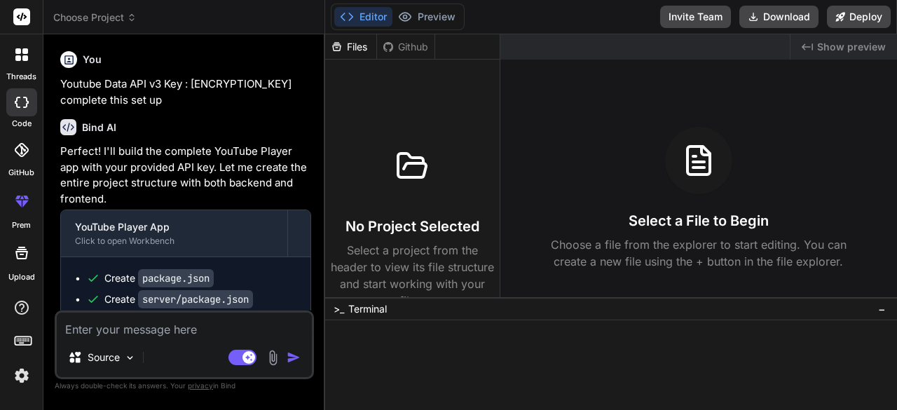
click at [359, 45] on div "Files" at bounding box center [350, 47] width 51 height 14
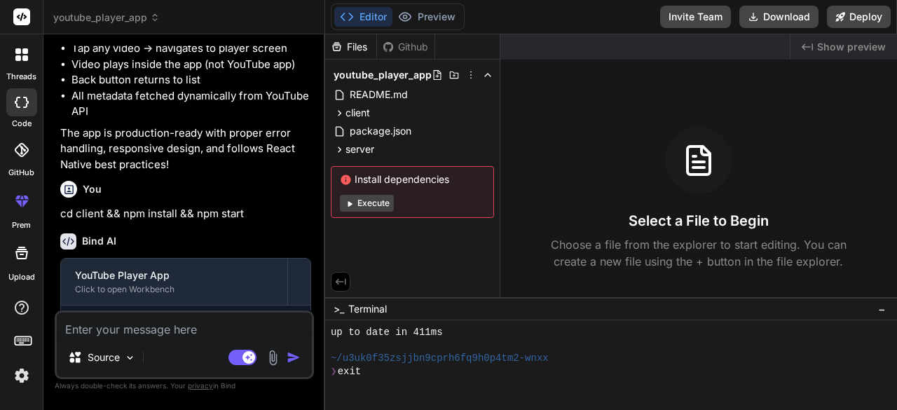
scroll to position [118, 0]
click at [422, 381] on div at bounding box center [608, 384] width 554 height 13
click at [408, 372] on div "❯ exit" at bounding box center [608, 371] width 554 height 13
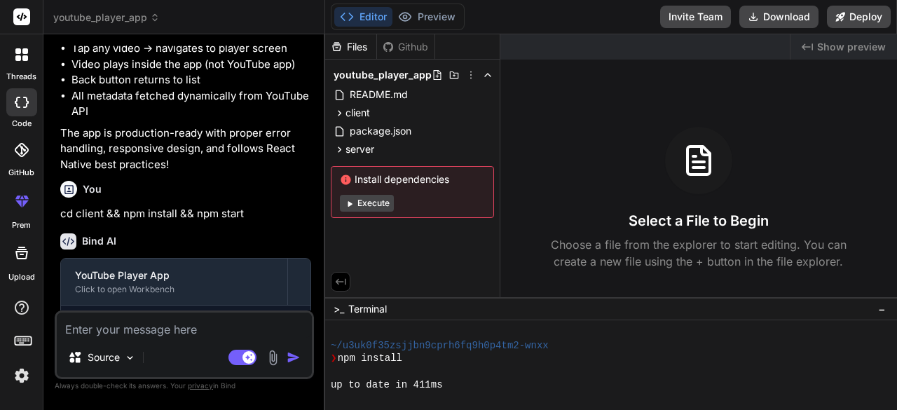
scroll to position [64, 0]
click at [381, 203] on button "Execute" at bounding box center [367, 203] width 54 height 17
type textarea "x"
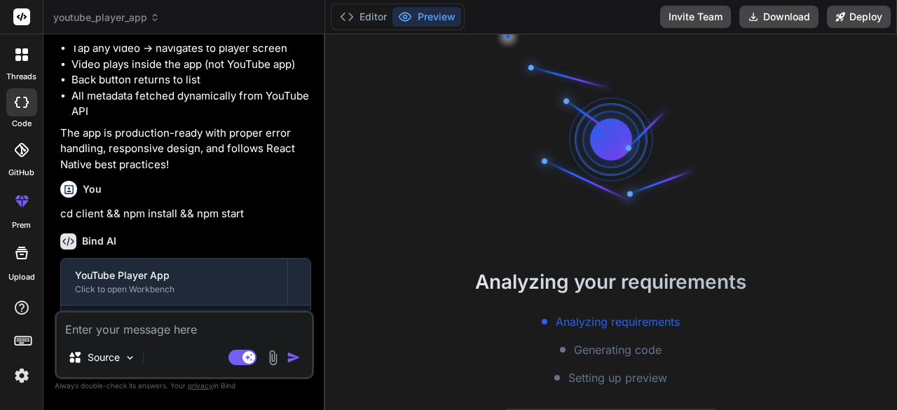
scroll to position [65, 0]
click at [374, 12] on button "Editor" at bounding box center [363, 17] width 58 height 20
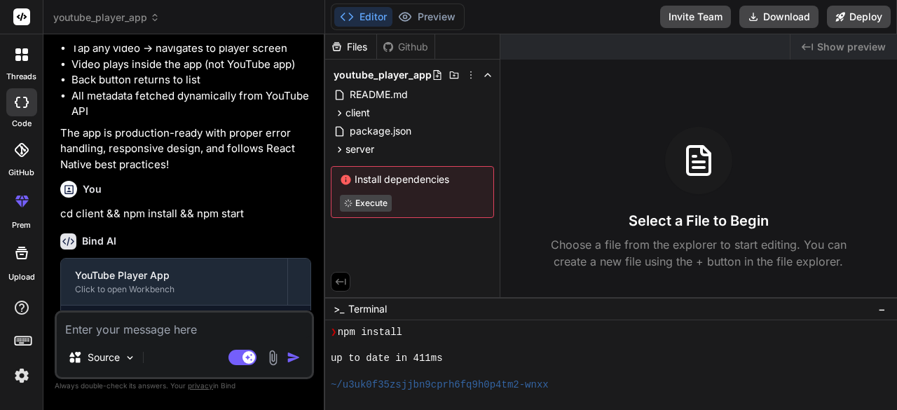
scroll to position [131, 0]
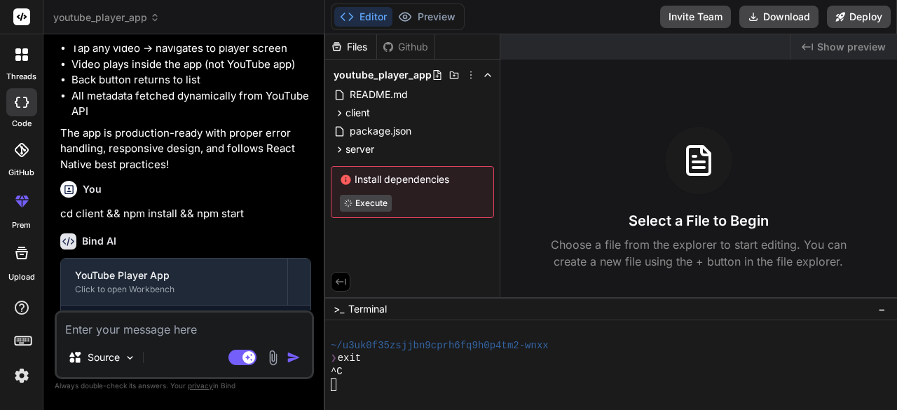
click at [397, 363] on div "❯ exit" at bounding box center [608, 358] width 554 height 13
click at [355, 381] on div at bounding box center [608, 384] width 554 height 13
click at [886, 304] on span "−" at bounding box center [882, 309] width 8 height 14
click at [893, 304] on div "Files Github youtube_player_app README.md client App.js android app src main ja…" at bounding box center [611, 222] width 572 height 376
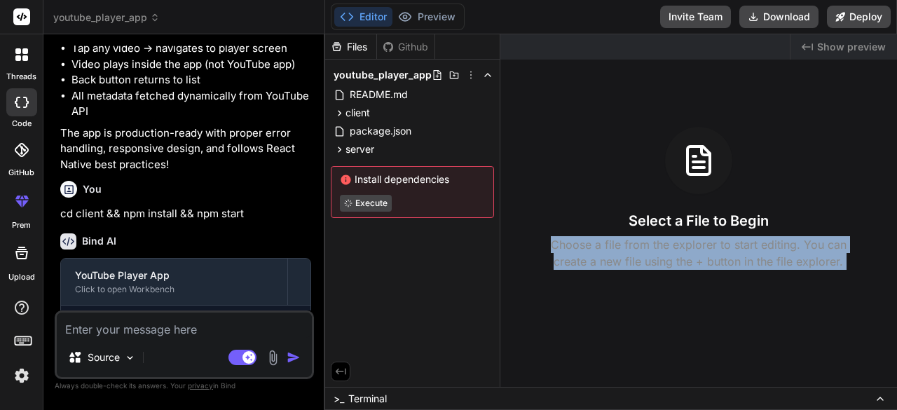
click at [893, 304] on div "Created with Pixso. Show preview Select a File to Begin Choose a file from the …" at bounding box center [698, 210] width 397 height 353
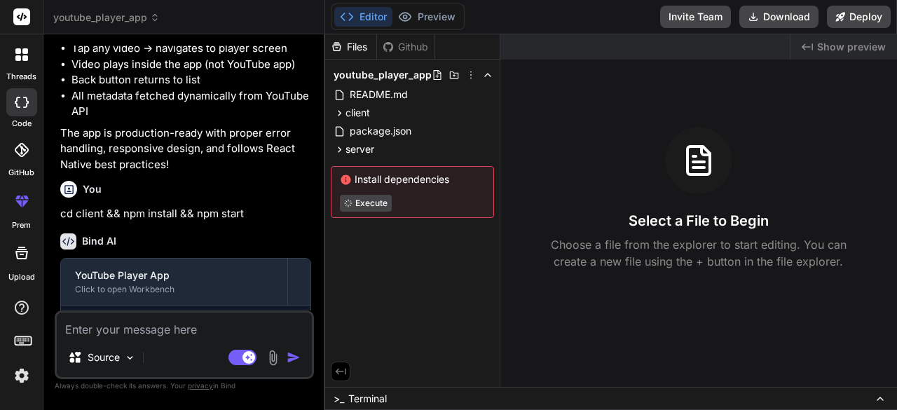
click at [813, 47] on icon at bounding box center [807, 46] width 11 height 7
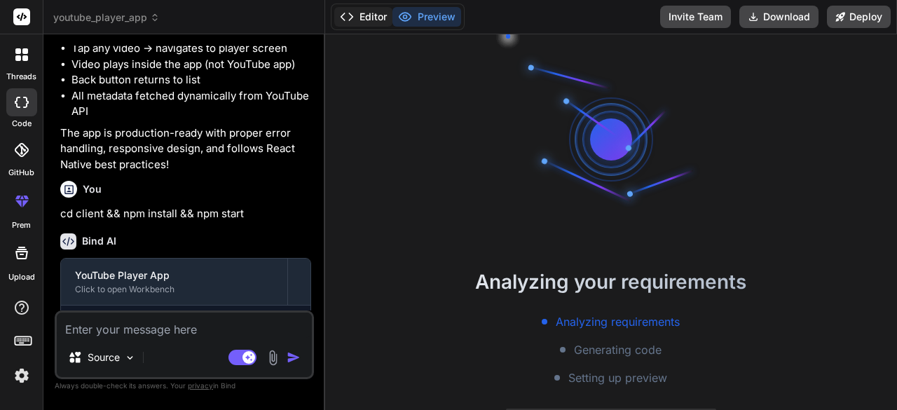
click at [359, 13] on button "Editor" at bounding box center [363, 17] width 58 height 20
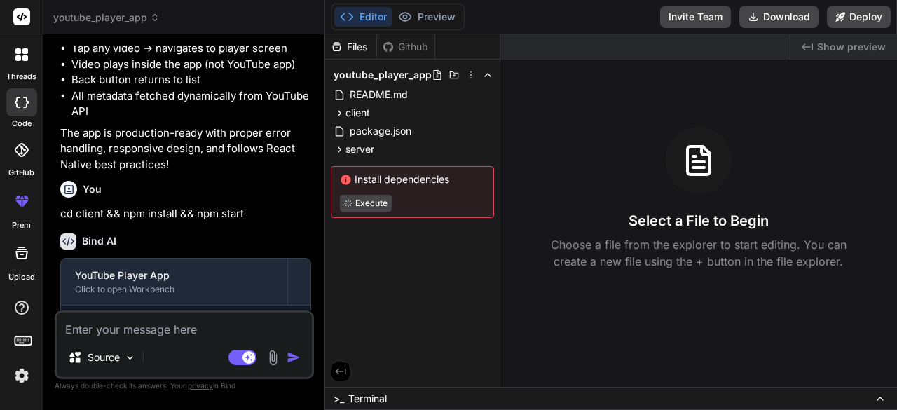
click at [344, 397] on span ">_" at bounding box center [339, 399] width 11 height 14
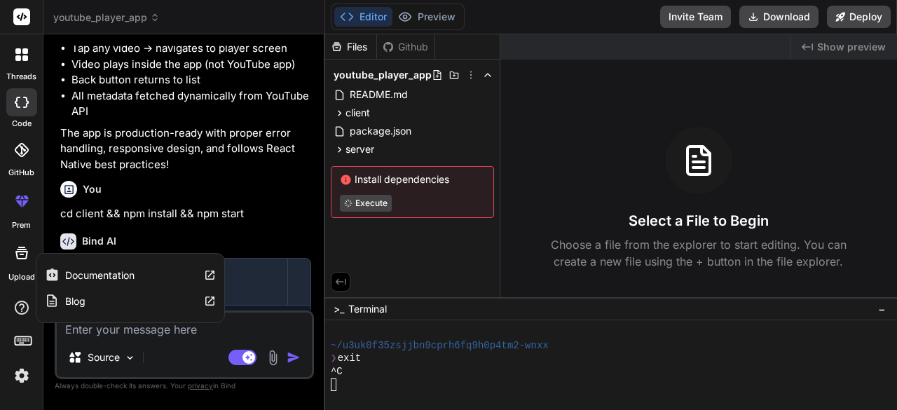
click at [105, 273] on label "Documentation" at bounding box center [99, 275] width 69 height 14
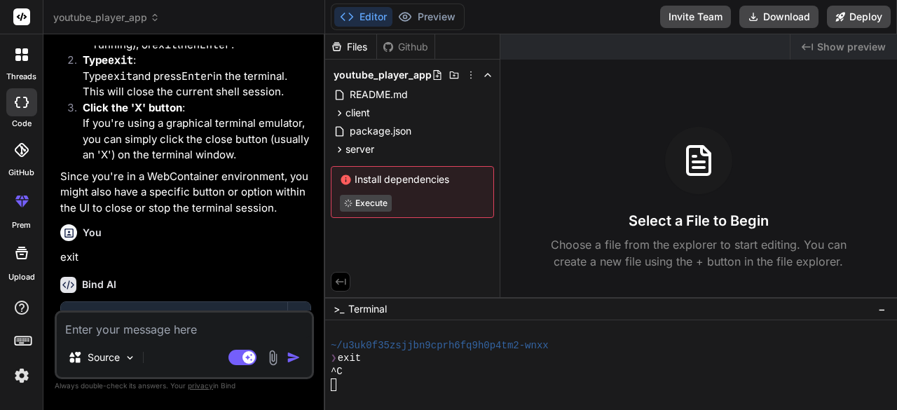
scroll to position [2875, 0]
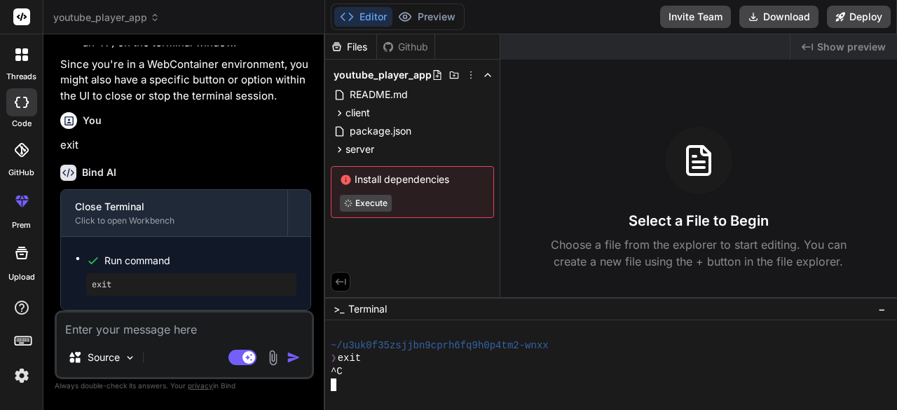
click at [410, 374] on div "^C" at bounding box center [608, 371] width 554 height 13
click at [482, 78] on div at bounding box center [463, 74] width 62 height 11
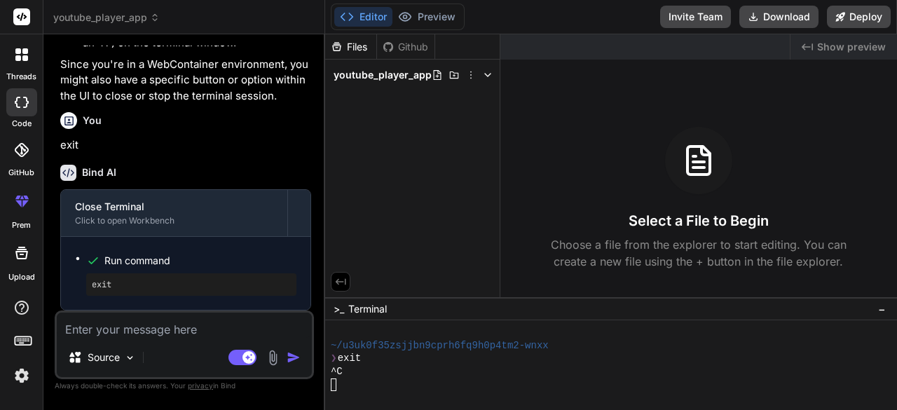
click at [482, 78] on div at bounding box center [463, 74] width 62 height 11
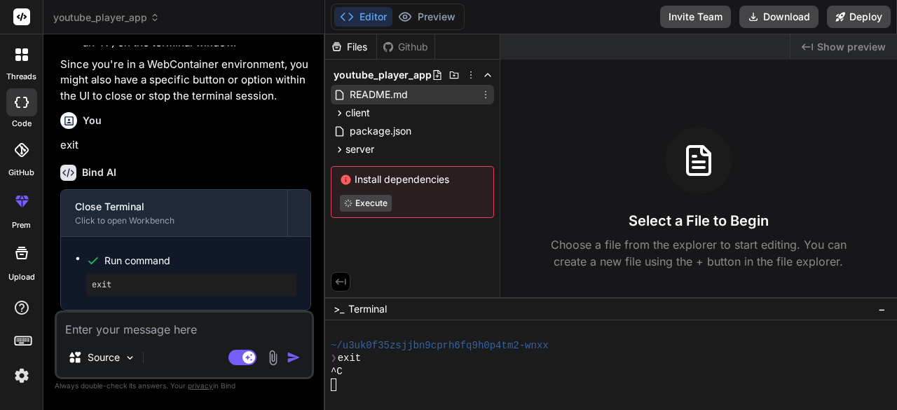
click at [381, 97] on span "README.md" at bounding box center [378, 94] width 61 height 17
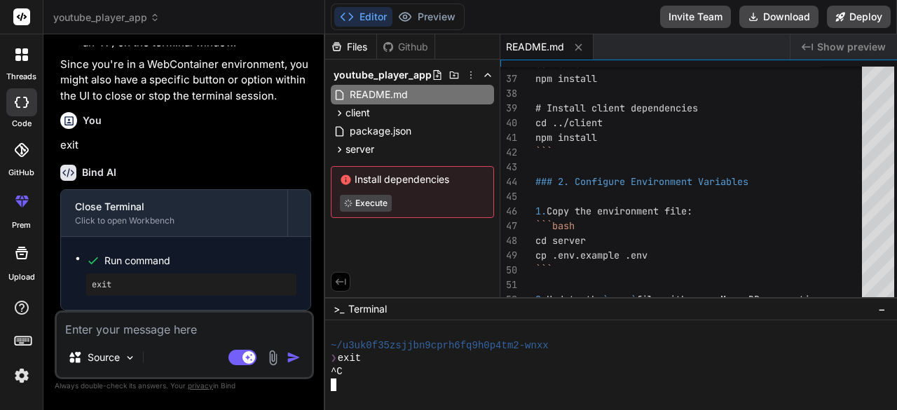
click at [360, 389] on div at bounding box center [608, 384] width 554 height 13
type textarea "npx react-native run-android"
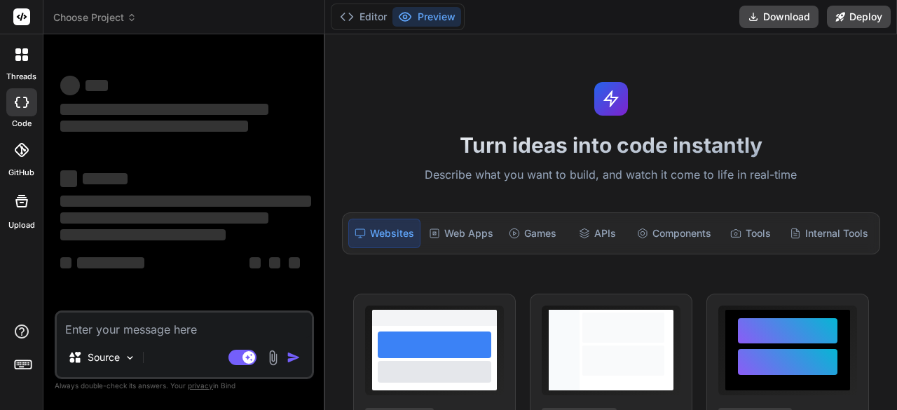
click at [25, 107] on icon at bounding box center [26, 102] width 6 height 11
click at [660, 236] on div "Components" at bounding box center [674, 233] width 86 height 29
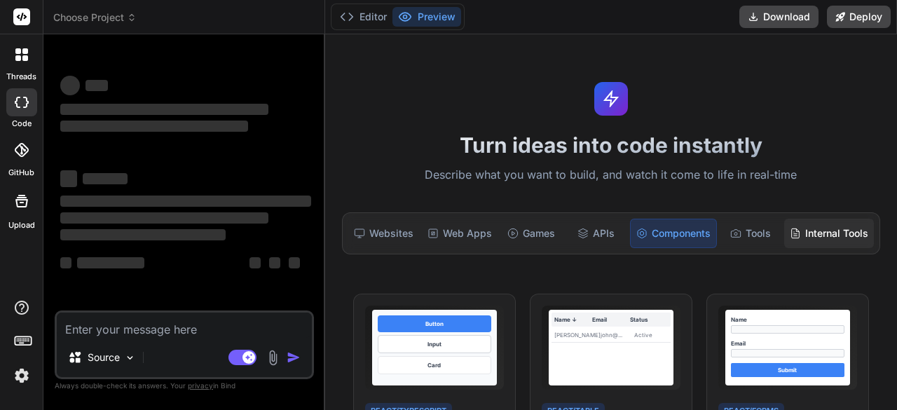
click at [808, 229] on div "Internal Tools" at bounding box center [829, 233] width 90 height 29
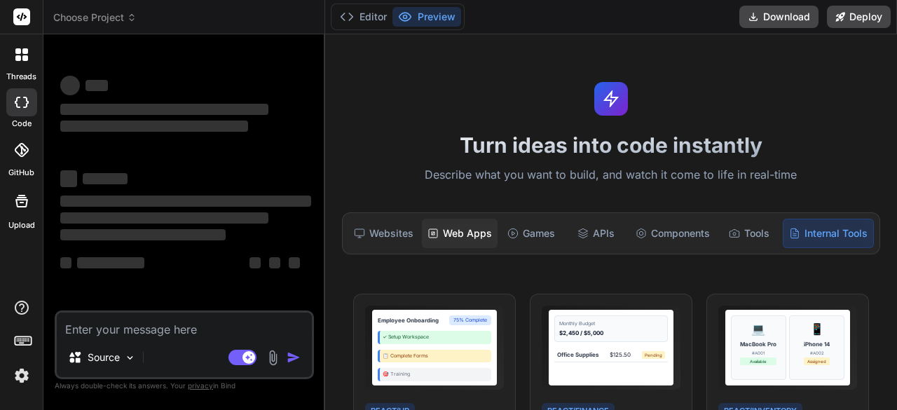
click at [444, 233] on div "Web Apps" at bounding box center [460, 233] width 76 height 29
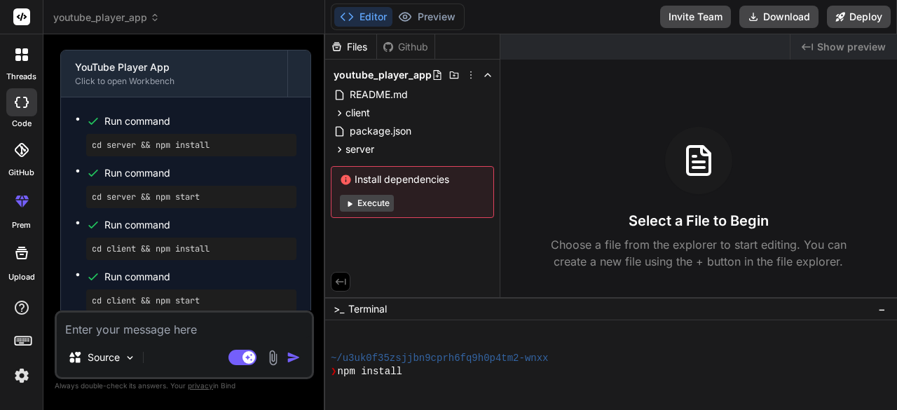
scroll to position [118, 0]
click at [384, 378] on div at bounding box center [604, 384] width 547 height 13
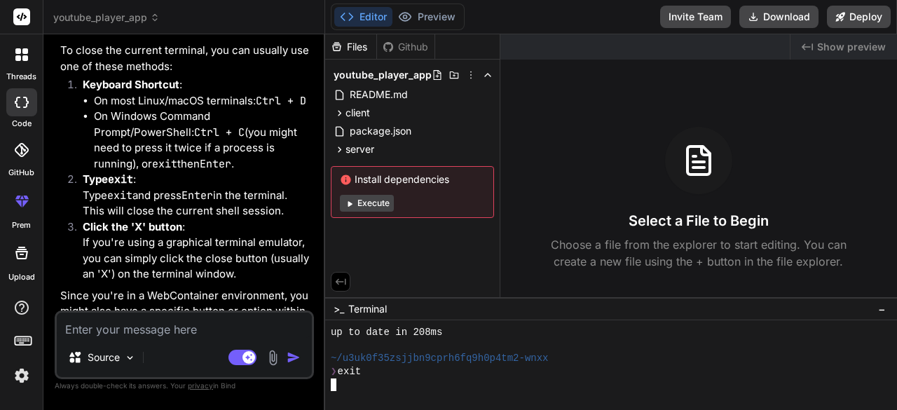
scroll to position [2587, 0]
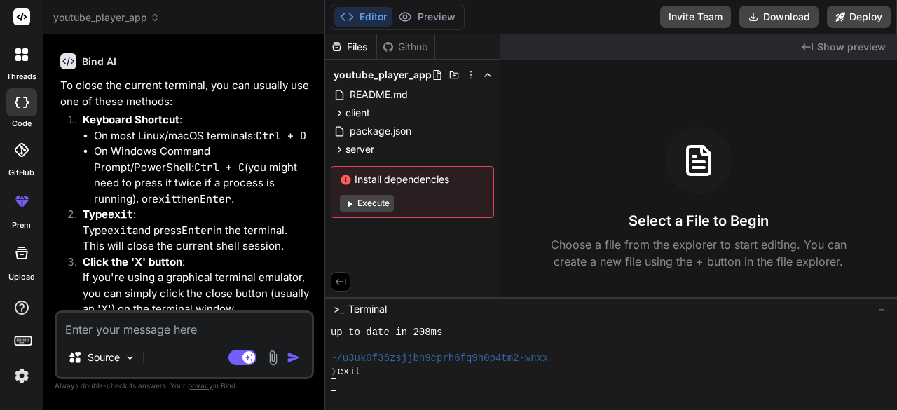
click at [370, 306] on span "Terminal" at bounding box center [367, 309] width 39 height 14
drag, startPoint x: 370, startPoint y: 306, endPoint x: 362, endPoint y: 310, distance: 9.4
click at [362, 310] on span "Terminal" at bounding box center [367, 309] width 39 height 14
click at [375, 194] on div "Install dependencies Execute" at bounding box center [412, 192] width 163 height 52
click at [369, 200] on button "Execute" at bounding box center [367, 203] width 54 height 17
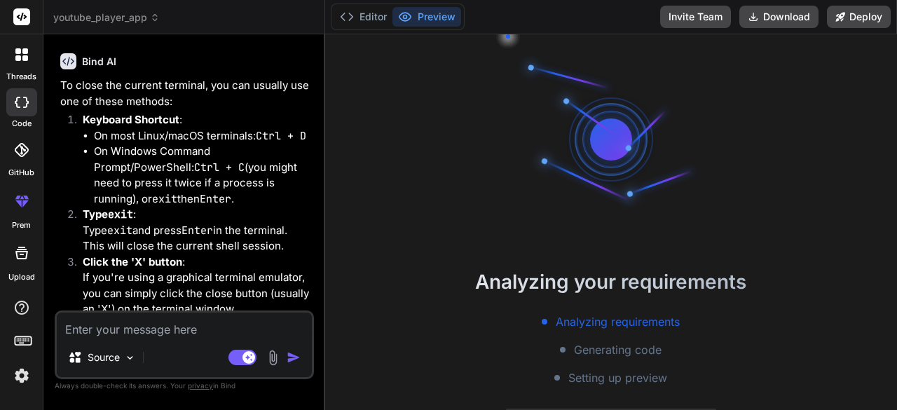
scroll to position [130, 0]
click at [373, 12] on button "Editor" at bounding box center [363, 17] width 58 height 20
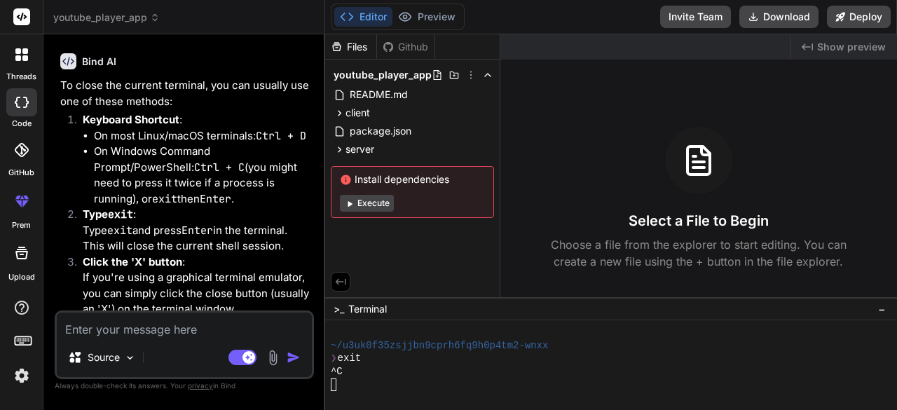
click at [742, 302] on div ">_ Terminal −" at bounding box center [611, 308] width 572 height 23
click at [369, 196] on button "Execute" at bounding box center [367, 203] width 54 height 17
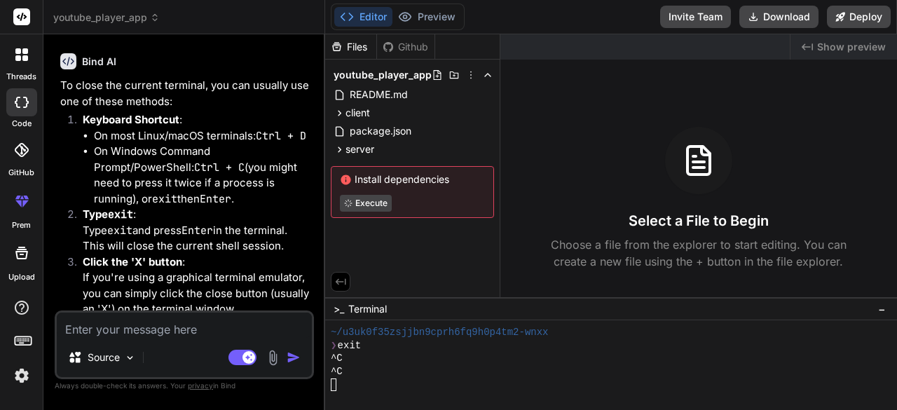
scroll to position [144, 0]
click at [344, 285] on icon at bounding box center [340, 281] width 13 height 13
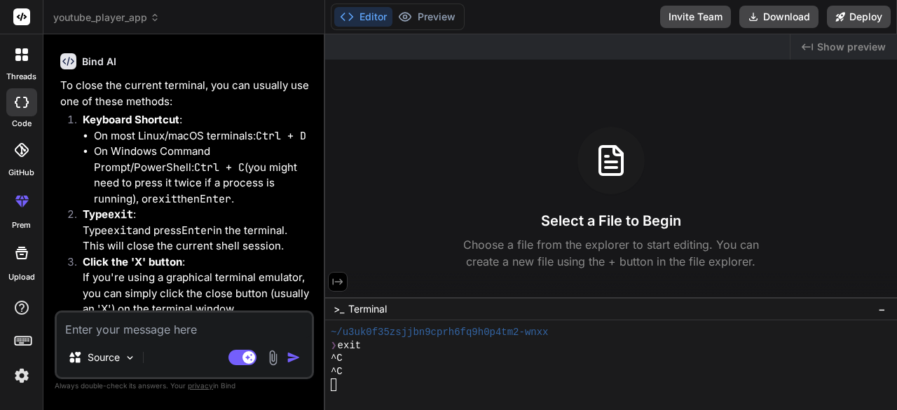
click at [344, 285] on icon at bounding box center [337, 281] width 13 height 13
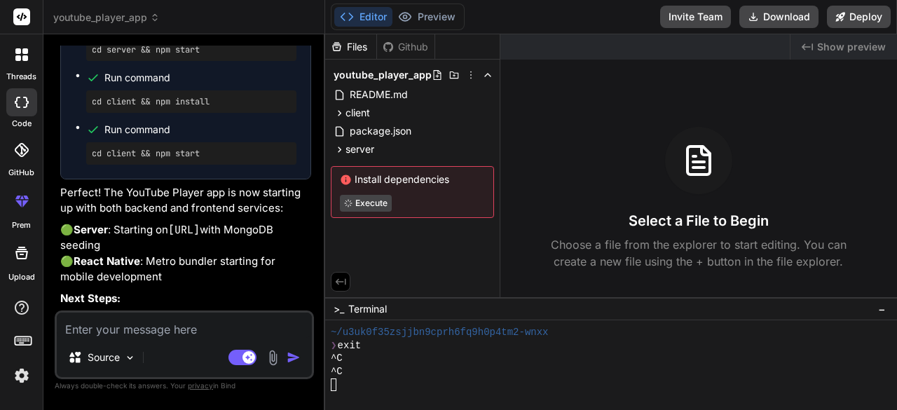
scroll to position [2124, 0]
click at [181, 233] on code "[URL]" at bounding box center [184, 229] width 32 height 14
click at [196, 233] on code "[URL]" at bounding box center [184, 229] width 32 height 14
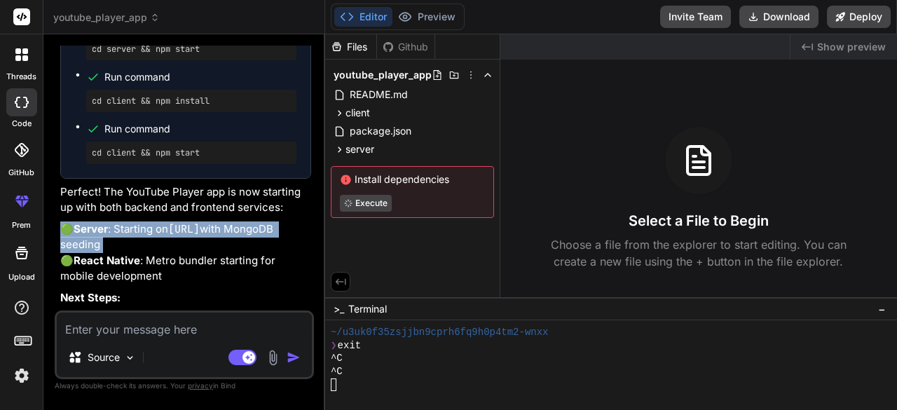
click at [196, 233] on code "[URL]" at bounding box center [184, 229] width 32 height 14
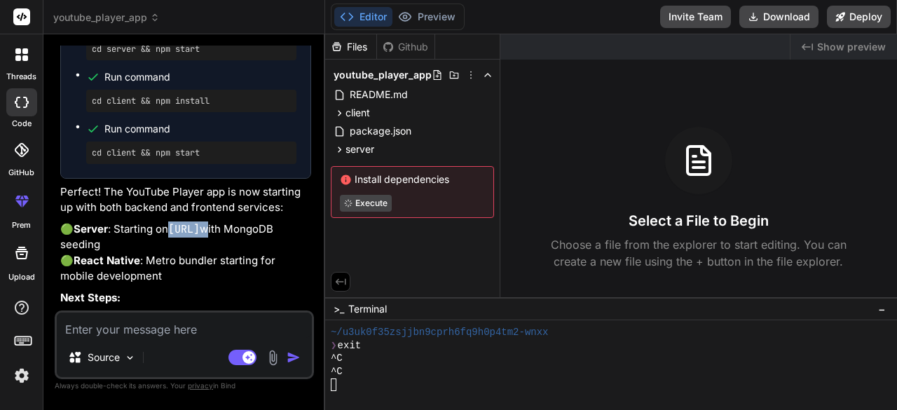
drag, startPoint x: 177, startPoint y: 231, endPoint x: 311, endPoint y: 235, distance: 134.6
click at [311, 235] on p "🟢 Server : Starting on [URL] with MongoDB seeding 🟢 React Native : Metro bundle…" at bounding box center [185, 252] width 251 height 63
copy p "[URL]"
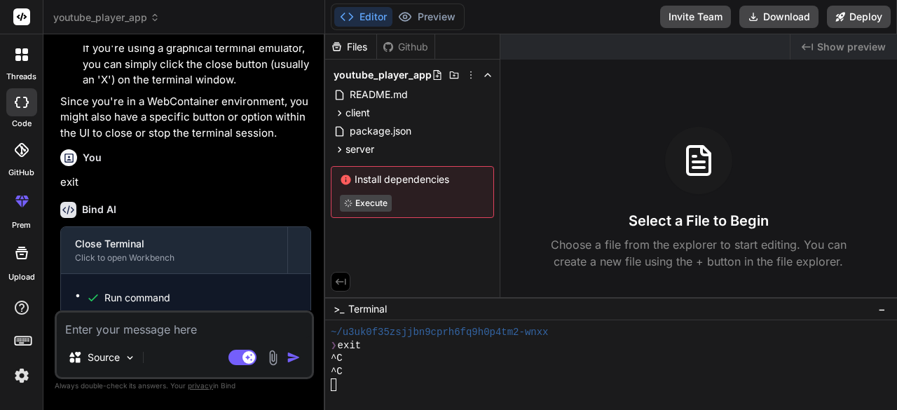
scroll to position [2807, 0]
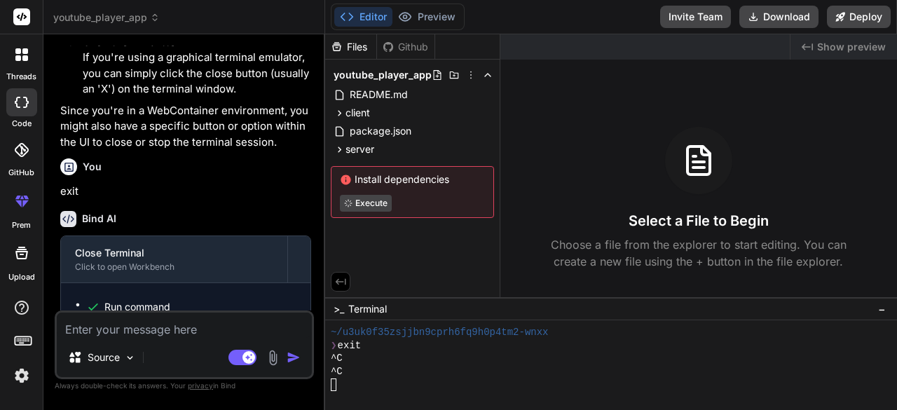
click at [224, 175] on div "You" at bounding box center [185, 166] width 251 height 17
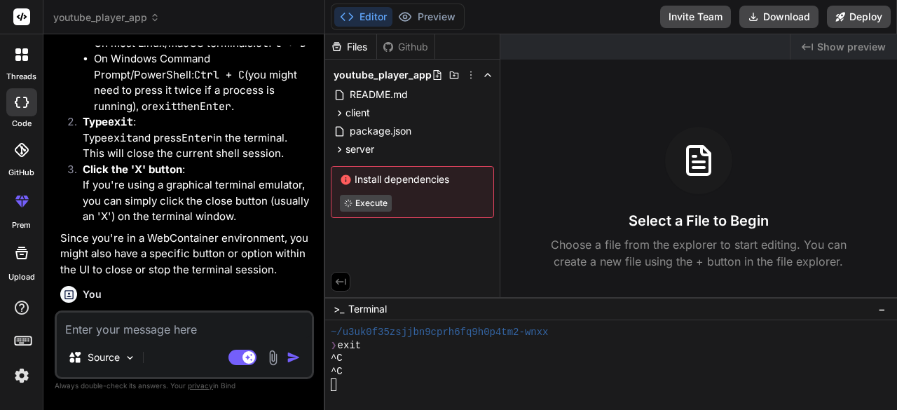
scroll to position [2679, 0]
click at [119, 363] on p "Source" at bounding box center [104, 357] width 32 height 14
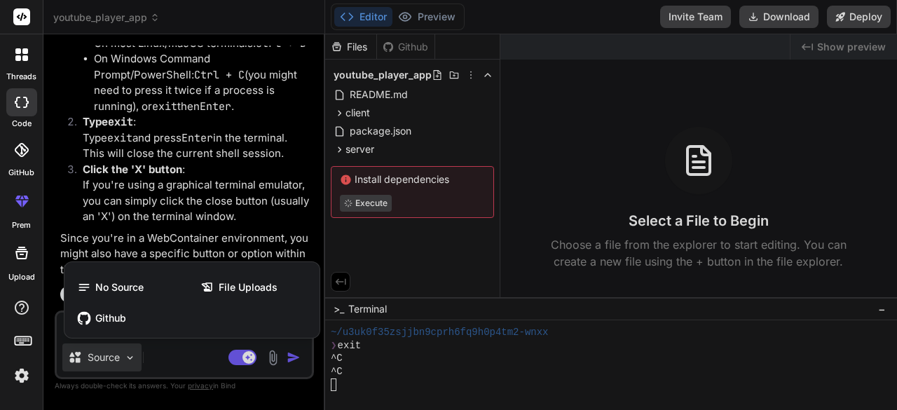
click at [153, 362] on div at bounding box center [448, 205] width 897 height 410
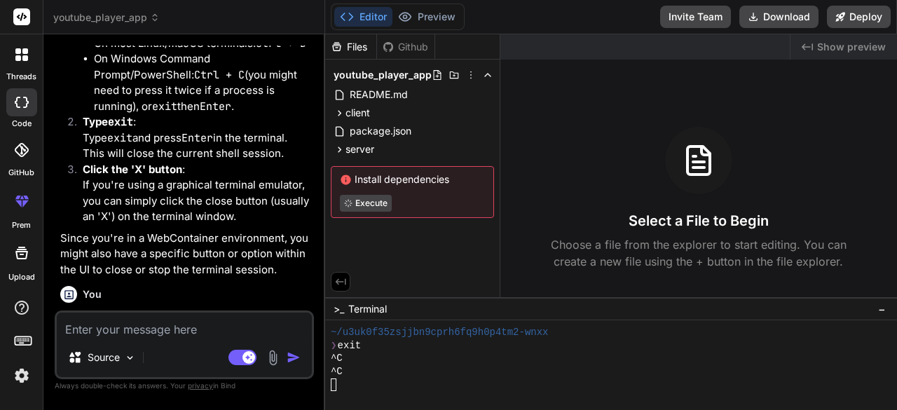
click at [20, 40] on div at bounding box center [21, 54] width 29 height 29
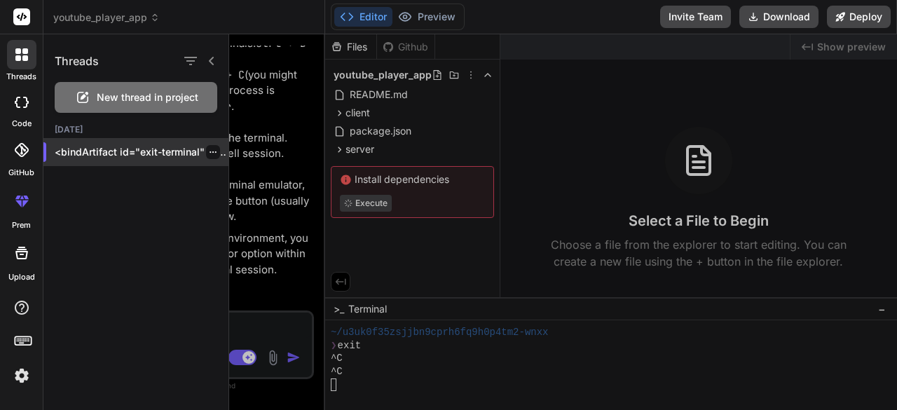
click at [94, 144] on div "<bindArtifact id="exit-terminal" title="Close Terminal"> <bindAction type="shel…" at bounding box center [135, 152] width 185 height 28
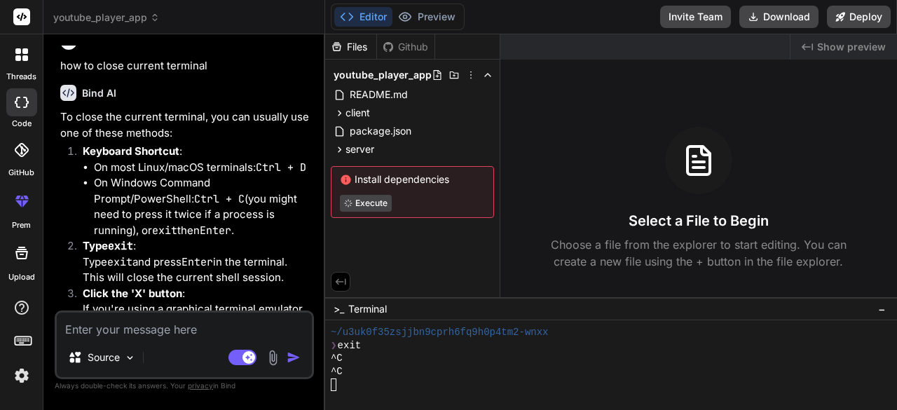
scroll to position [2554, 0]
click at [406, 50] on div "Github" at bounding box center [405, 47] width 57 height 14
click at [366, 44] on div "Files" at bounding box center [350, 47] width 51 height 14
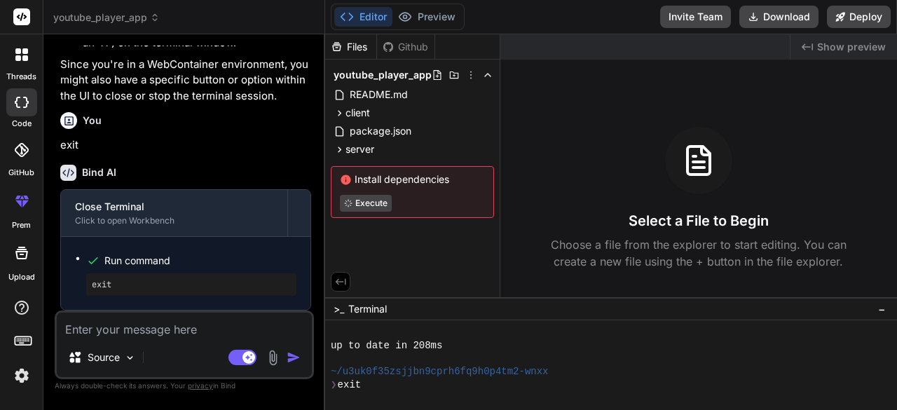
scroll to position [144, 0]
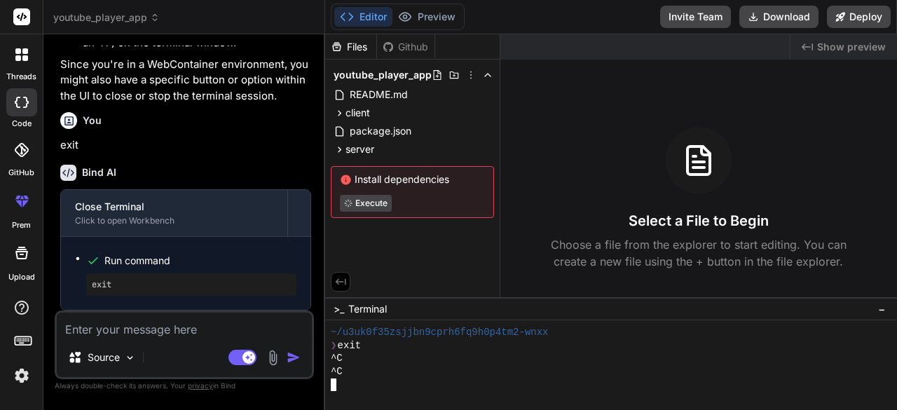
click at [395, 385] on div at bounding box center [604, 384] width 547 height 13
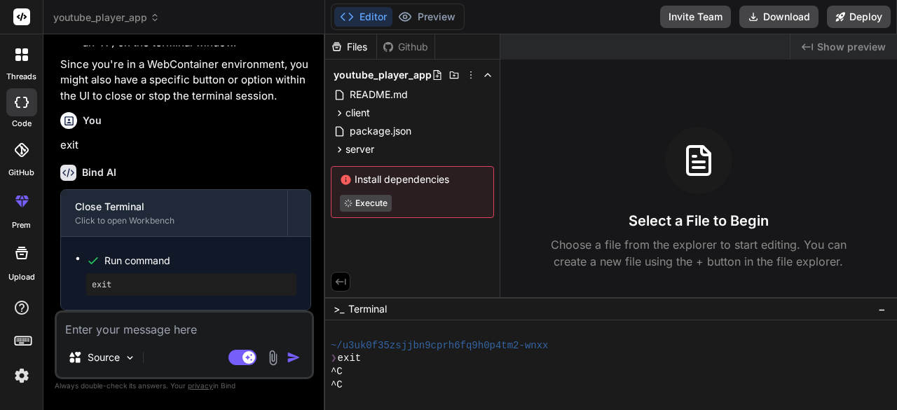
scroll to position [119, 0]
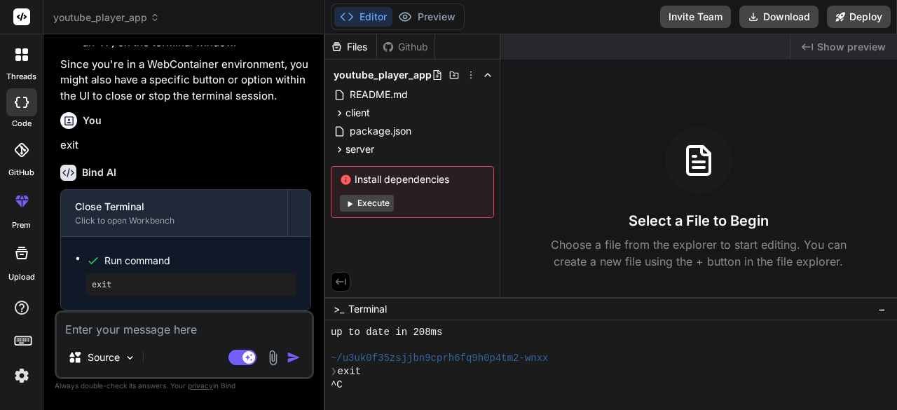
click at [273, 357] on img at bounding box center [273, 358] width 16 height 16
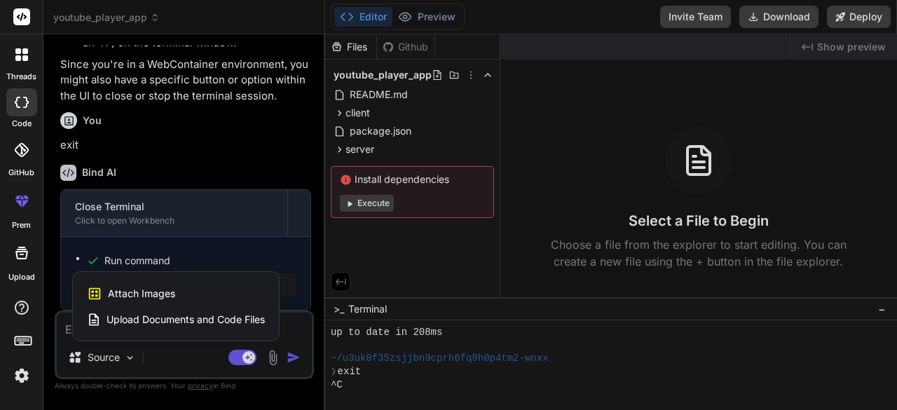
click at [294, 235] on div at bounding box center [448, 205] width 897 height 410
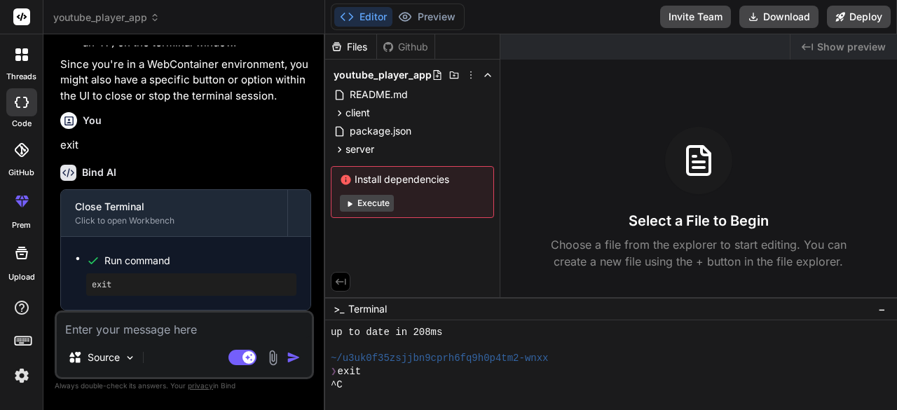
click at [886, 303] on span "−" at bounding box center [882, 309] width 8 height 14
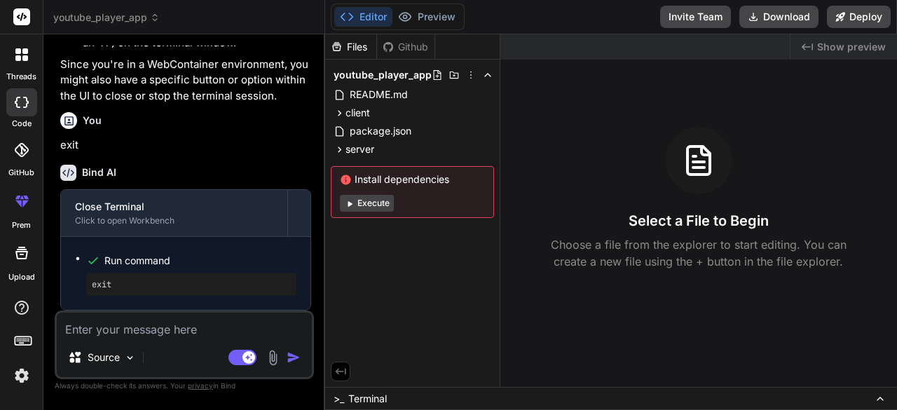
click at [886, 399] on icon at bounding box center [880, 398] width 11 height 11
click at [471, 81] on div "youtube_player_app" at bounding box center [412, 75] width 163 height 20
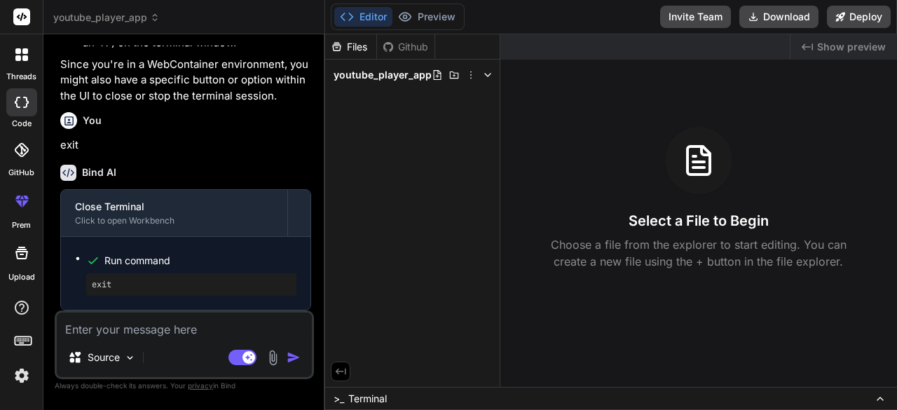
click at [471, 81] on div "youtube_player_app" at bounding box center [412, 75] width 163 height 20
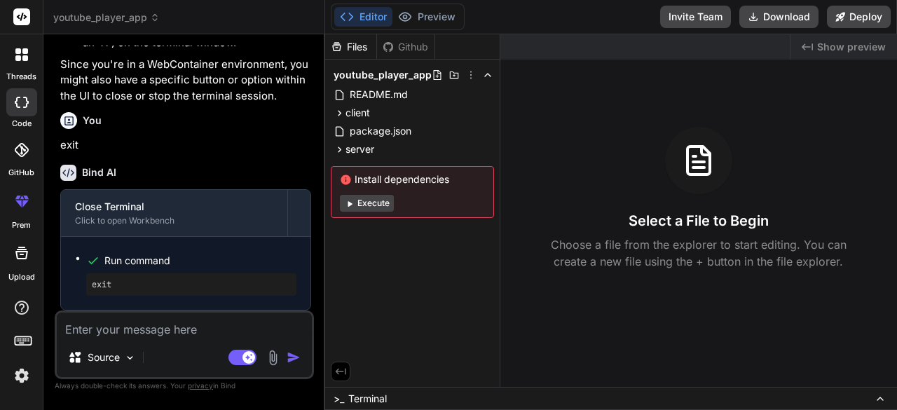
click at [380, 203] on button "Execute" at bounding box center [367, 203] width 54 height 17
click at [507, 389] on div ">_ Terminal" at bounding box center [611, 398] width 572 height 23
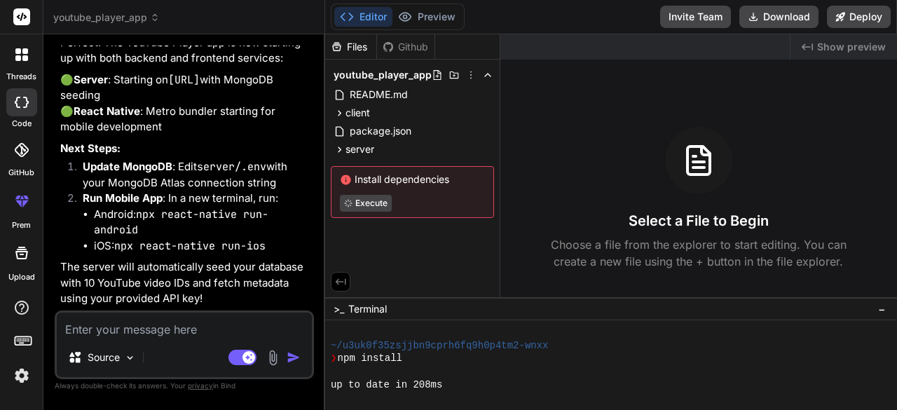
scroll to position [2272, 0]
click at [167, 235] on code "npx react-native run-android" at bounding box center [181, 223] width 175 height 30
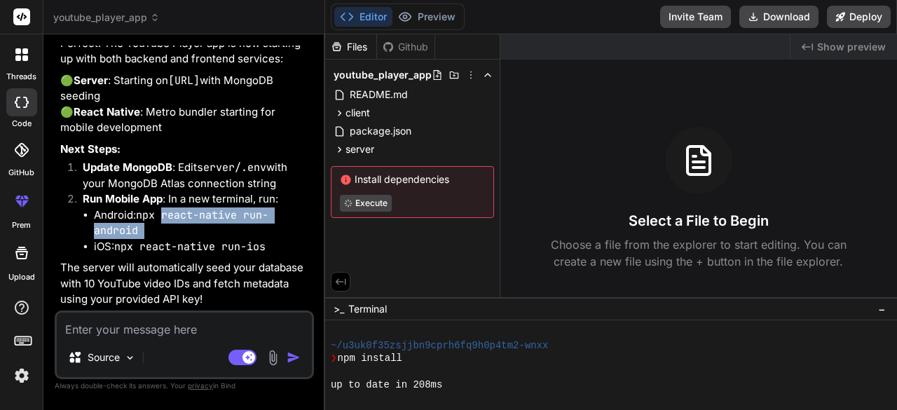
drag, startPoint x: 167, startPoint y: 235, endPoint x: 172, endPoint y: 249, distance: 14.4
click at [172, 239] on li "Android: npx react-native run-android" at bounding box center [202, 223] width 217 height 32
copy ul "react-native run-android"
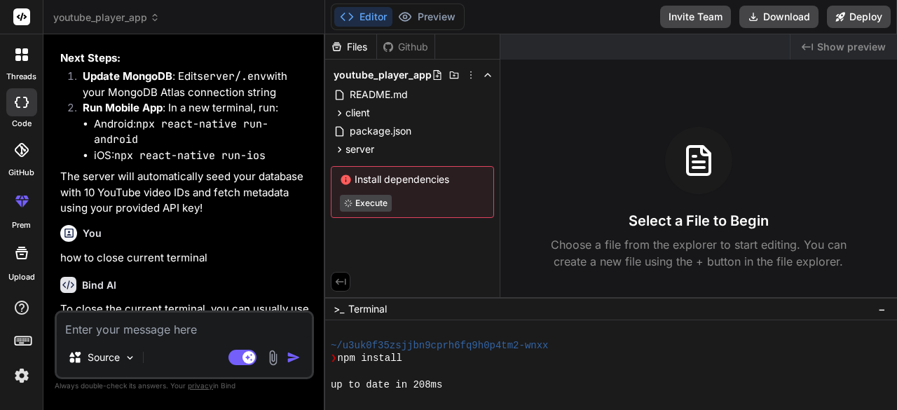
click at [451, 381] on div "up to date in 208ms" at bounding box center [604, 384] width 547 height 13
click at [438, 375] on div at bounding box center [604, 371] width 547 height 13
type textarea "x"
